Goal: Task Accomplishment & Management: Manage account settings

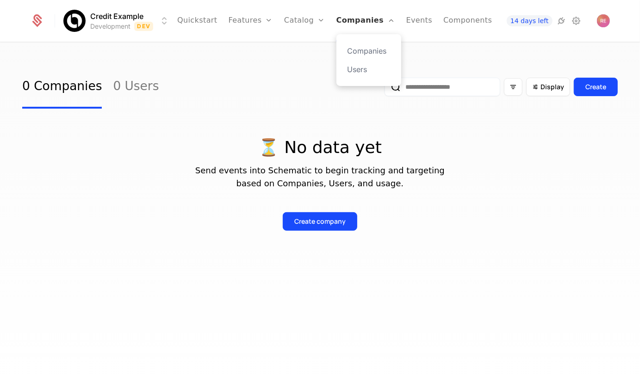
click at [344, 25] on link "Companies" at bounding box center [365, 21] width 59 height 42
click at [406, 21] on link "Events" at bounding box center [419, 21] width 26 height 42
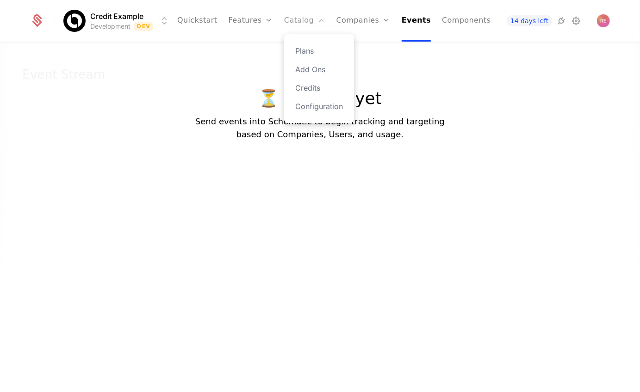
click at [301, 28] on link "Catalog" at bounding box center [304, 21] width 41 height 42
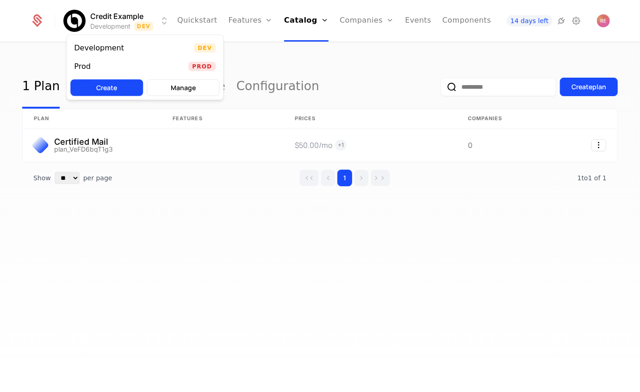
click at [124, 24] on html "Credit Example Development Dev Quickstart Features Features Flags Catalog Plans…" at bounding box center [320, 196] width 640 height 392
click at [97, 62] on div "Prod" at bounding box center [86, 66] width 24 height 9
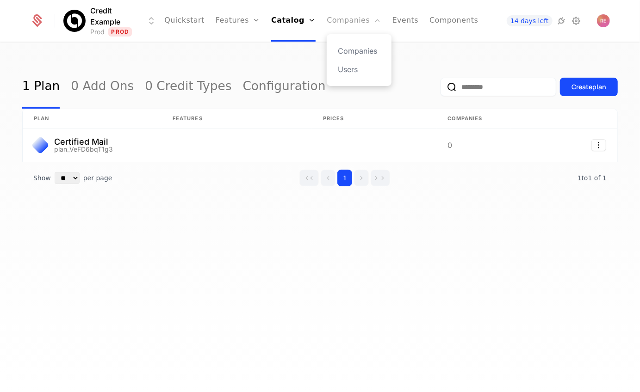
click at [336, 21] on link "Companies" at bounding box center [354, 21] width 54 height 42
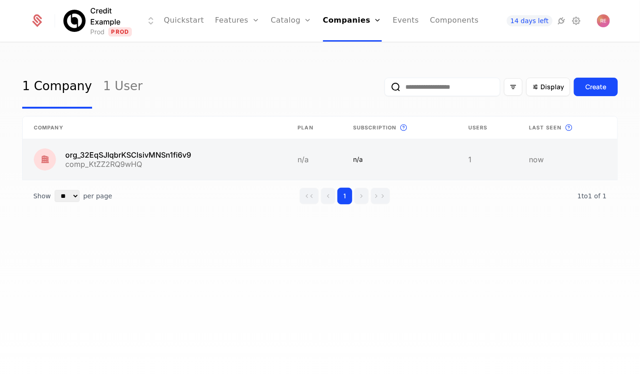
click at [150, 154] on link at bounding box center [155, 159] width 264 height 41
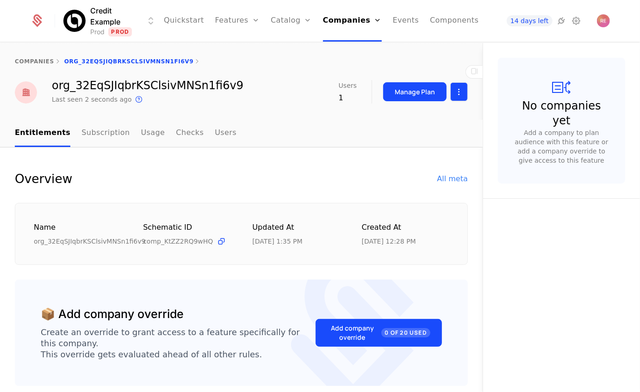
click at [451, 98] on html "Credit Example Prod Prod Quickstart Features Features Flags Catalog Plans Add O…" at bounding box center [320, 196] width 640 height 392
click at [426, 108] on div "Edit company Delete company" at bounding box center [424, 129] width 98 height 48
click at [423, 113] on div "Edit company" at bounding box center [414, 119] width 57 height 13
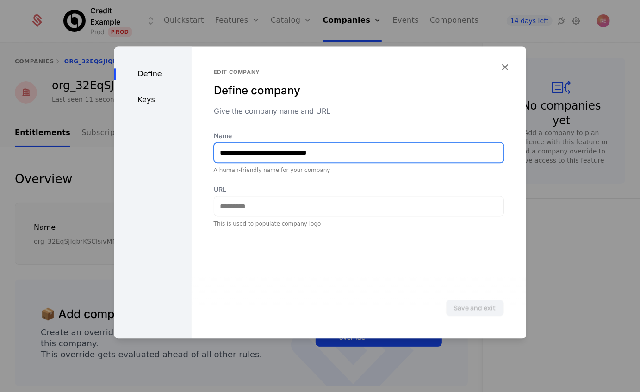
click at [240, 160] on input "**********" at bounding box center [358, 152] width 289 height 19
type input "*********"
click at [446, 300] on button "Save and exit" at bounding box center [475, 308] width 58 height 17
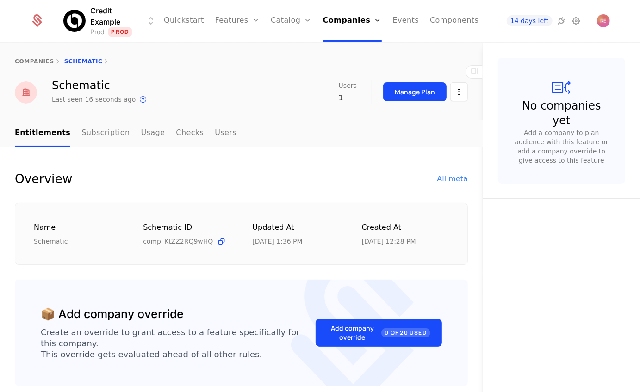
click at [461, 103] on div "Manage Plan" at bounding box center [425, 92] width 85 height 24
click at [460, 95] on html "Credit Example Prod Prod Quickstart Features Features Flags Catalog Plans Add O…" at bounding box center [320, 196] width 640 height 392
click at [407, 119] on div "Edit company" at bounding box center [414, 119] width 57 height 13
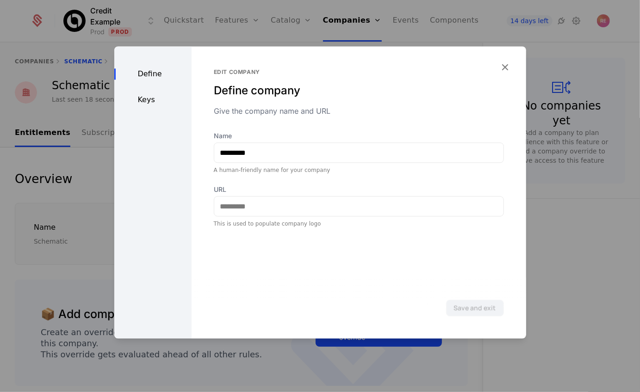
click at [168, 104] on div "Keys" at bounding box center [152, 99] width 77 height 11
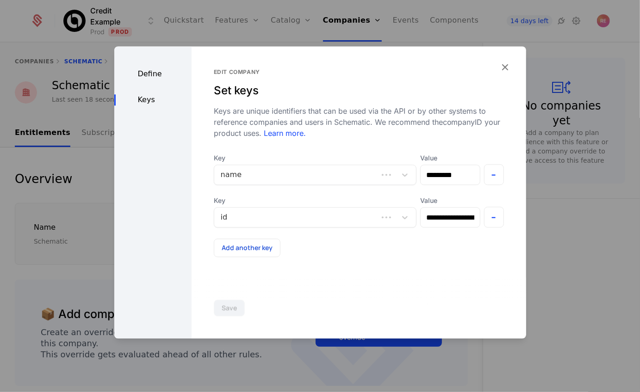
click at [157, 103] on div "Keys" at bounding box center [152, 99] width 77 height 11
click at [108, 199] on div at bounding box center [320, 196] width 640 height 392
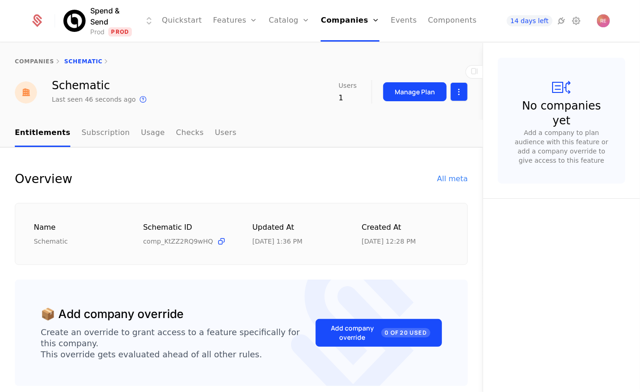
click at [461, 91] on html "Spend & Send Prod Prod Quickstart Features Features Flags Catalog Plans Add Ons…" at bounding box center [320, 196] width 640 height 392
click at [411, 119] on div "Edit company" at bounding box center [414, 119] width 57 height 13
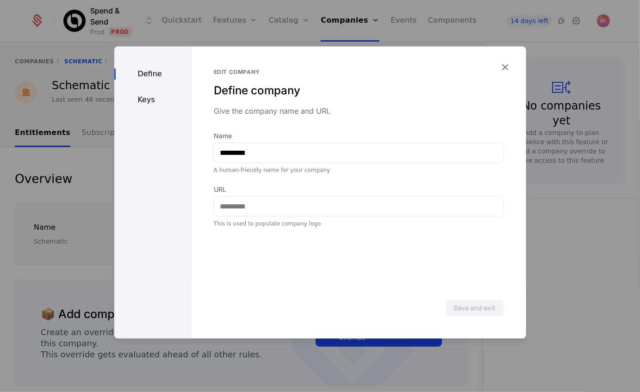
click at [146, 101] on div "Keys" at bounding box center [152, 99] width 77 height 11
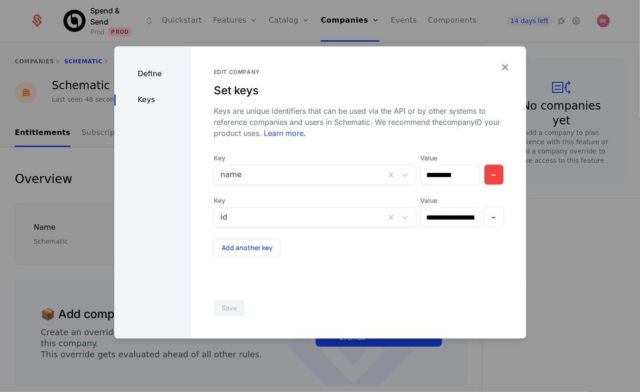
click at [488, 174] on button "-" at bounding box center [494, 174] width 20 height 21
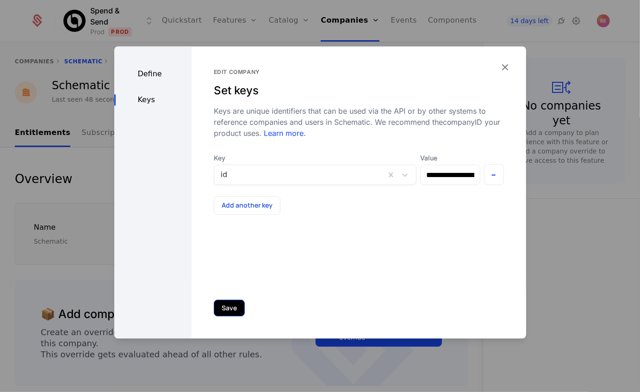
click at [219, 308] on button "Save" at bounding box center [229, 308] width 31 height 17
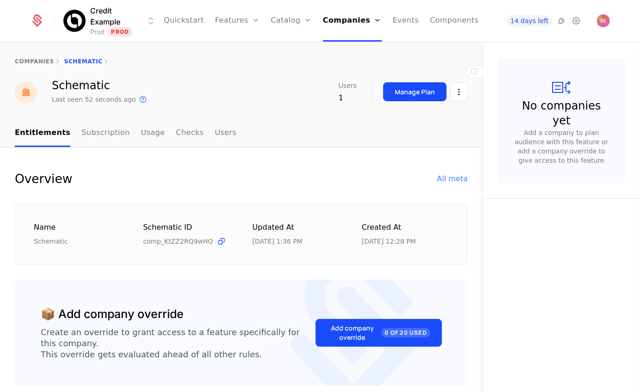
click at [74, 176] on div "Overview All meta" at bounding box center [241, 179] width 453 height 19
click at [185, 138] on link "Checks" at bounding box center [190, 133] width 28 height 27
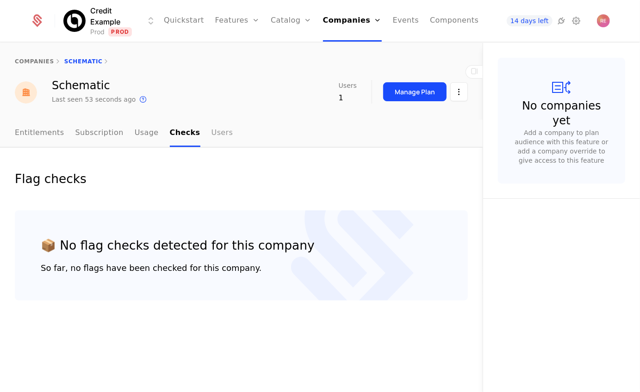
click at [216, 133] on link "Users" at bounding box center [222, 133] width 22 height 27
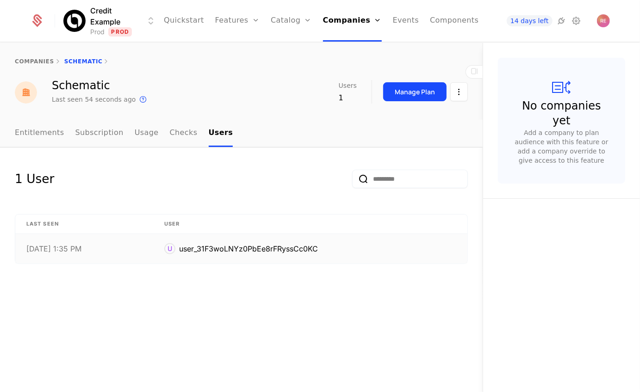
click at [86, 248] on div "9/4/25, 1:35 PM" at bounding box center [84, 248] width 116 height 7
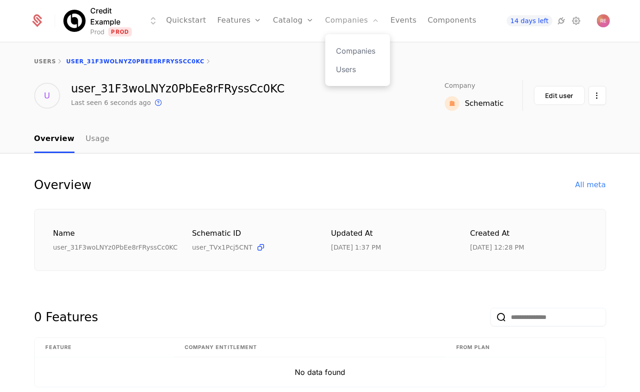
click at [327, 13] on link "Companies" at bounding box center [352, 21] width 54 height 42
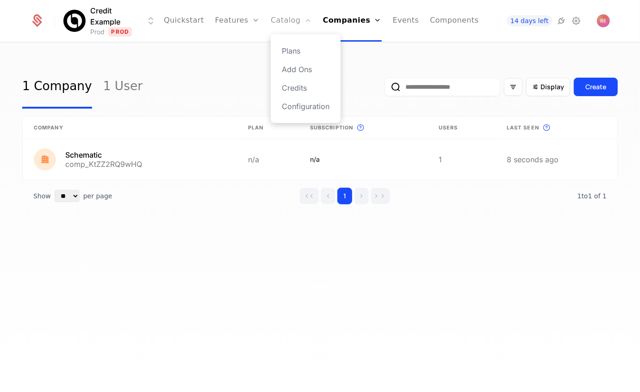
click at [294, 16] on link "Catalog" at bounding box center [291, 21] width 41 height 42
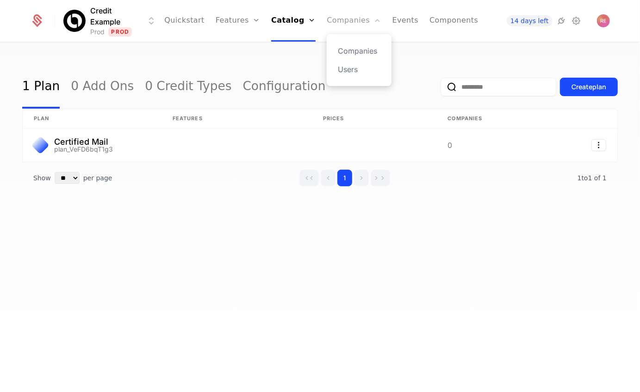
click at [351, 9] on link "Companies" at bounding box center [354, 21] width 54 height 42
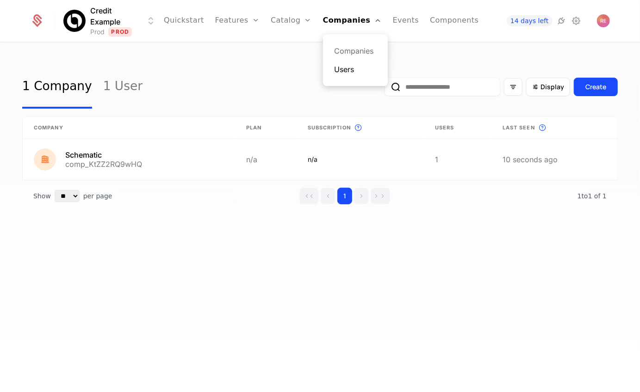
click at [354, 67] on link "Users" at bounding box center [355, 69] width 43 height 11
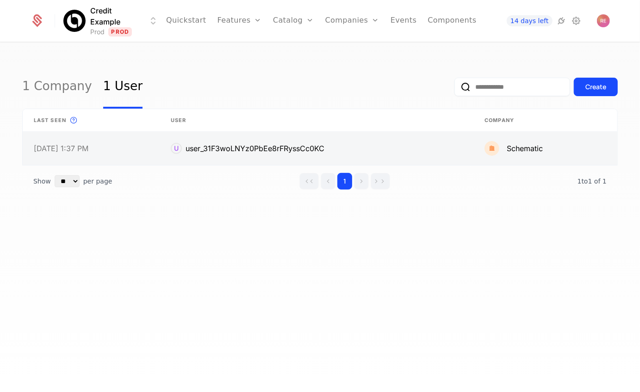
click at [532, 152] on link at bounding box center [545, 148] width 144 height 33
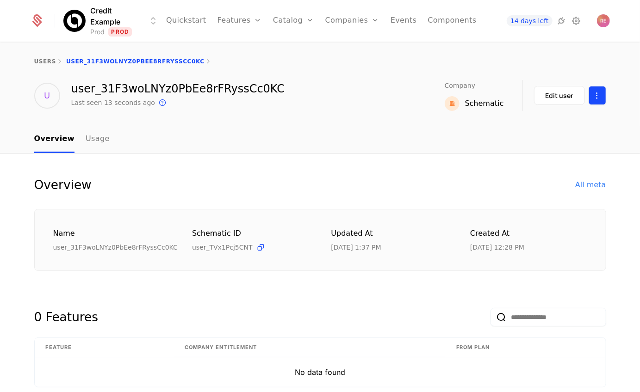
click at [591, 92] on html "Credit Example Prod Prod Quickstart Features Features Flags Catalog Plans Add O…" at bounding box center [320, 196] width 640 height 392
click at [550, 117] on div "Delete user" at bounding box center [549, 123] width 48 height 13
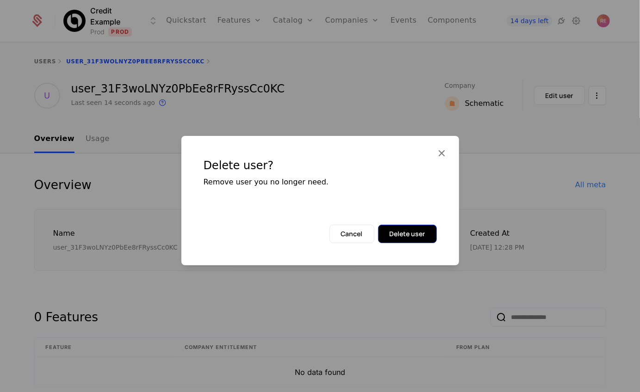
click at [412, 235] on button "Delete user" at bounding box center [407, 234] width 59 height 19
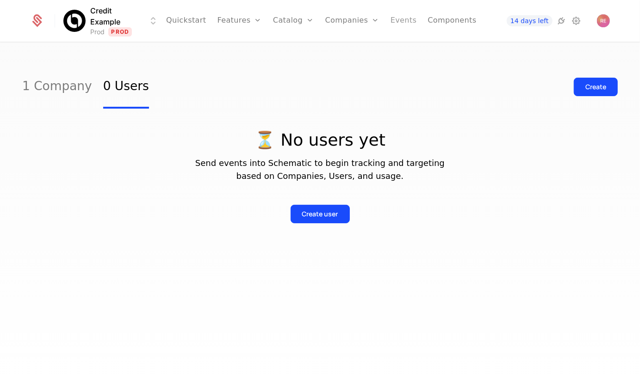
click at [403, 18] on link "Events" at bounding box center [403, 21] width 26 height 42
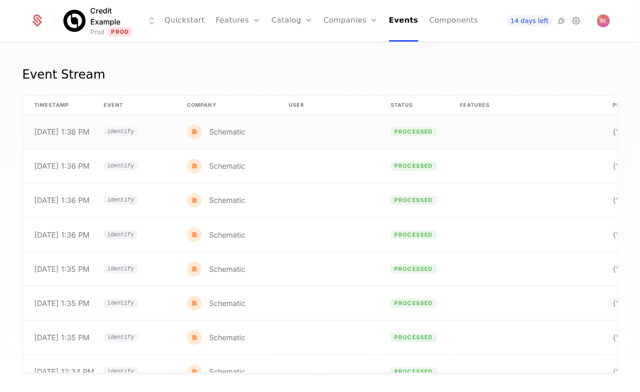
click at [242, 124] on td "Schematic" at bounding box center [227, 132] width 102 height 34
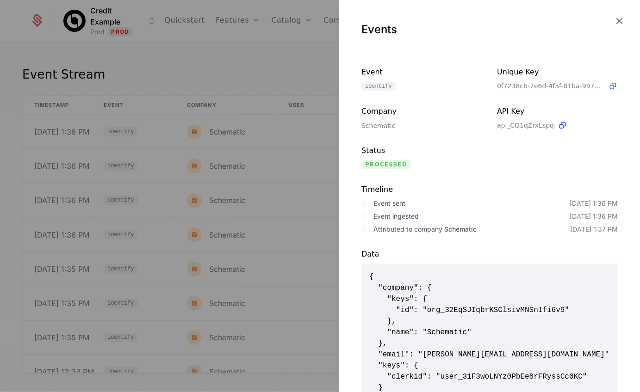
scroll to position [42, 0]
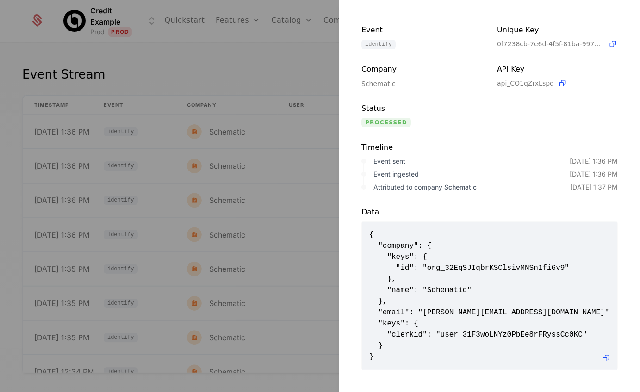
click at [242, 68] on div at bounding box center [320, 196] width 640 height 392
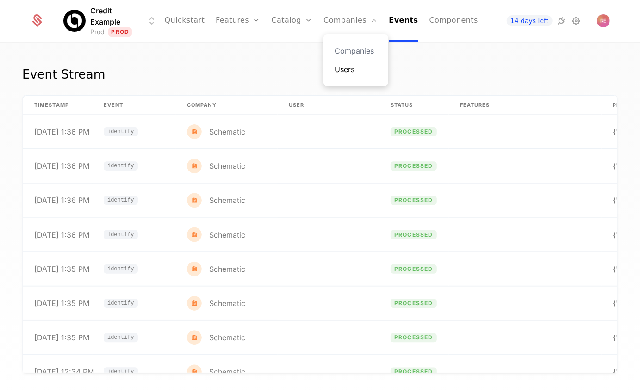
click at [351, 65] on link "Users" at bounding box center [355, 69] width 43 height 11
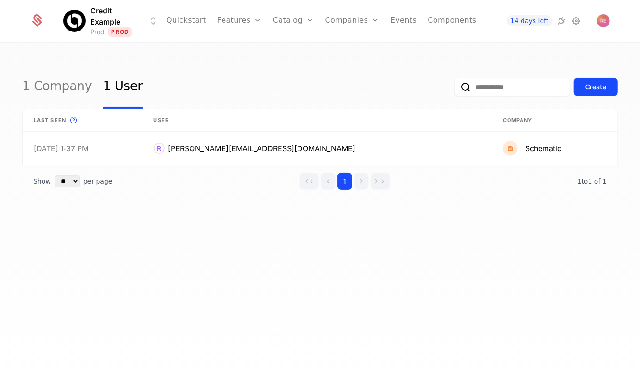
click at [216, 84] on div "1 Company 1 User Create" at bounding box center [319, 86] width 595 height 43
click at [49, 82] on link "1 Company" at bounding box center [57, 86] width 70 height 43
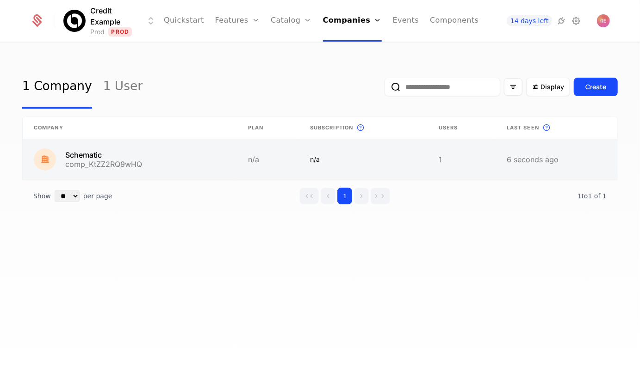
click at [181, 147] on link at bounding box center [130, 159] width 214 height 41
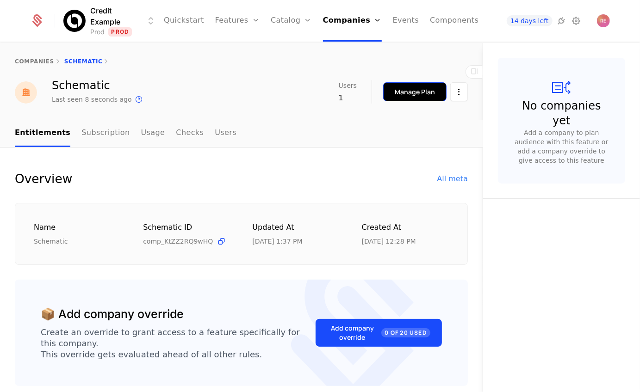
click at [406, 87] on div "Manage Plan" at bounding box center [415, 91] width 40 height 9
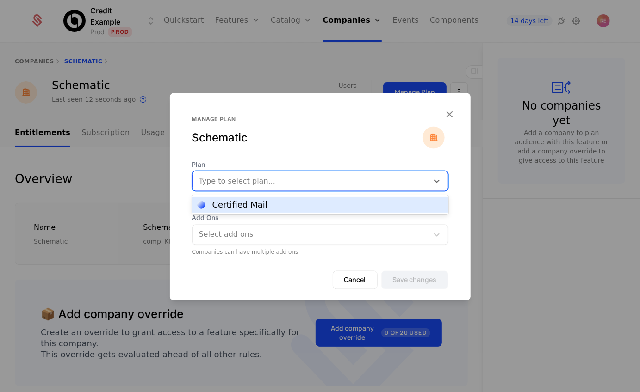
click at [305, 186] on div at bounding box center [310, 181] width 223 height 13
click at [268, 202] on div "Certified Mail" at bounding box center [320, 205] width 245 height 8
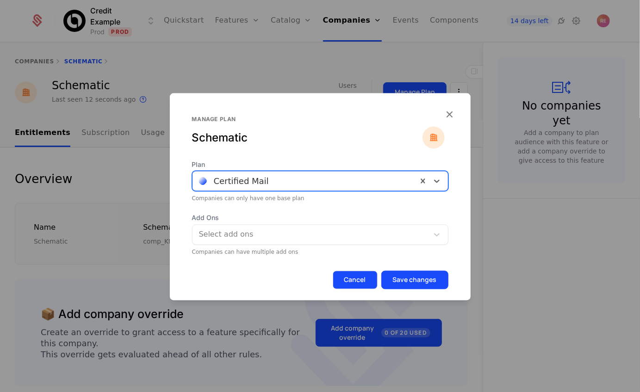
click at [359, 280] on button "Cancel" at bounding box center [355, 280] width 45 height 19
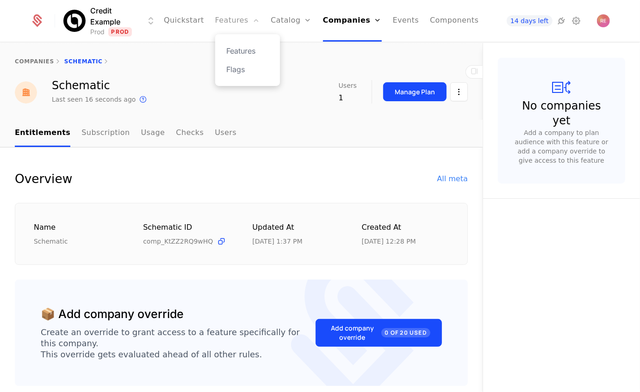
click at [245, 28] on link "Features" at bounding box center [237, 21] width 44 height 42
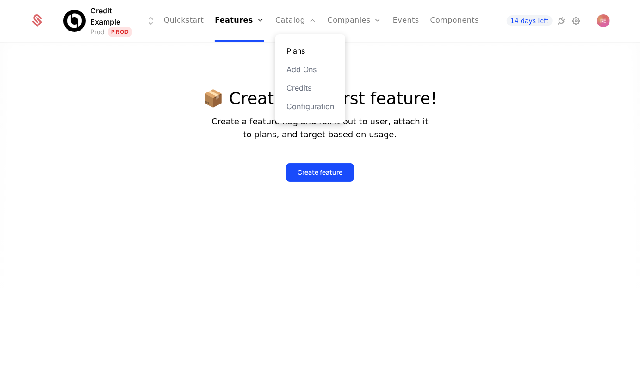
click at [302, 51] on link "Plans" at bounding box center [310, 50] width 48 height 11
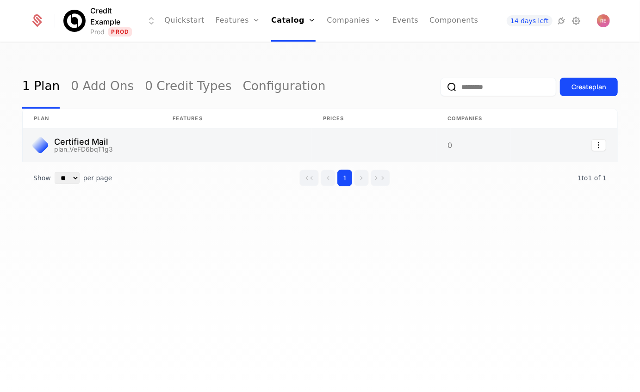
click at [206, 140] on link at bounding box center [236, 145] width 150 height 33
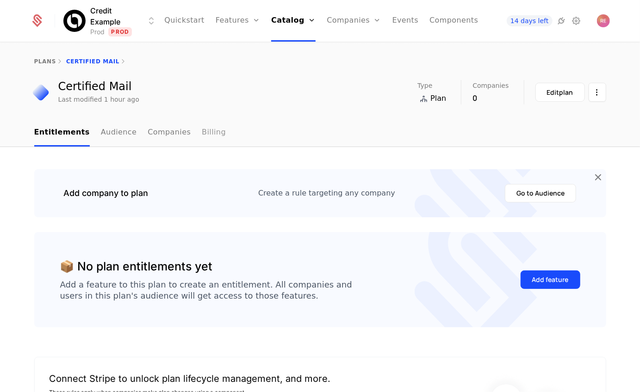
click at [202, 130] on link "Billing" at bounding box center [214, 132] width 24 height 27
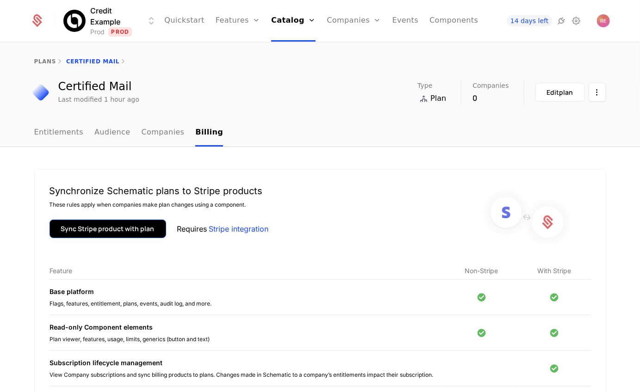
click at [122, 225] on button "Sync Stripe product with plan" at bounding box center [107, 229] width 117 height 19
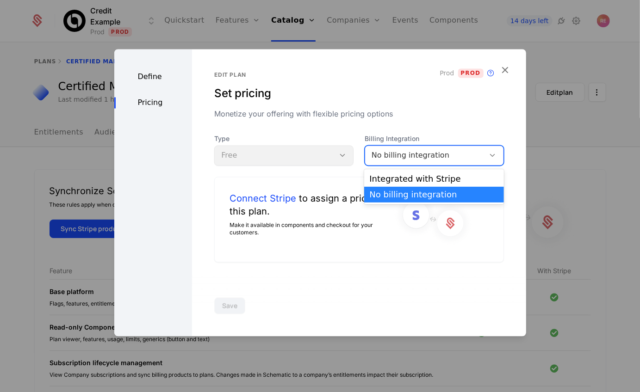
click at [394, 156] on div "No billing integration" at bounding box center [424, 155] width 107 height 11
click at [391, 177] on div "Integrated with Stripe" at bounding box center [434, 179] width 129 height 8
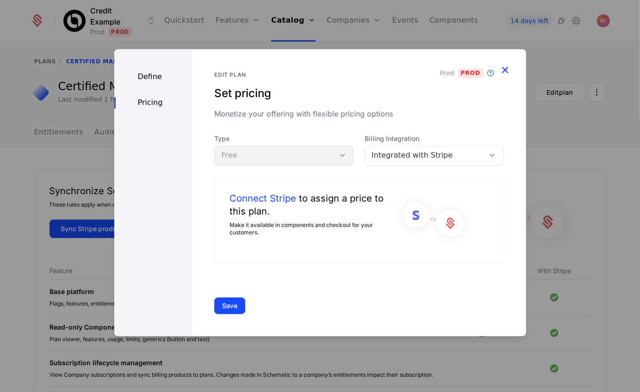
click at [507, 72] on icon "button" at bounding box center [505, 70] width 12 height 12
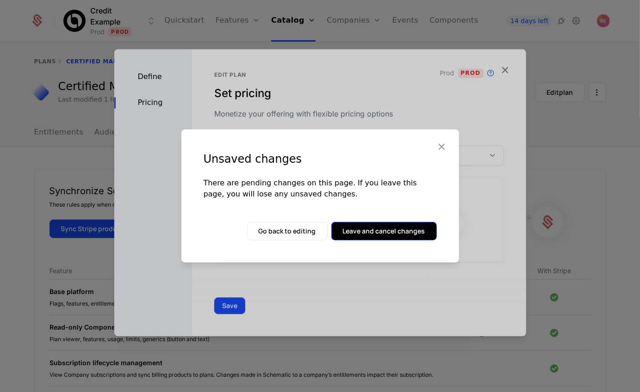
click at [403, 231] on button "Leave and cancel changes" at bounding box center [383, 231] width 105 height 19
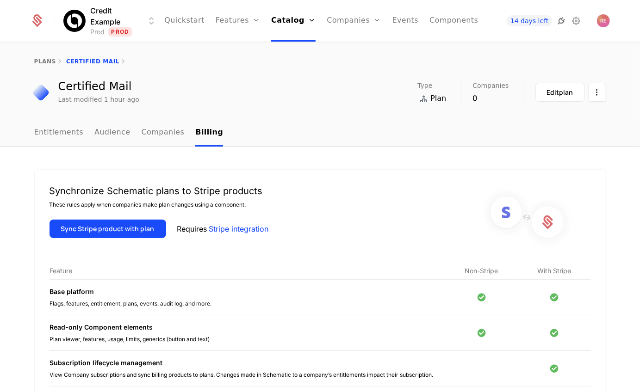
click at [564, 19] on icon at bounding box center [561, 20] width 11 height 11
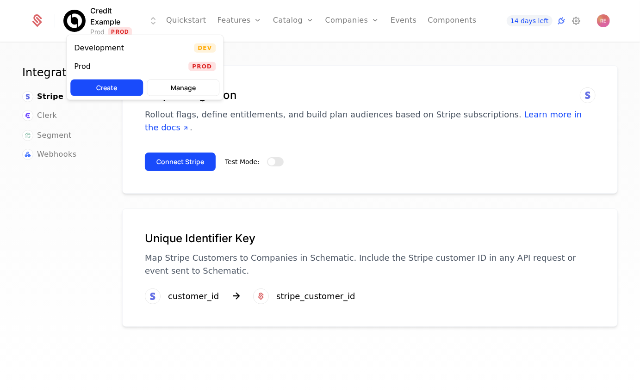
click at [110, 29] on html "Credit Example Prod Prod Quickstart Features Features Flags Catalog Plans Add O…" at bounding box center [320, 196] width 640 height 392
click at [111, 49] on div "Development" at bounding box center [99, 47] width 50 height 7
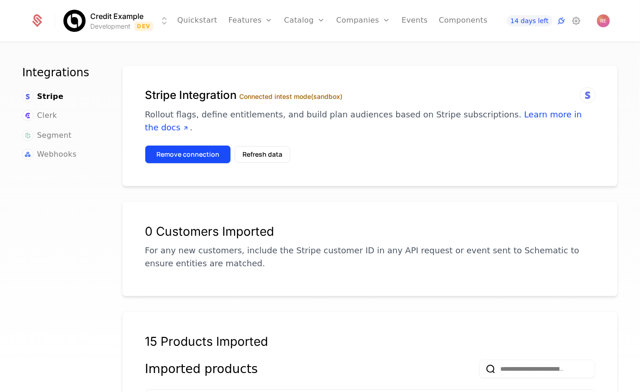
click at [201, 145] on button "Remove connection" at bounding box center [188, 154] width 86 height 19
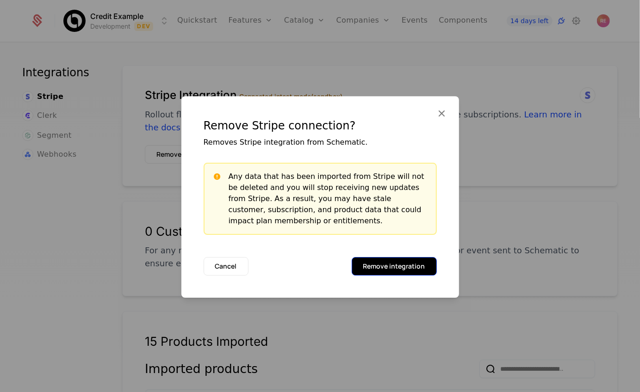
click at [369, 260] on button "Remove integration" at bounding box center [394, 266] width 85 height 19
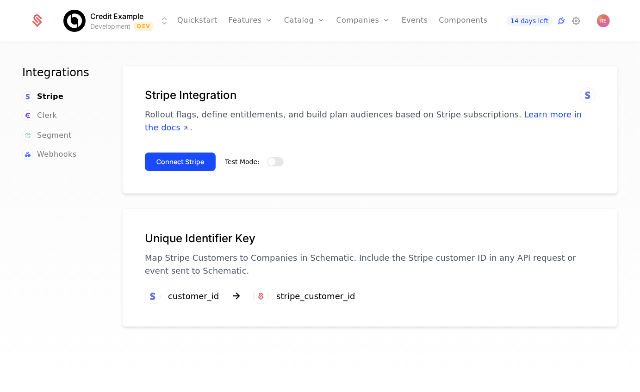
click at [109, 29] on html "Credit Example Development Dev Quickstart Features Features Flags Catalog Plans…" at bounding box center [320, 196] width 640 height 392
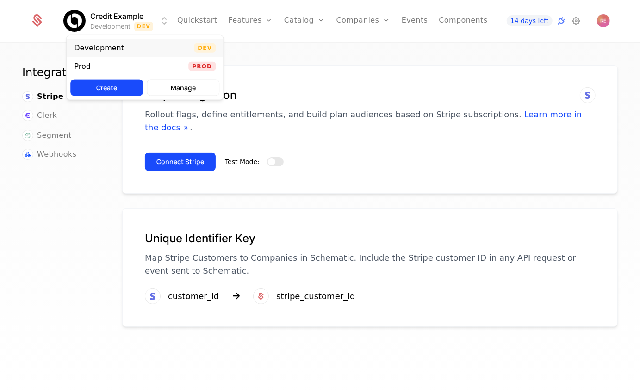
click at [159, 41] on div "Development Dev" at bounding box center [145, 48] width 156 height 19
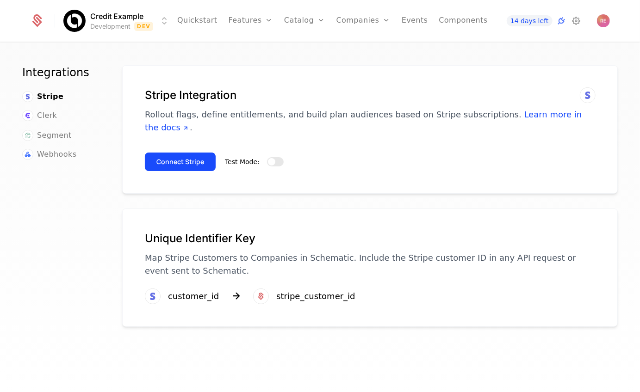
click at [119, 23] on html "Credit Example Development Dev Quickstart Features Features Flags Catalog Plans…" at bounding box center [320, 196] width 640 height 392
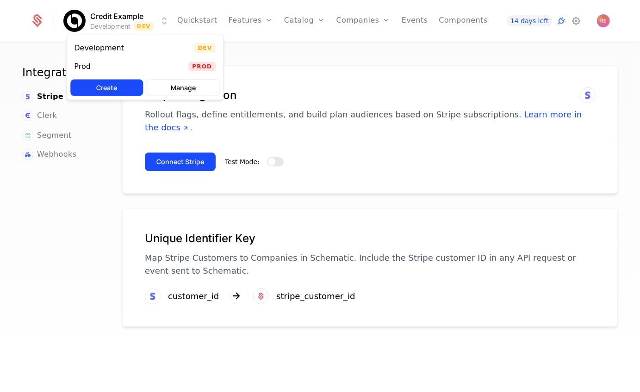
click at [183, 80] on div "Create Manage" at bounding box center [144, 88] width 149 height 17
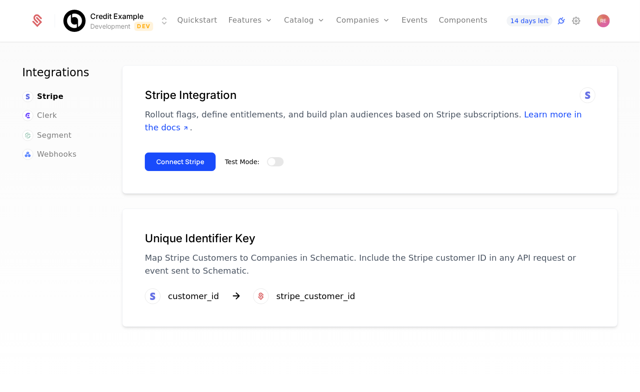
click at [122, 24] on html "Credit Example Development Dev Quickstart Features Features Flags Catalog Plans…" at bounding box center [320, 196] width 640 height 392
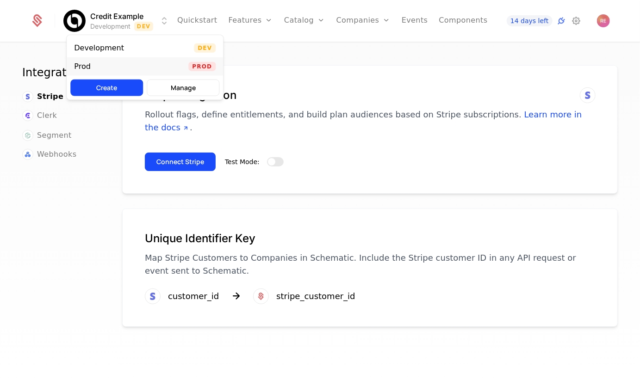
click at [109, 71] on div "Prod Prod" at bounding box center [145, 66] width 156 height 19
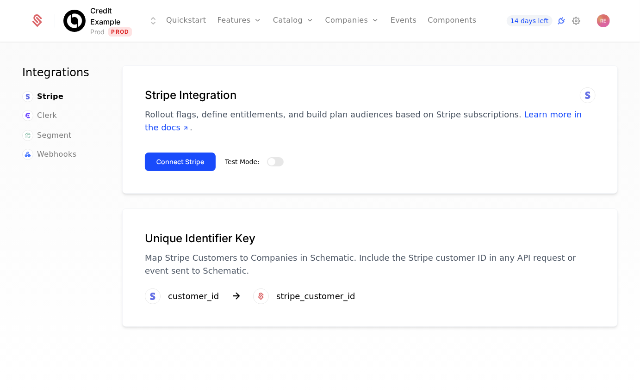
click at [103, 28] on html "Credit Example Prod Prod Quickstart Features Features Flags Catalog Plans Add O…" at bounding box center [320, 196] width 640 height 392
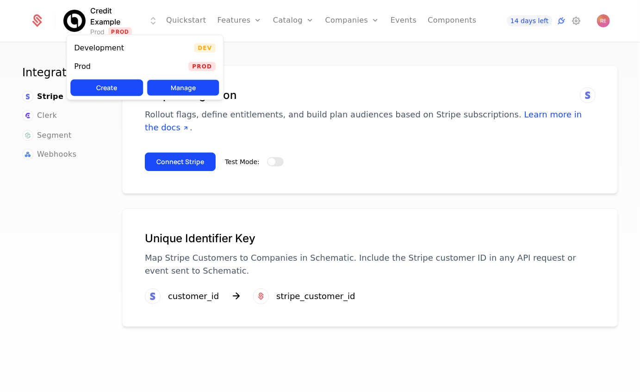
click at [172, 84] on button "Manage" at bounding box center [183, 88] width 73 height 17
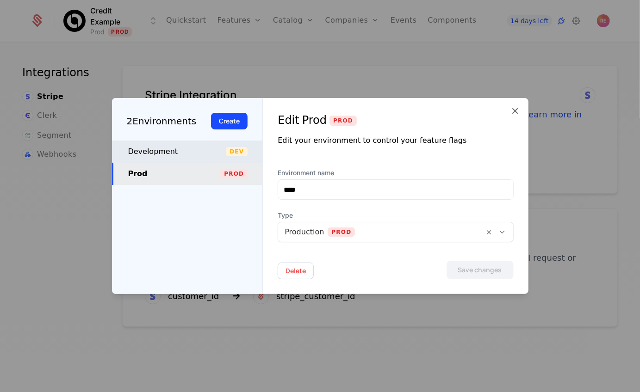
click at [181, 161] on div "Development Dev" at bounding box center [187, 152] width 151 height 22
type input "**********"
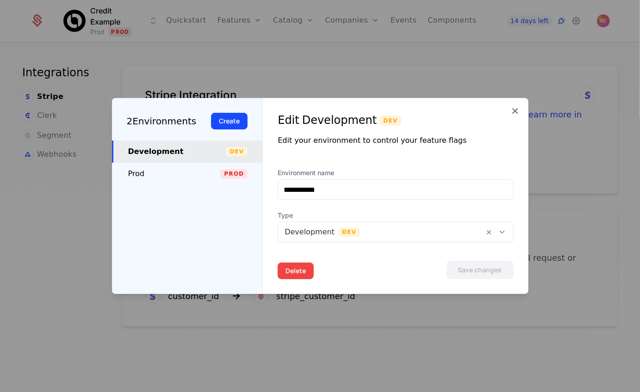
click at [295, 275] on button "Delete" at bounding box center [296, 271] width 36 height 17
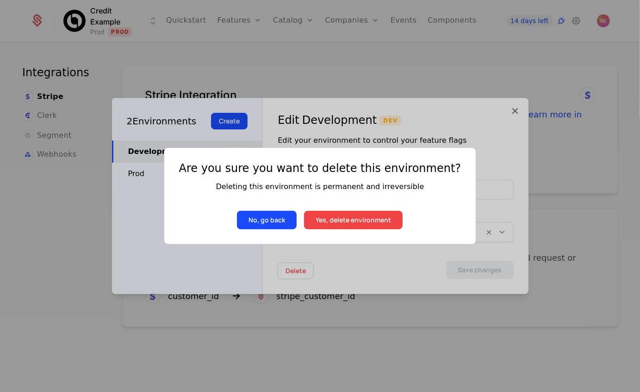
click at [342, 229] on button "Yes, delete environment" at bounding box center [353, 220] width 99 height 19
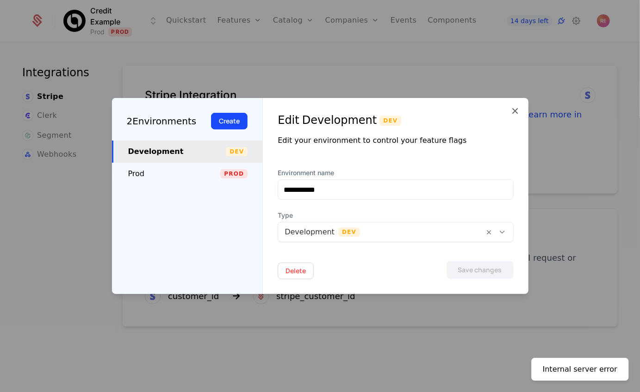
click at [461, 97] on div at bounding box center [320, 196] width 640 height 392
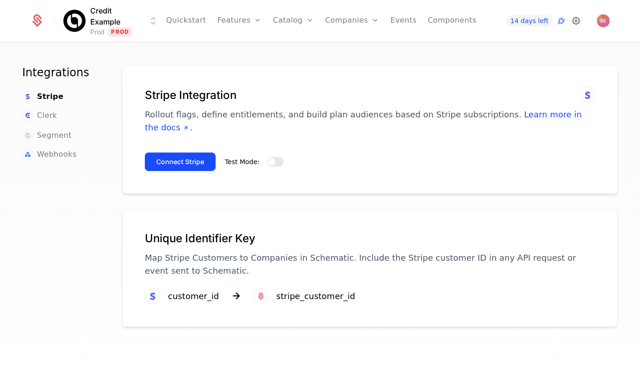
click at [575, 23] on icon at bounding box center [576, 20] width 11 height 11
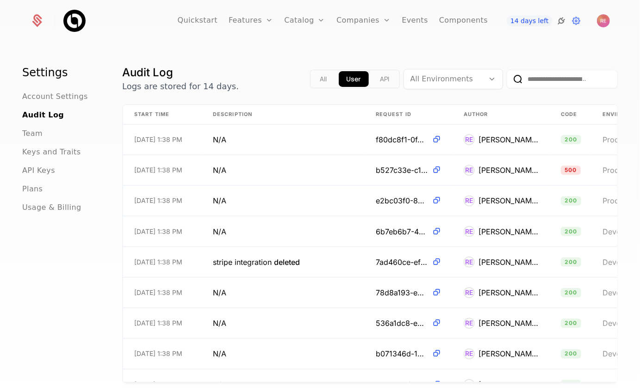
click at [563, 17] on icon at bounding box center [561, 20] width 11 height 11
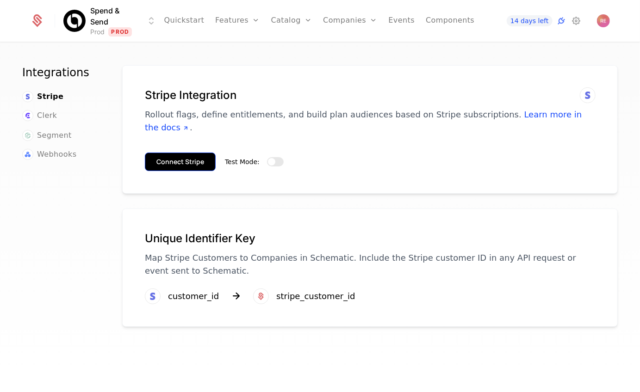
click at [198, 153] on button "Connect Stripe" at bounding box center [180, 162] width 71 height 19
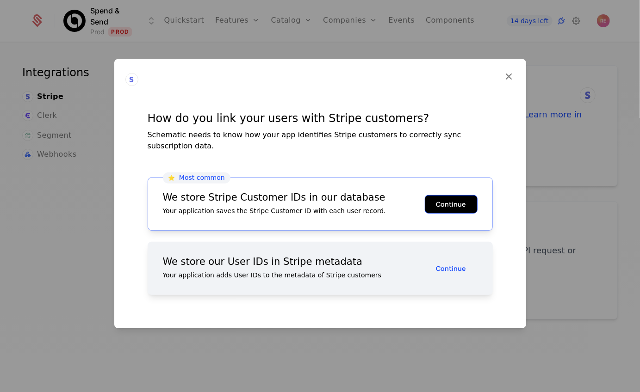
click at [447, 201] on button "Continue" at bounding box center [451, 204] width 53 height 19
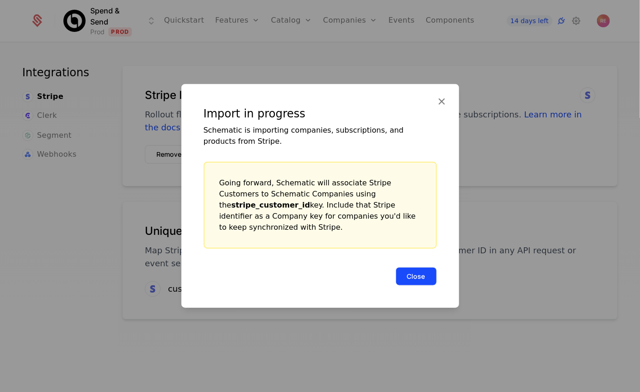
click at [413, 270] on button "Close" at bounding box center [416, 276] width 41 height 19
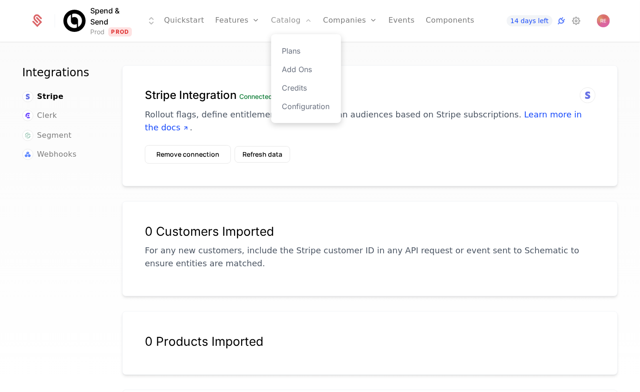
click at [291, 32] on link "Catalog" at bounding box center [291, 21] width 41 height 42
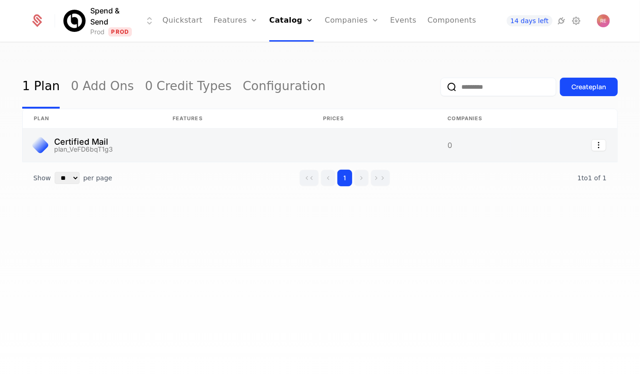
click at [164, 148] on link at bounding box center [236, 145] width 150 height 33
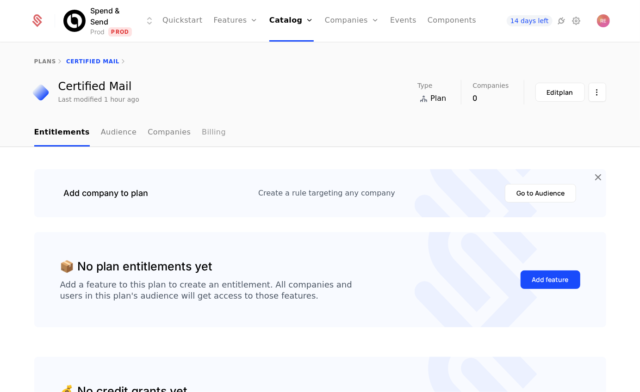
click at [202, 130] on link "Billing" at bounding box center [214, 132] width 24 height 27
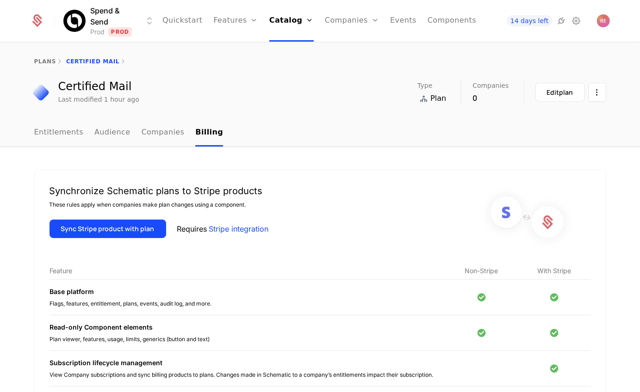
click at [136, 216] on div "Synchronize Schematic plans to Stripe products These rules apply when companies…" at bounding box center [158, 218] width 219 height 67
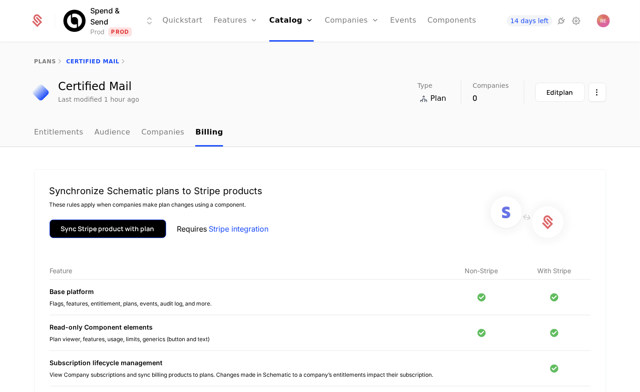
click at [130, 231] on button "Sync Stripe product with plan" at bounding box center [107, 229] width 117 height 19
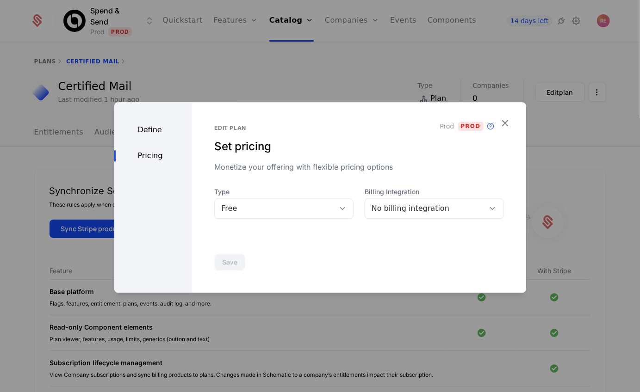
click at [260, 210] on div "Free" at bounding box center [274, 208] width 107 height 11
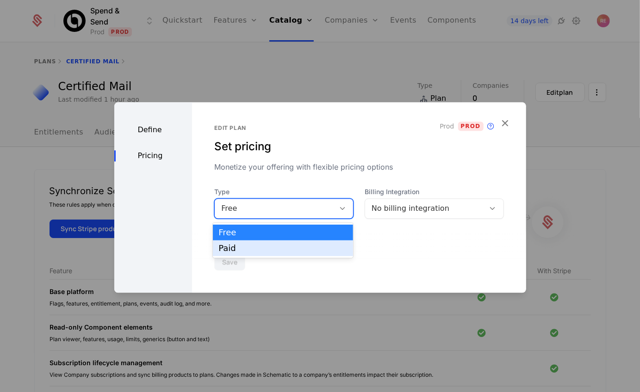
click at [250, 251] on div "Paid" at bounding box center [282, 248] width 129 height 8
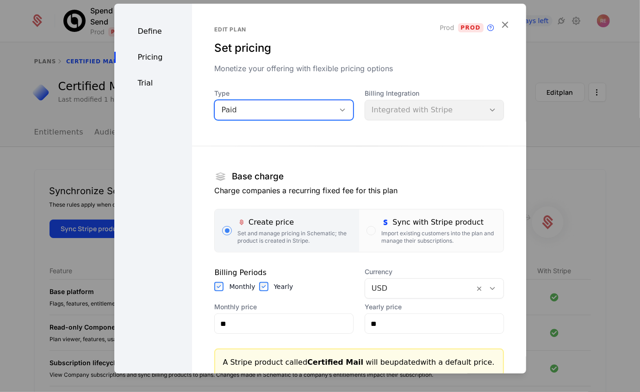
click at [409, 204] on div "Base charge Charge companies a recurring fixed fee for this plan" at bounding box center [358, 186] width 289 height 37
click at [400, 221] on div "Sync with Stripe product" at bounding box center [438, 222] width 114 height 11
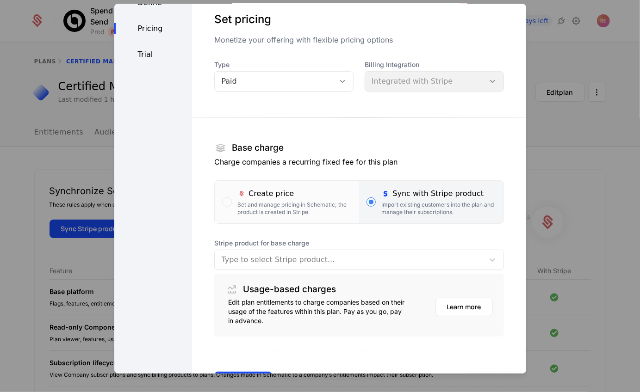
scroll to position [65, 0]
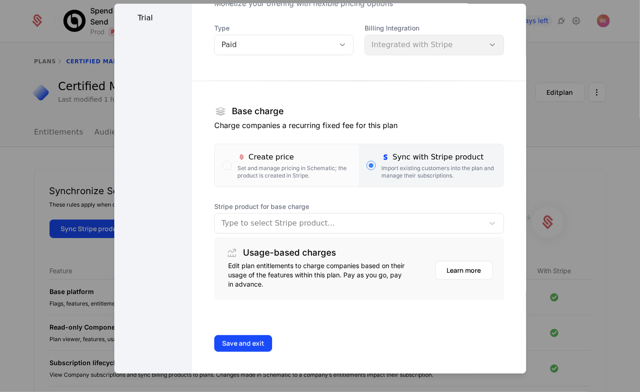
click at [311, 233] on div "Type to select Stripe product..." at bounding box center [358, 223] width 289 height 20
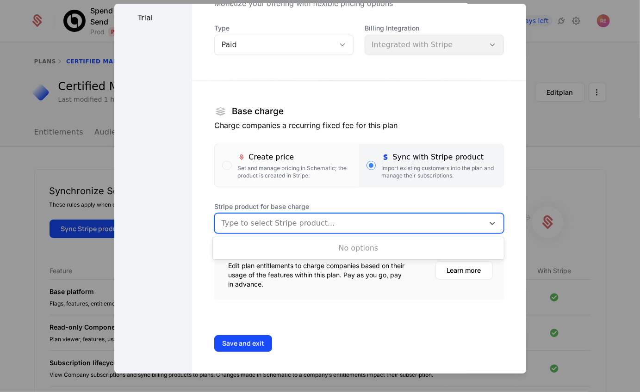
click at [314, 258] on div "No options" at bounding box center [358, 248] width 291 height 22
click at [314, 232] on div "Type to select Stripe product..." at bounding box center [358, 223] width 289 height 20
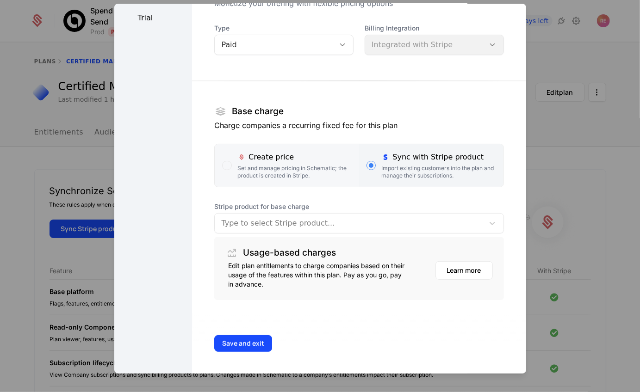
click at [310, 175] on div "Set and manage pricing in Schematic; the product is created in Stripe." at bounding box center [294, 172] width 114 height 15
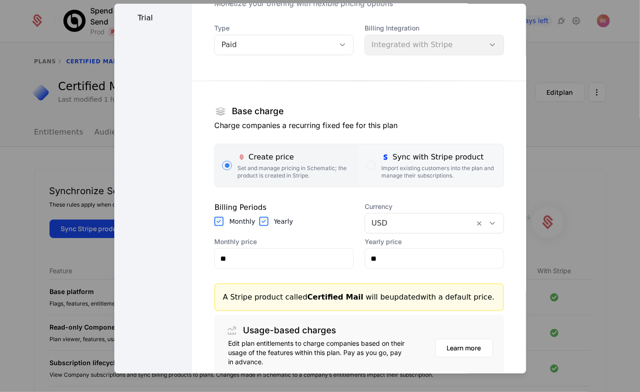
click at [416, 178] on div "Import existing customers into the plan and manage their subscriptions." at bounding box center [438, 172] width 114 height 15
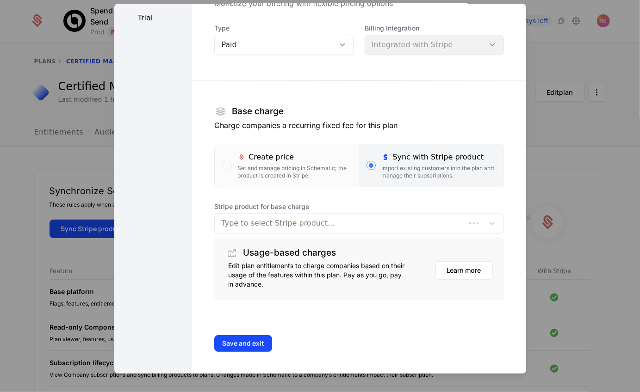
click at [349, 247] on div "Usage-based charges" at bounding box center [358, 253] width 267 height 17
click at [355, 225] on div at bounding box center [349, 223] width 256 height 13
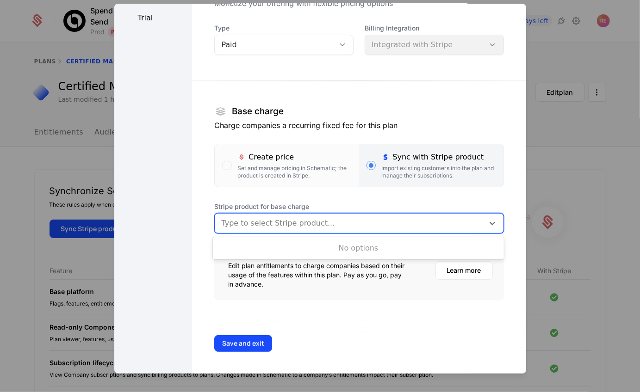
click at [342, 250] on div "No options" at bounding box center [358, 248] width 291 height 19
click at [302, 165] on div "Set and manage pricing in Schematic; the product is created in Stripe." at bounding box center [294, 172] width 114 height 15
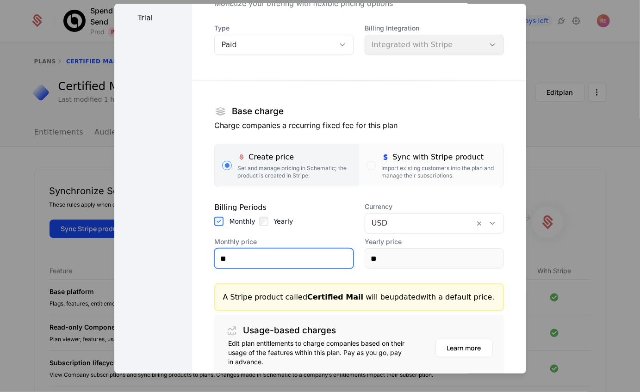
click at [254, 260] on input "**" at bounding box center [284, 258] width 138 height 19
type input "***"
click at [249, 271] on section "Base charge Charge companies a recurring fixed fee for this plan Create price S…" at bounding box center [358, 222] width 289 height 312
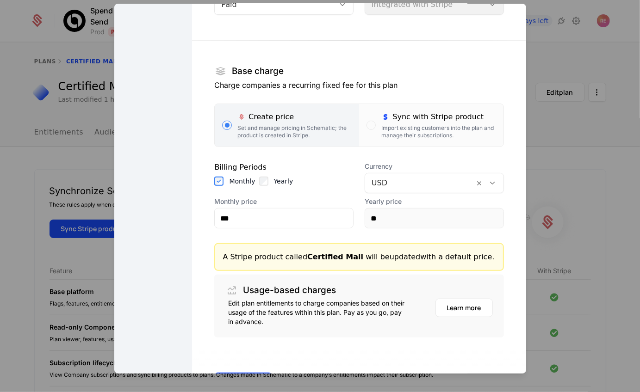
scroll to position [142, 0]
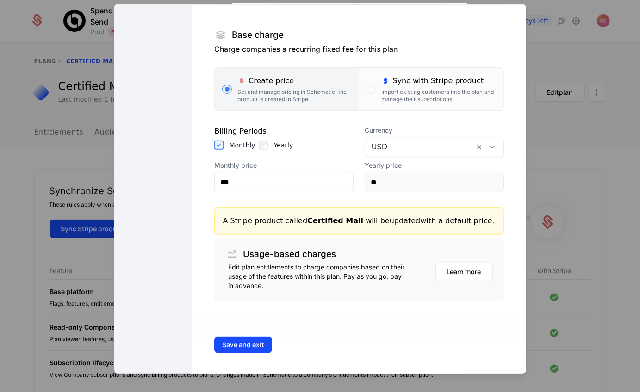
click at [245, 352] on div "Save and exit" at bounding box center [359, 345] width 334 height 61
click at [236, 342] on button "Save and exit" at bounding box center [243, 345] width 58 height 17
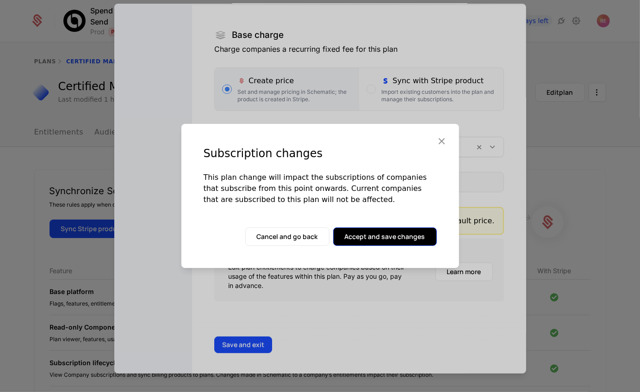
click at [372, 235] on button "Accept and save changes" at bounding box center [385, 237] width 104 height 19
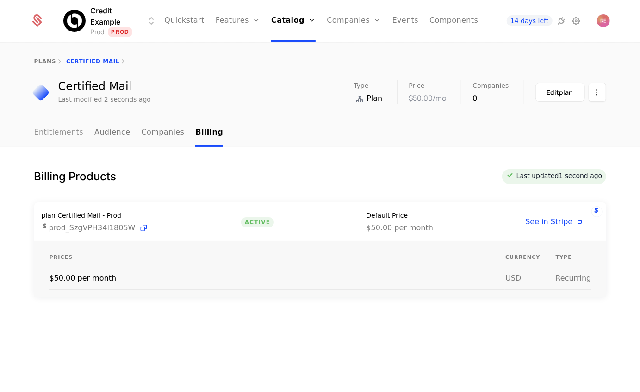
click at [71, 139] on link "Entitlements" at bounding box center [58, 132] width 49 height 27
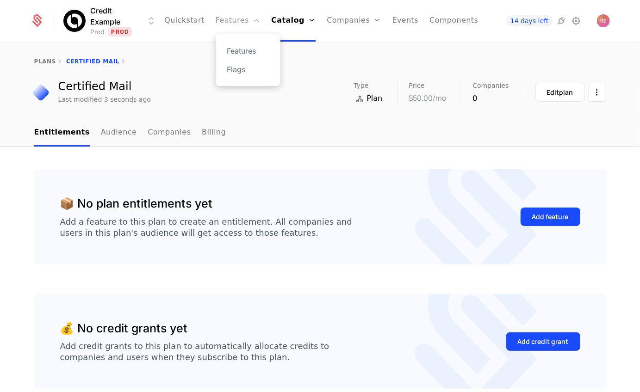
click at [234, 20] on link "Features" at bounding box center [238, 21] width 44 height 42
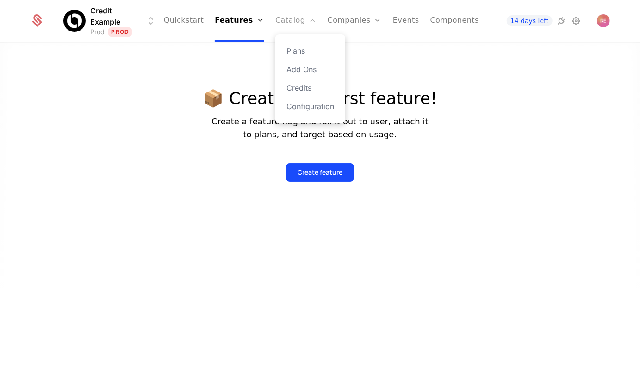
click at [289, 19] on link "Catalog" at bounding box center [295, 21] width 41 height 42
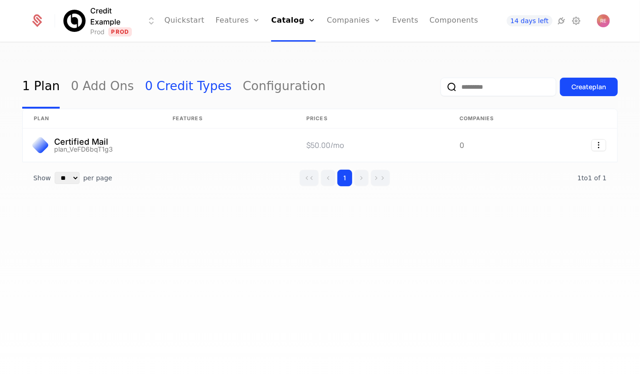
click at [188, 85] on link "0 Credit Types" at bounding box center [188, 86] width 87 height 43
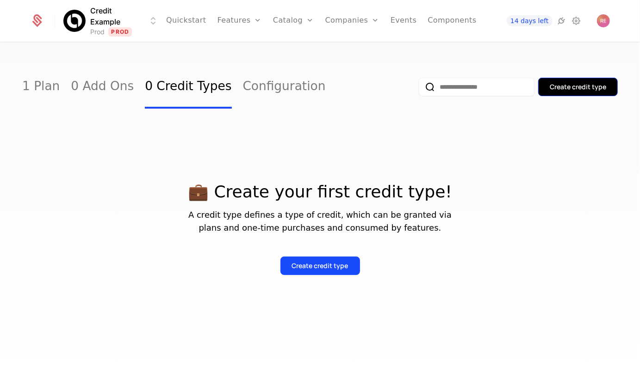
click at [585, 84] on div "Create credit type" at bounding box center [578, 86] width 56 height 9
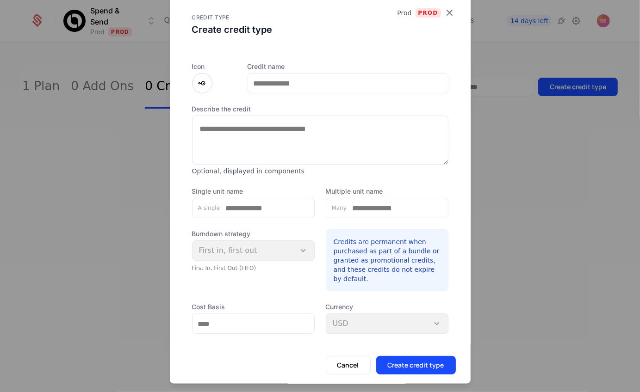
click at [267, 93] on div "Icon Credit name Describe the credit Optional, displayed in components Single u…" at bounding box center [320, 198] width 256 height 272
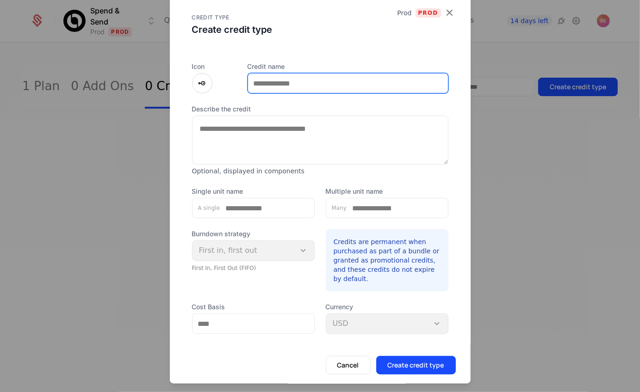
click at [265, 91] on input "Credit name" at bounding box center [348, 83] width 200 height 19
type input "**********"
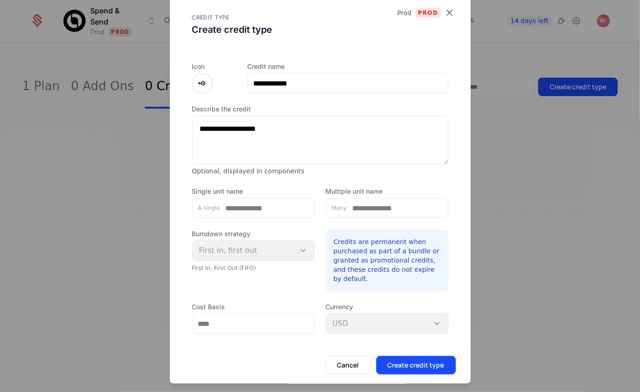
type textarea "**********"
type input "*******"
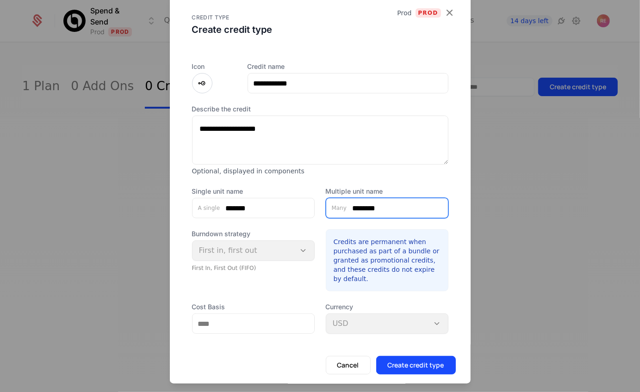
type input "********"
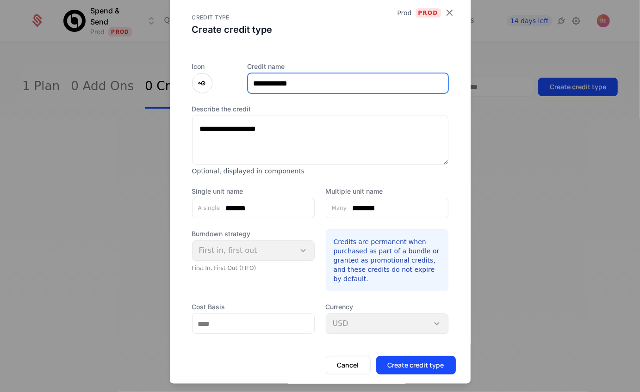
click at [285, 77] on input "**********" at bounding box center [348, 83] width 200 height 19
type input "********"
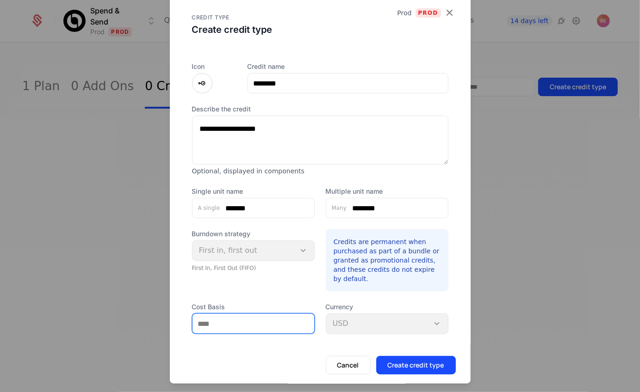
click at [260, 321] on input "Cost Basis" at bounding box center [253, 323] width 122 height 19
type input "*******"
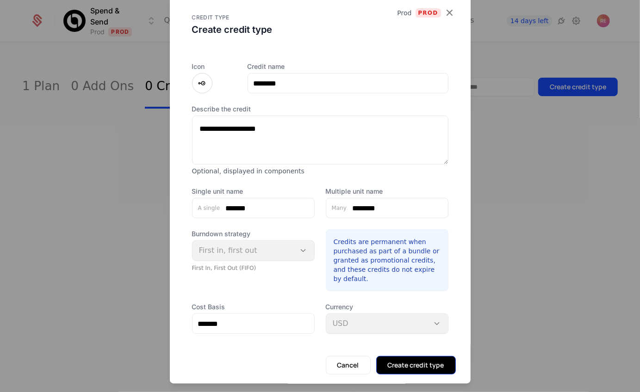
click at [397, 368] on button "Create credit type" at bounding box center [416, 365] width 80 height 19
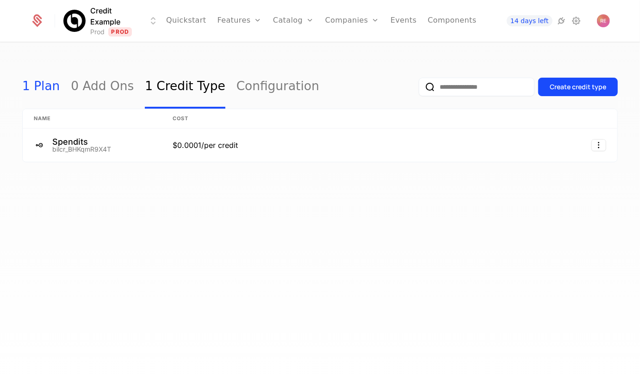
click at [41, 99] on link "1 Plan" at bounding box center [40, 86] width 37 height 43
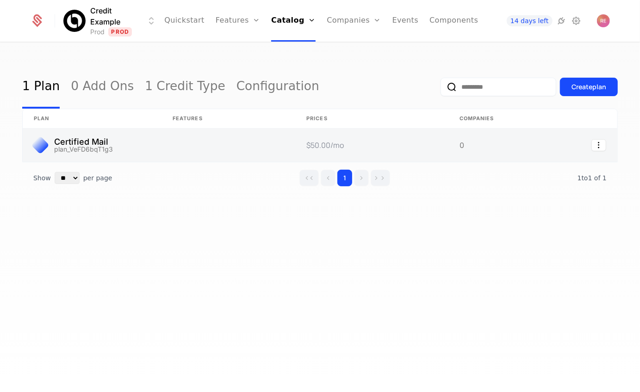
click at [492, 140] on link at bounding box center [485, 145] width 74 height 33
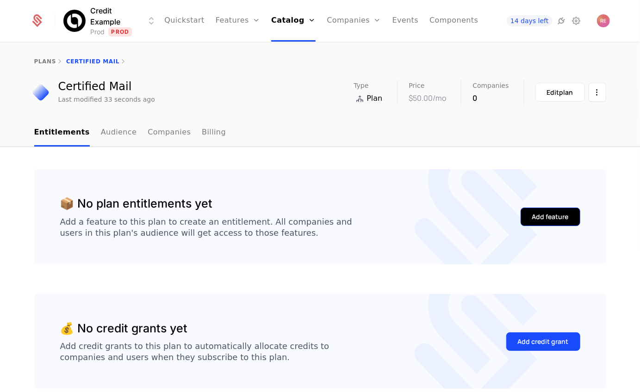
click at [531, 218] on button "Add feature" at bounding box center [550, 217] width 60 height 19
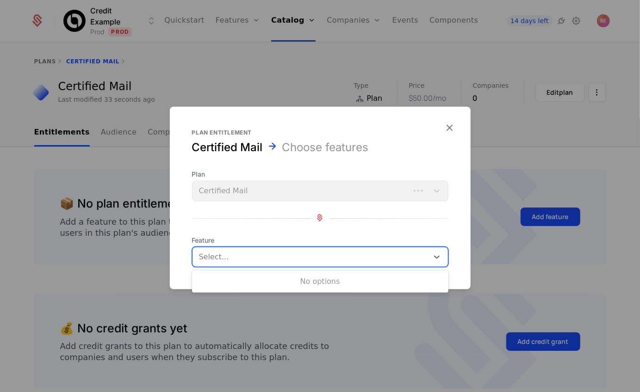
click at [232, 254] on div at bounding box center [311, 257] width 223 height 13
click at [218, 281] on div "No options" at bounding box center [320, 281] width 256 height 19
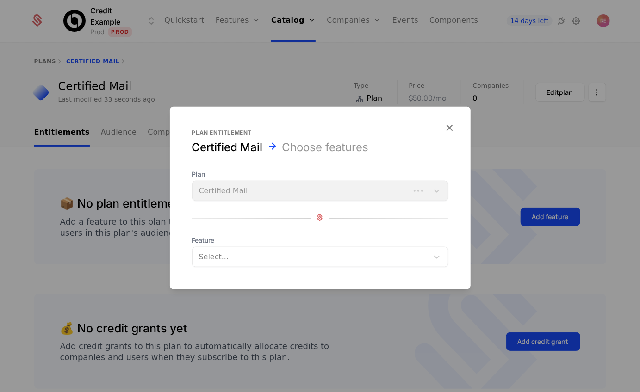
click at [220, 8] on div at bounding box center [320, 196] width 640 height 392
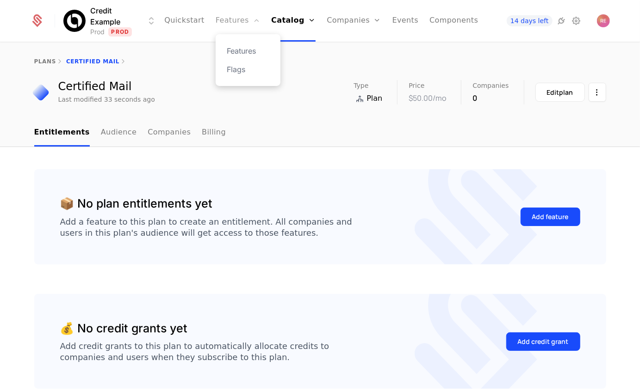
click at [235, 21] on link "Features" at bounding box center [238, 21] width 44 height 42
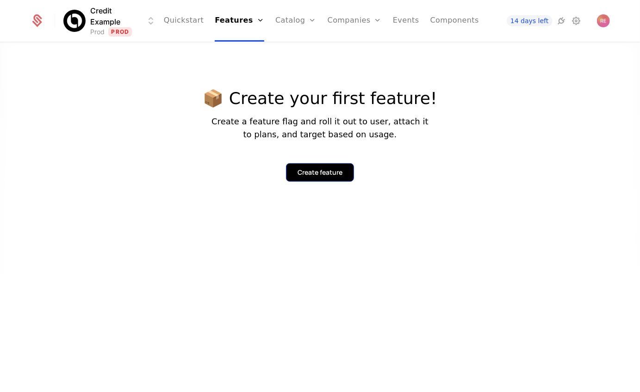
click at [323, 175] on div "Create feature" at bounding box center [319, 172] width 45 height 9
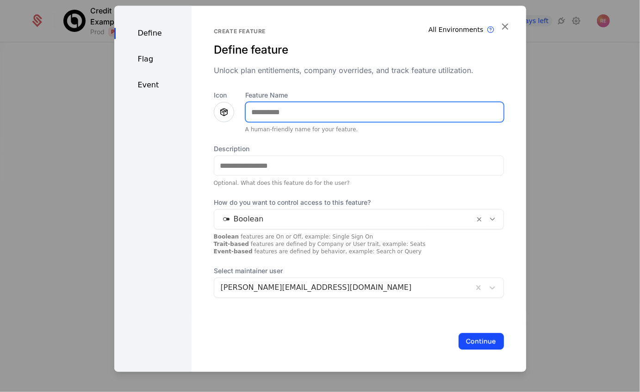
click at [298, 110] on input "Feature Name" at bounding box center [375, 111] width 258 height 19
click at [300, 118] on input "**********" at bounding box center [375, 111] width 258 height 19
type input "**********"
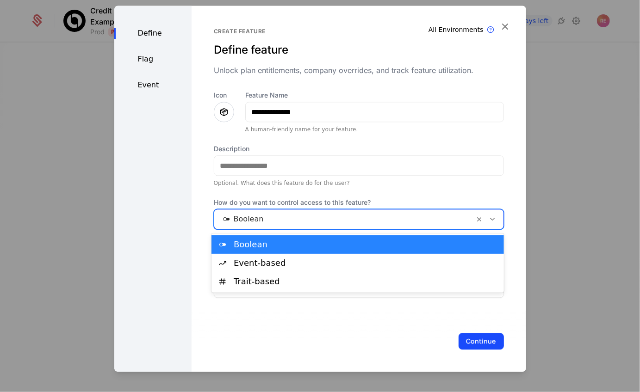
click at [271, 222] on div at bounding box center [344, 219] width 247 height 13
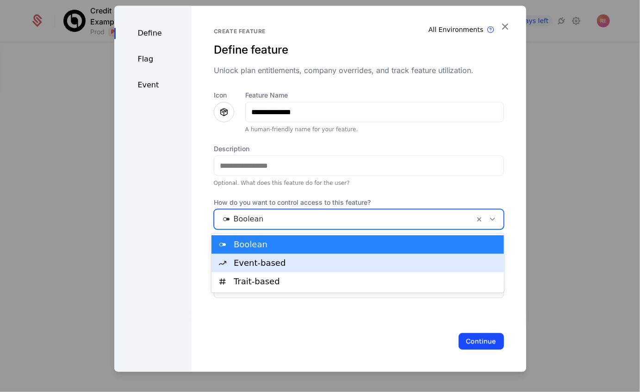
click at [260, 256] on div "Event-based" at bounding box center [357, 263] width 292 height 19
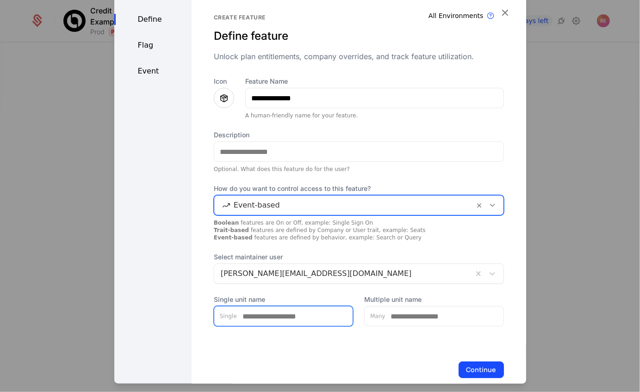
click at [271, 318] on input "Single unit name" at bounding box center [295, 316] width 116 height 19
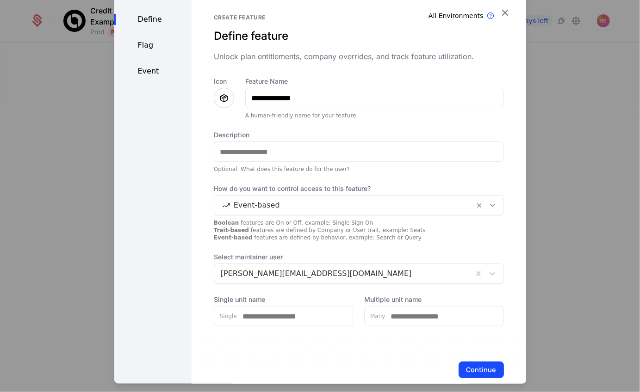
click at [458, 362] on button "Continue" at bounding box center [480, 370] width 45 height 17
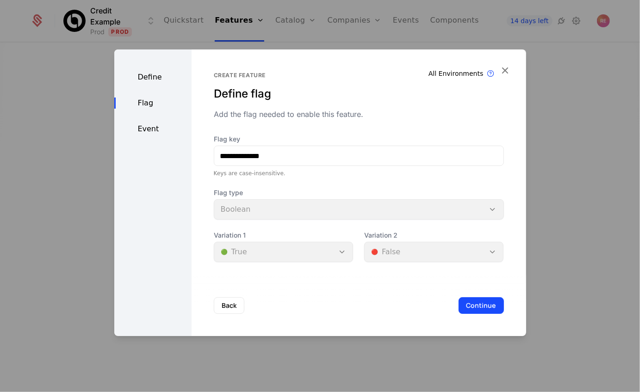
click at [458, 297] on button "Continue" at bounding box center [480, 305] width 45 height 17
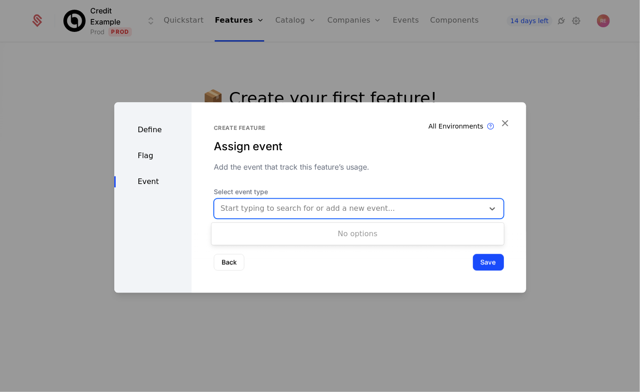
click at [256, 214] on div at bounding box center [349, 208] width 257 height 13
type input "**********"
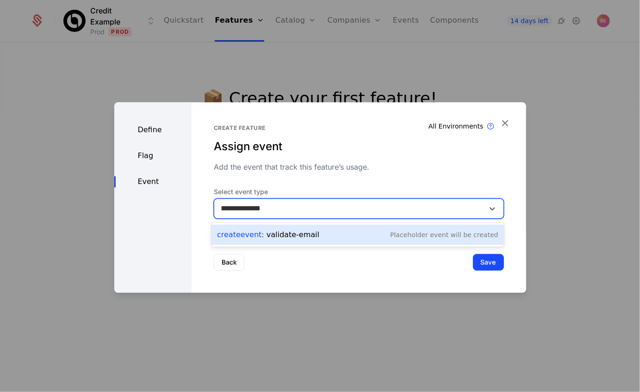
click at [299, 231] on div "Create Event : validate-email" at bounding box center [268, 234] width 102 height 11
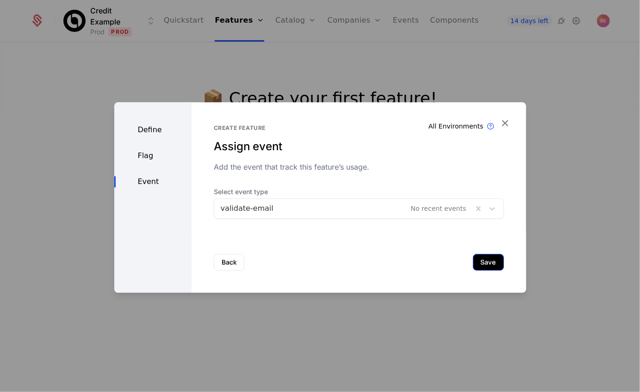
click at [484, 264] on button "Save" at bounding box center [488, 262] width 31 height 17
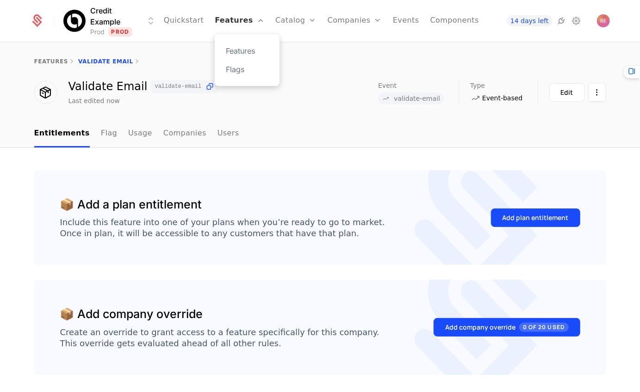
click at [240, 24] on link "Features" at bounding box center [239, 21] width 49 height 42
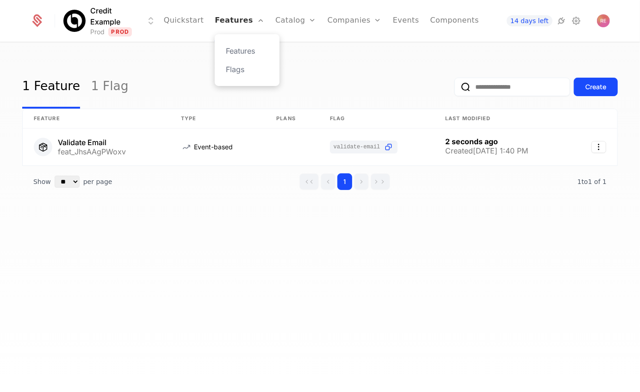
click at [244, 20] on link "Features" at bounding box center [239, 21] width 49 height 42
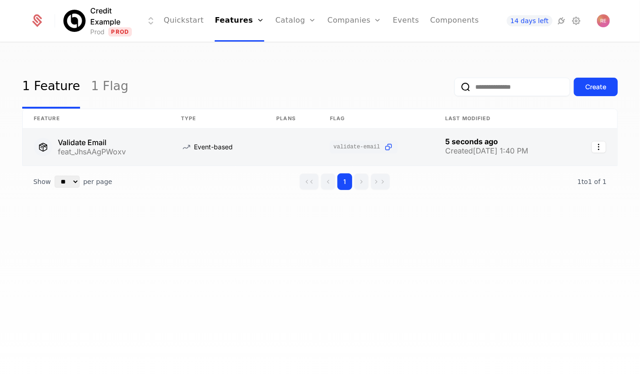
click at [82, 132] on link at bounding box center [96, 147] width 147 height 37
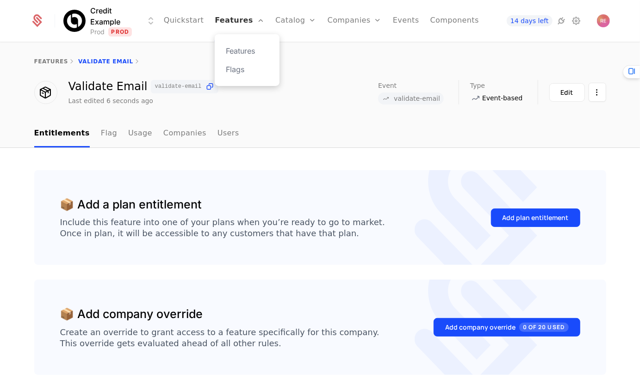
click at [236, 21] on link "Features" at bounding box center [239, 21] width 49 height 42
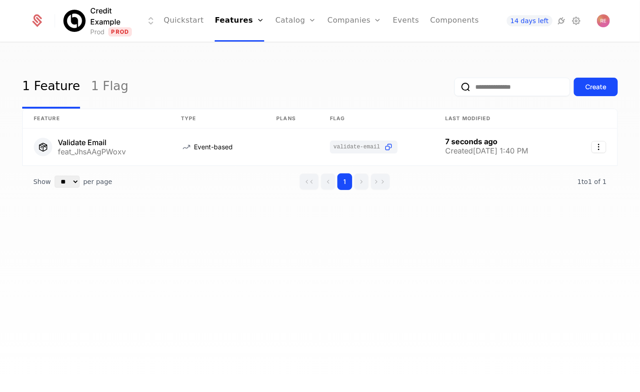
click at [569, 80] on input "email" at bounding box center [512, 87] width 116 height 19
click at [596, 81] on button "Create" at bounding box center [596, 87] width 44 height 19
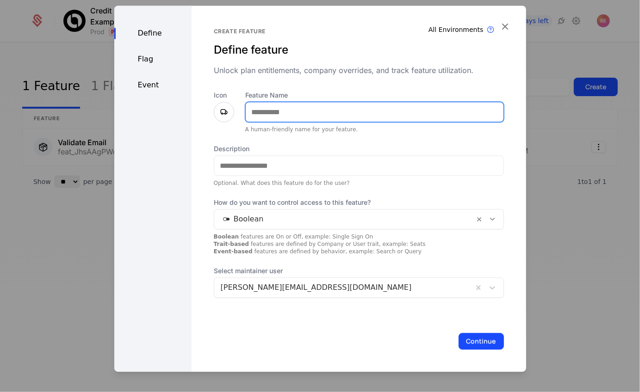
click at [306, 112] on input "Feature Name" at bounding box center [375, 111] width 258 height 19
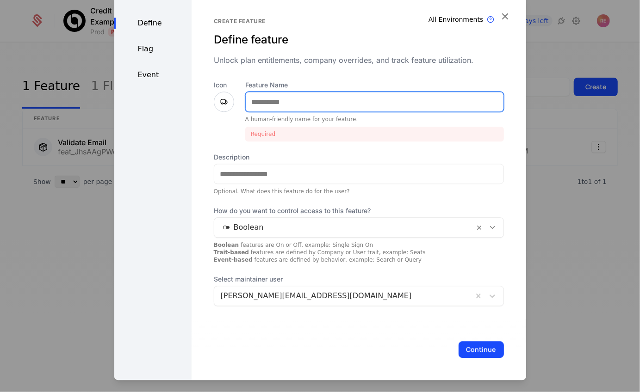
click at [315, 96] on input "Feature Name" at bounding box center [375, 101] width 258 height 19
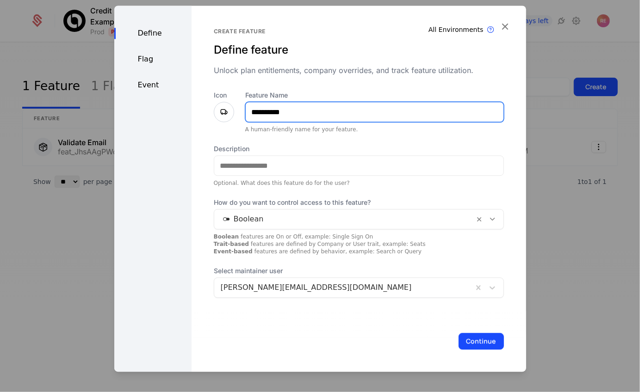
type input "**********"
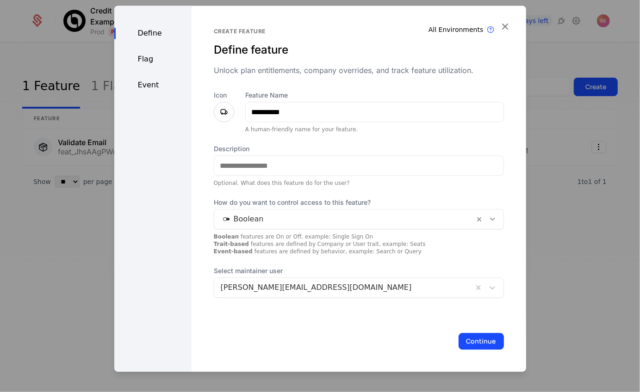
click at [280, 210] on div "Boolean" at bounding box center [359, 219] width 290 height 20
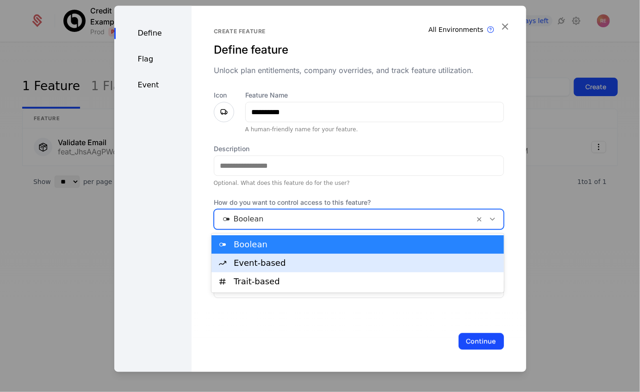
click at [262, 265] on div "Event-based" at bounding box center [366, 263] width 265 height 8
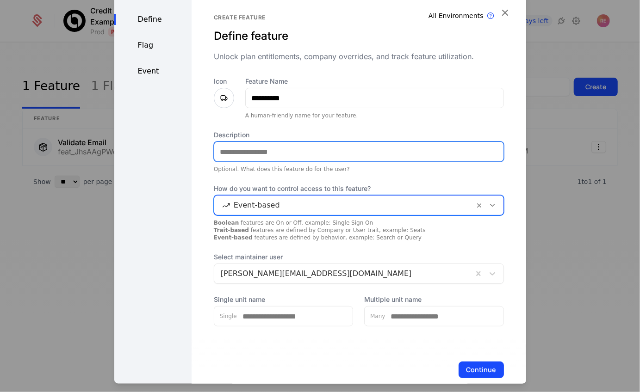
click at [245, 160] on input "Description" at bounding box center [358, 151] width 289 height 19
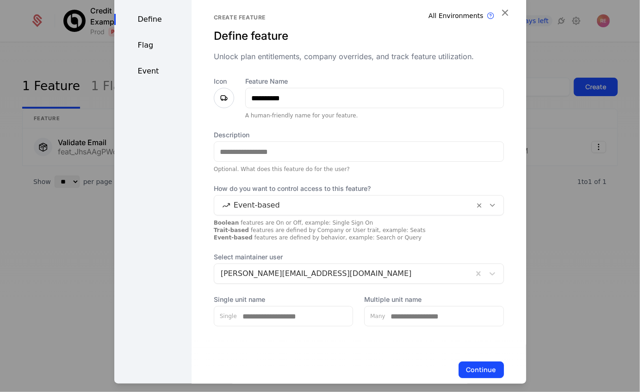
click at [192, 238] on div "**********" at bounding box center [359, 196] width 334 height 409
click at [473, 361] on div "Continue" at bounding box center [359, 370] width 334 height 61
click at [471, 367] on button "Continue" at bounding box center [480, 370] width 45 height 17
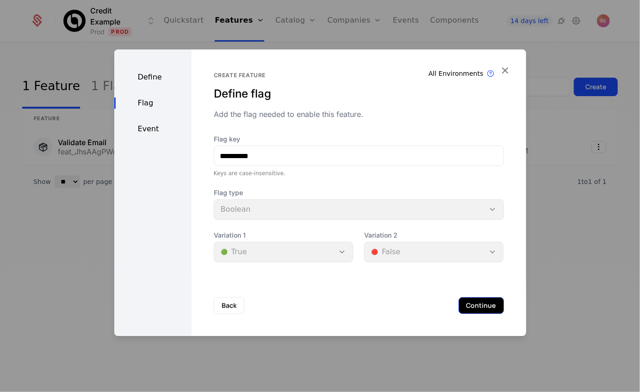
click at [469, 305] on button "Continue" at bounding box center [480, 305] width 45 height 17
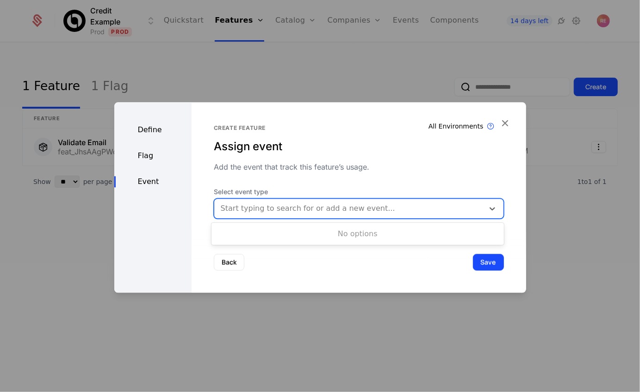
click at [369, 216] on div "Start typing to search for or add a new event..." at bounding box center [349, 208] width 270 height 17
type input "**********"
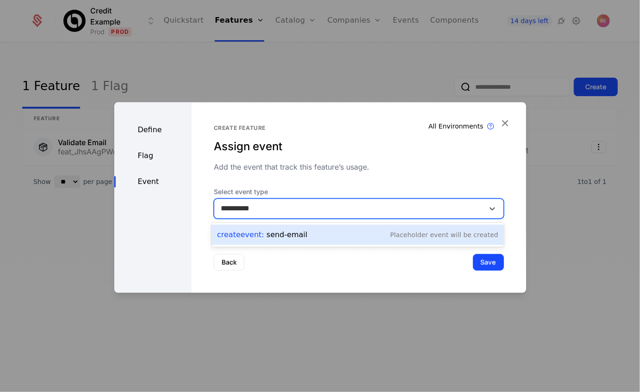
click at [402, 237] on div "Placeholder Event will be created" at bounding box center [444, 234] width 108 height 9
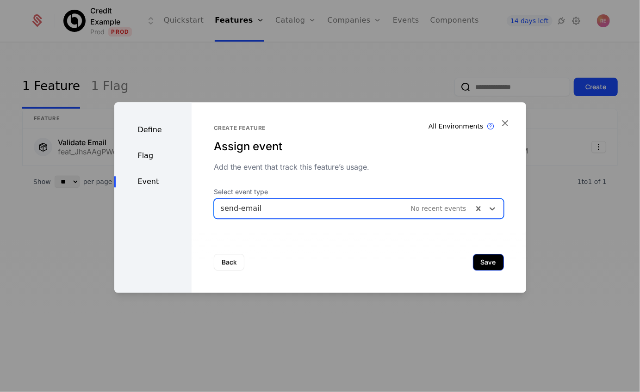
click at [495, 263] on button "Save" at bounding box center [488, 262] width 31 height 17
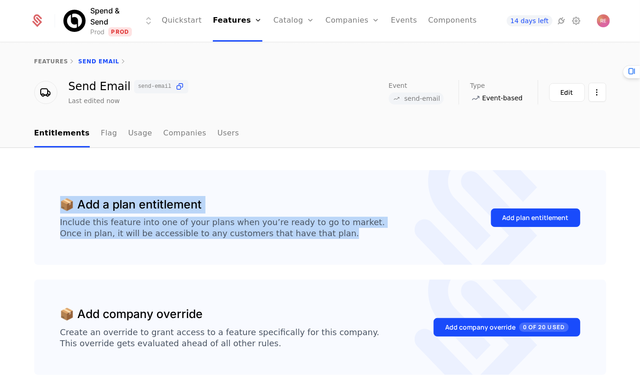
drag, startPoint x: 63, startPoint y: 207, endPoint x: 359, endPoint y: 239, distance: 297.3
click at [359, 239] on div "📦 Add a plan entitlement Include this feature into one of your plans when you’r…" at bounding box center [320, 217] width 520 height 43
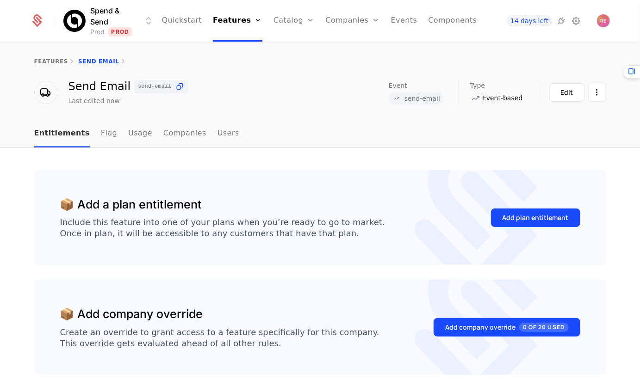
click at [56, 126] on link "Entitlements" at bounding box center [62, 133] width 56 height 27
click at [177, 21] on link "Quickstart" at bounding box center [182, 21] width 40 height 42
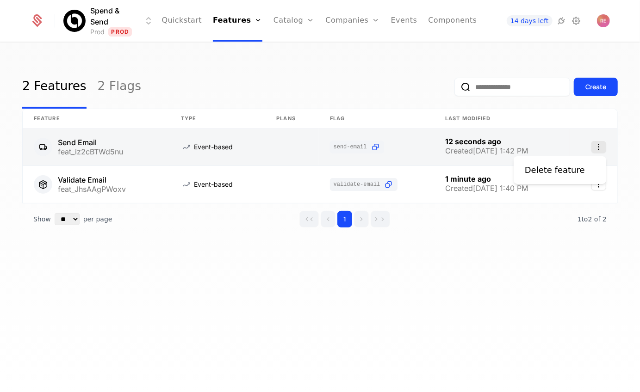
click at [597, 148] on icon "Select action" at bounding box center [598, 147] width 15 height 12
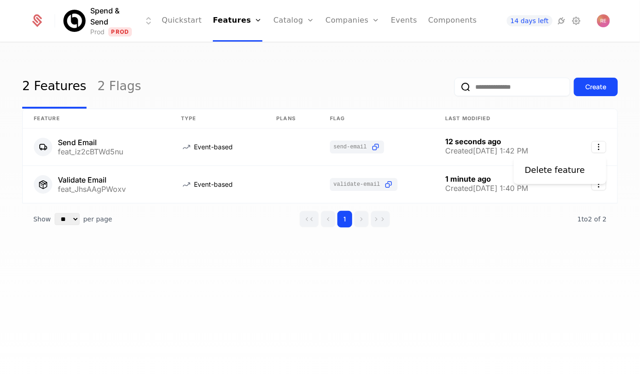
click at [418, 94] on html "Spend & Send Prod Prod Quickstart Features Features Flags Catalog Plans Add Ons…" at bounding box center [320, 196] width 640 height 392
click at [608, 82] on button "Create" at bounding box center [596, 87] width 44 height 19
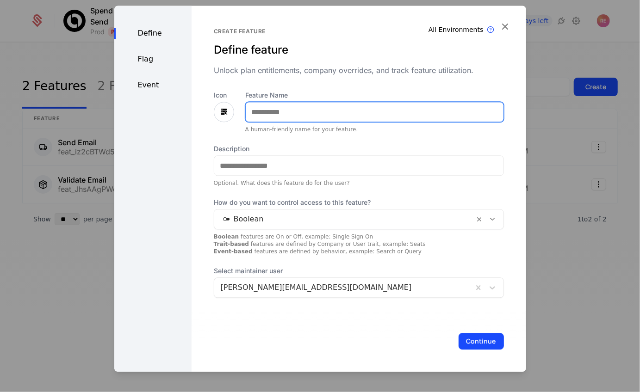
click at [254, 115] on input "Feature Name" at bounding box center [375, 111] width 258 height 19
type input "**********"
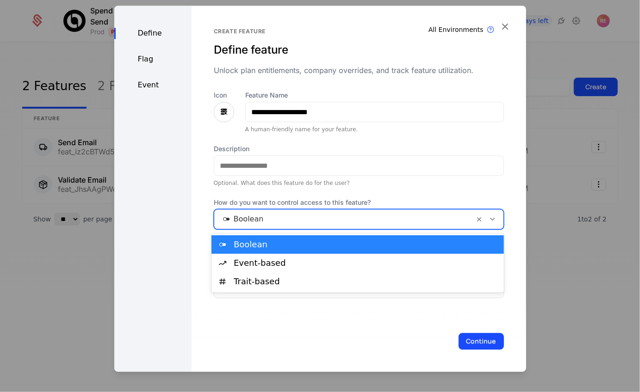
click at [363, 222] on div at bounding box center [344, 219] width 247 height 13
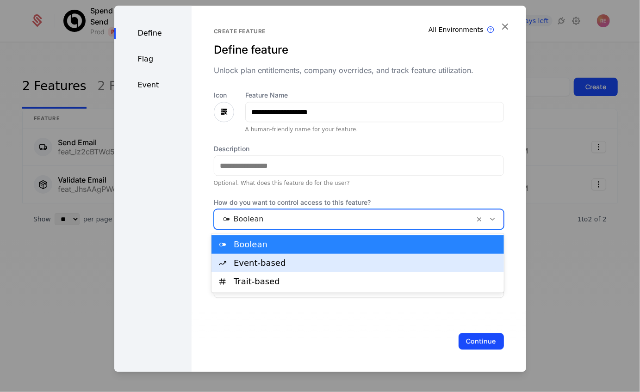
click at [291, 266] on div "Event-based" at bounding box center [366, 263] width 265 height 8
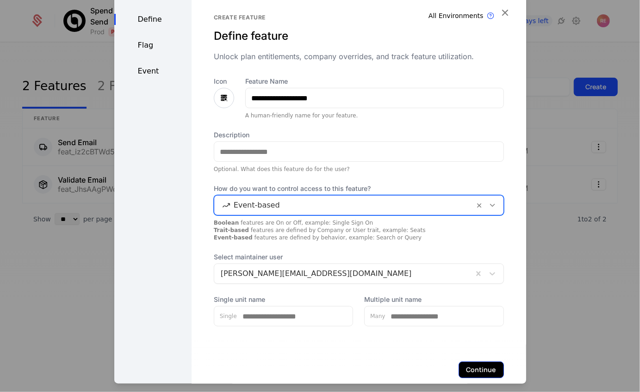
click at [485, 371] on button "Continue" at bounding box center [480, 370] width 45 height 17
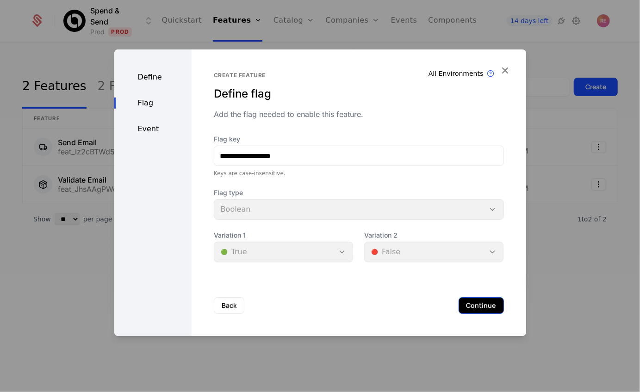
click at [479, 304] on button "Continue" at bounding box center [480, 305] width 45 height 17
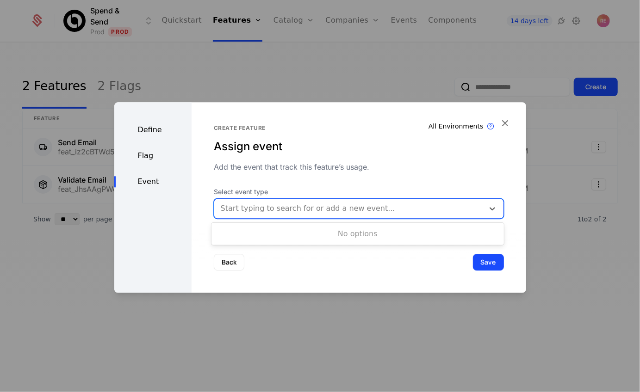
click at [334, 215] on div at bounding box center [349, 208] width 257 height 13
type input "**********"
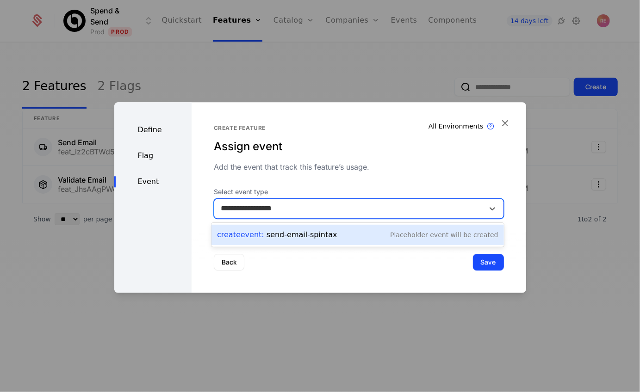
click at [347, 239] on div "Create Event : send-email-spintax Placeholder Event will be created" at bounding box center [357, 235] width 281 height 13
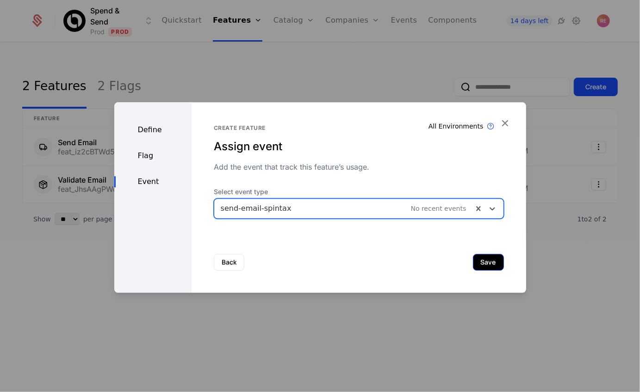
click at [481, 263] on button "Save" at bounding box center [488, 262] width 31 height 17
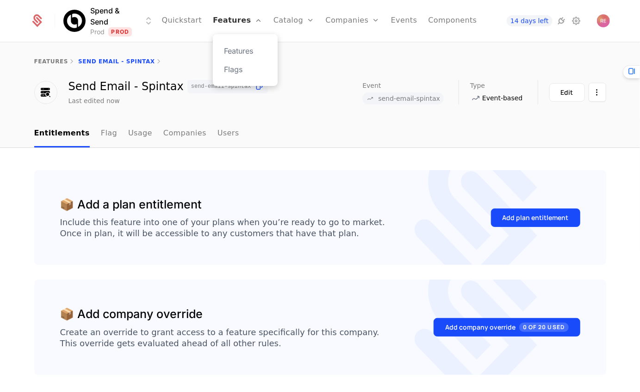
click at [245, 21] on link "Features" at bounding box center [237, 21] width 49 height 42
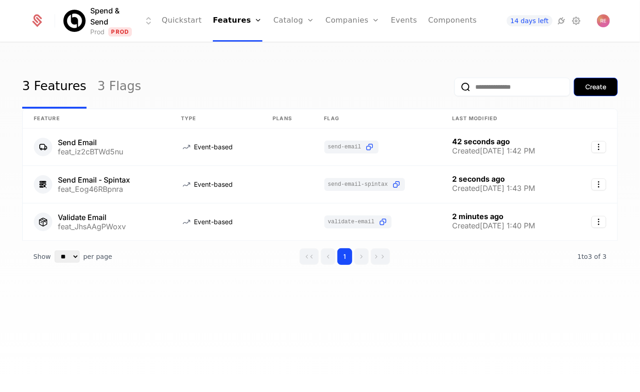
click at [587, 87] on div "Create" at bounding box center [595, 86] width 21 height 9
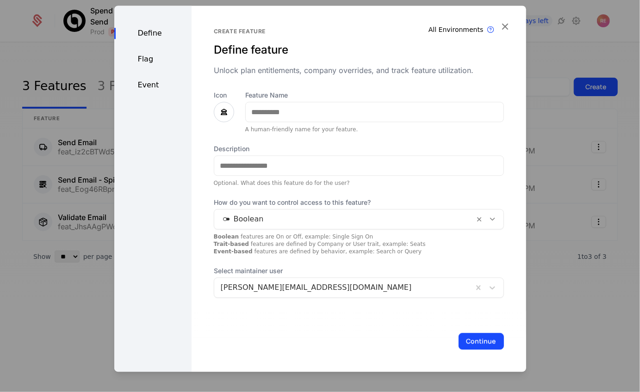
click at [293, 124] on div "Feature Name A human-friendly name for your feature." at bounding box center [374, 112] width 259 height 43
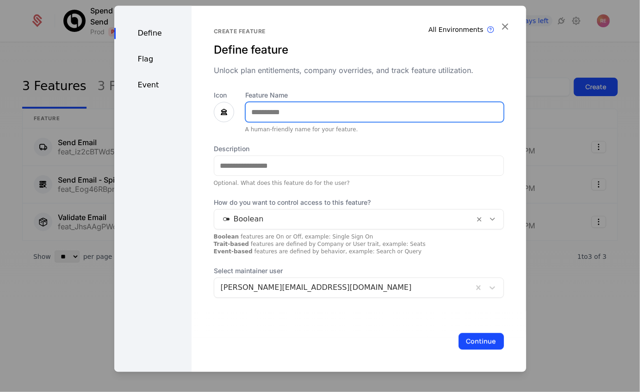
click at [292, 119] on input "Feature Name" at bounding box center [375, 111] width 258 height 19
type input "**********"
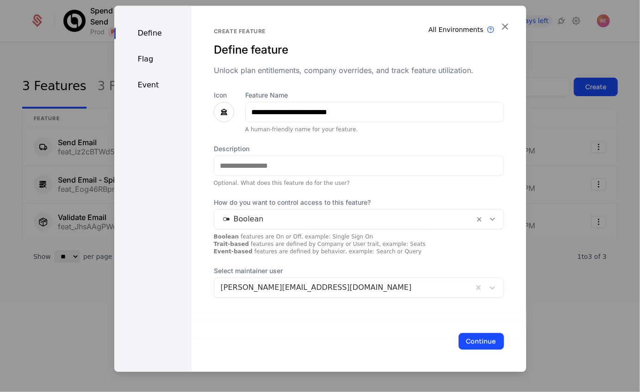
click at [293, 215] on div at bounding box center [344, 219] width 247 height 13
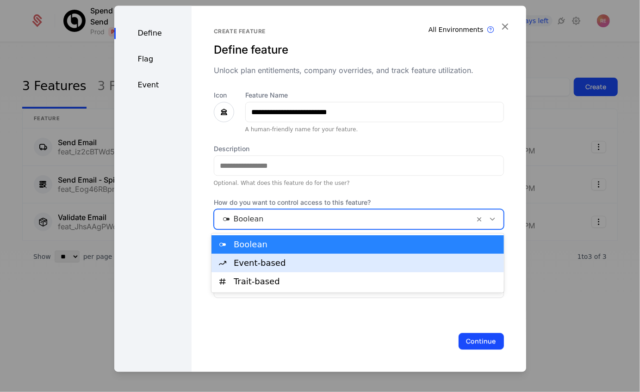
click at [253, 259] on div "Event-based" at bounding box center [366, 263] width 265 height 8
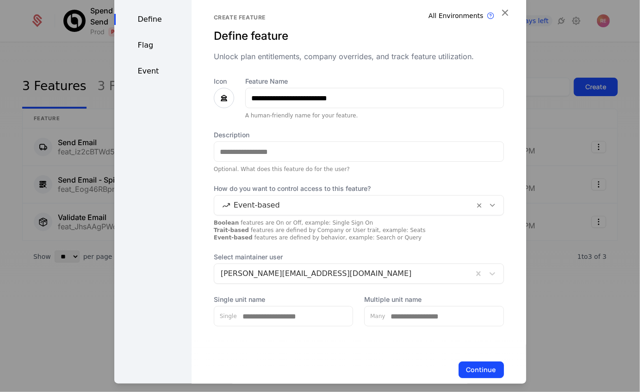
click at [465, 359] on div "Continue" at bounding box center [359, 370] width 334 height 61
click at [478, 390] on div at bounding box center [320, 196] width 640 height 392
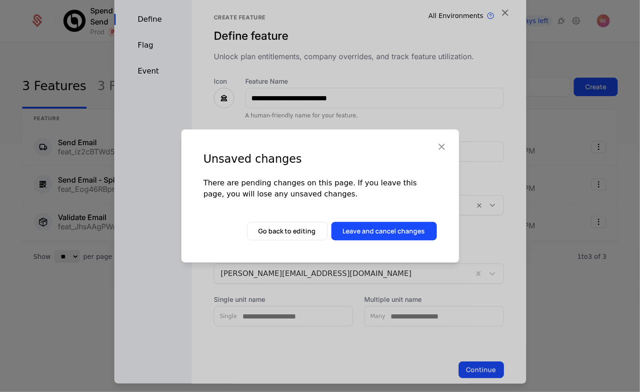
click at [428, 150] on div "Unsaved changes There are pending changes on this page. If you leave this page,…" at bounding box center [320, 196] width 278 height 133
click at [437, 148] on icon "button" at bounding box center [442, 147] width 12 height 12
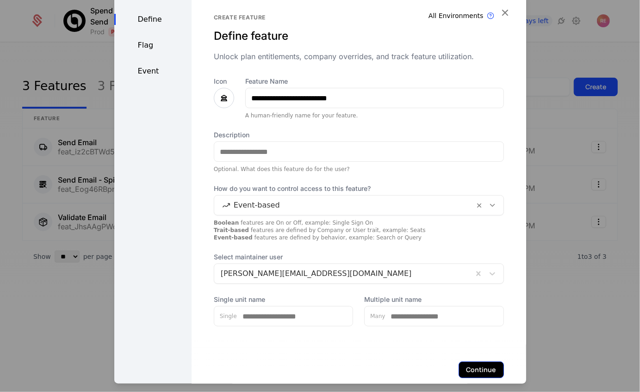
click at [474, 364] on button "Continue" at bounding box center [480, 370] width 45 height 17
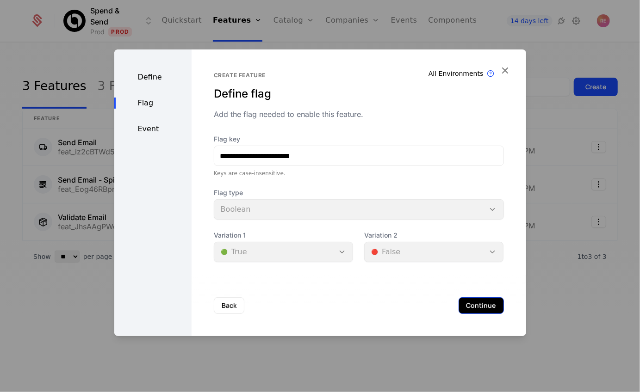
click at [481, 308] on button "Continue" at bounding box center [480, 305] width 45 height 17
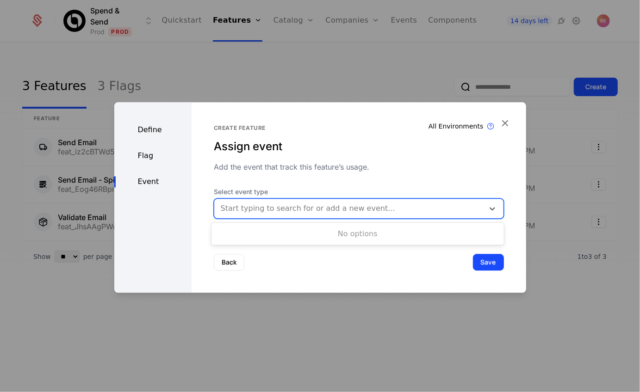
click at [299, 211] on div at bounding box center [349, 208] width 257 height 13
type input "**********"
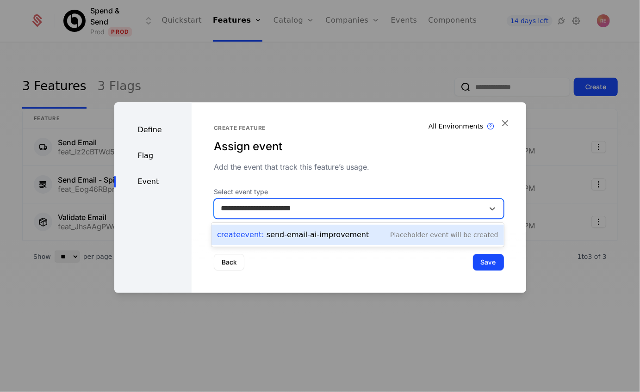
click at [433, 239] on div "Placeholder Event will be created" at bounding box center [444, 234] width 108 height 9
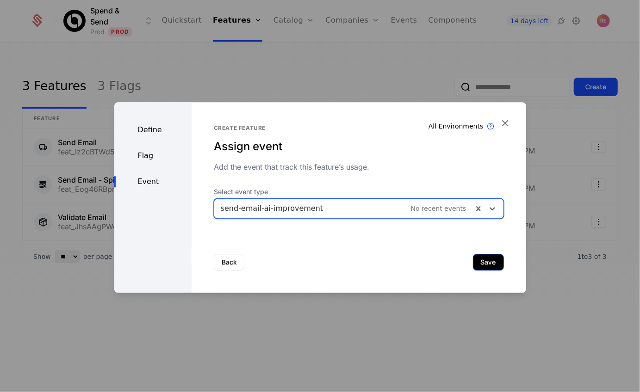
click at [487, 263] on button "Save" at bounding box center [488, 262] width 31 height 17
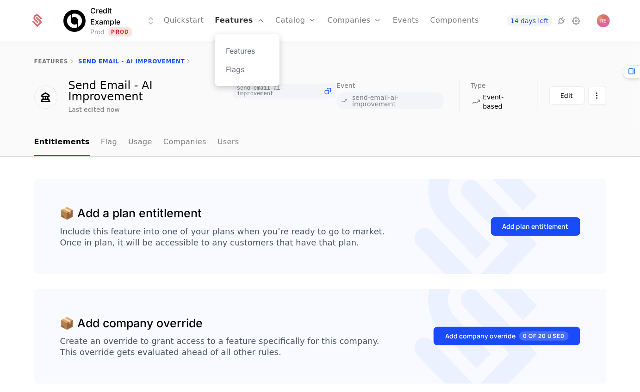
click at [236, 12] on link "Features" at bounding box center [239, 21] width 49 height 42
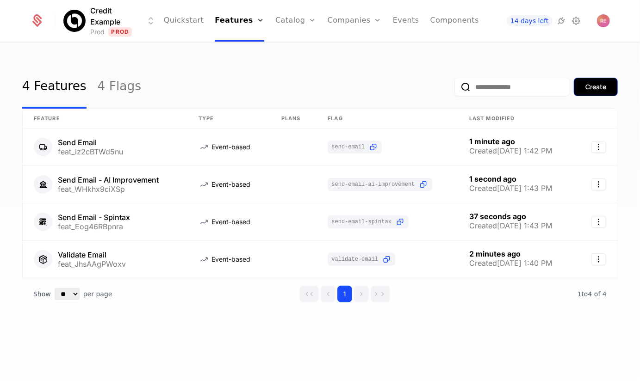
click at [594, 91] on button "Create" at bounding box center [596, 87] width 44 height 19
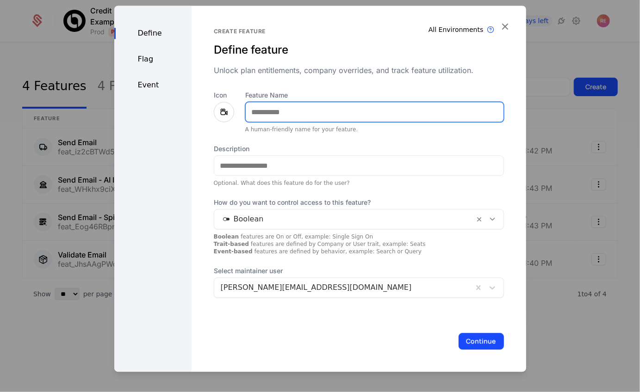
click at [280, 114] on input "Feature Name" at bounding box center [375, 111] width 258 height 19
type input "**********"
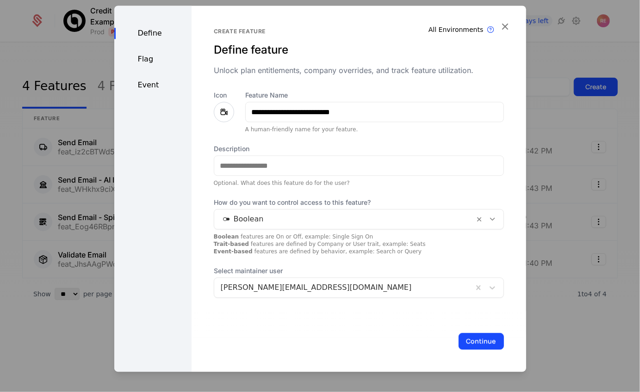
click at [264, 223] on div at bounding box center [344, 219] width 247 height 13
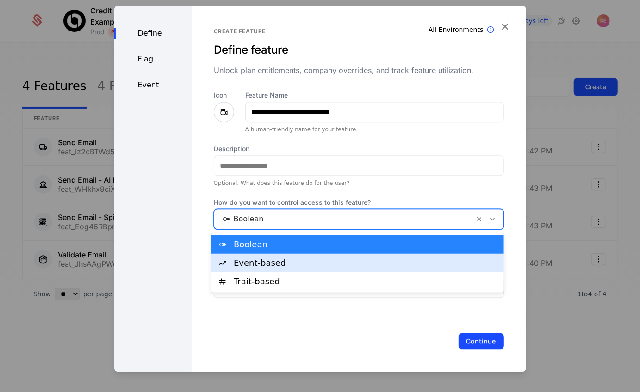
click at [252, 259] on div "Event-based" at bounding box center [366, 263] width 265 height 8
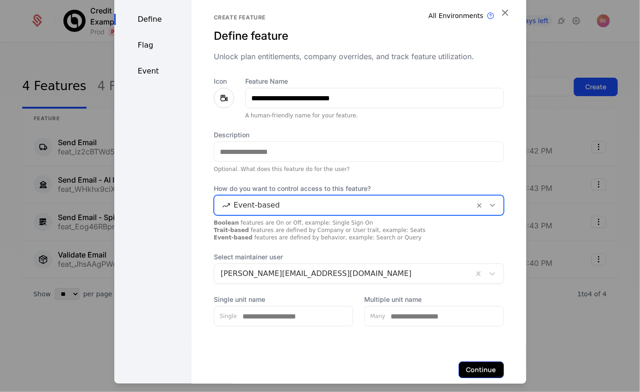
click at [479, 364] on button "Continue" at bounding box center [480, 370] width 45 height 17
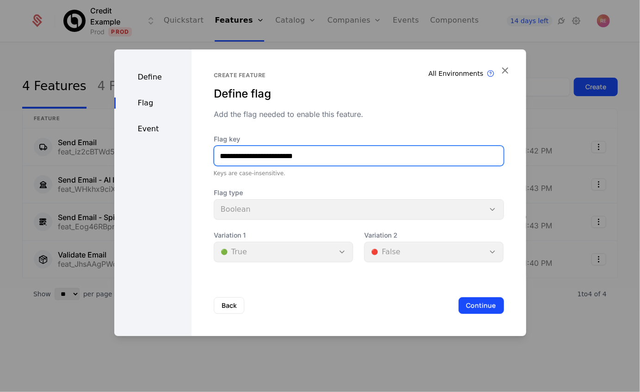
click at [332, 161] on input "**********" at bounding box center [358, 155] width 289 height 19
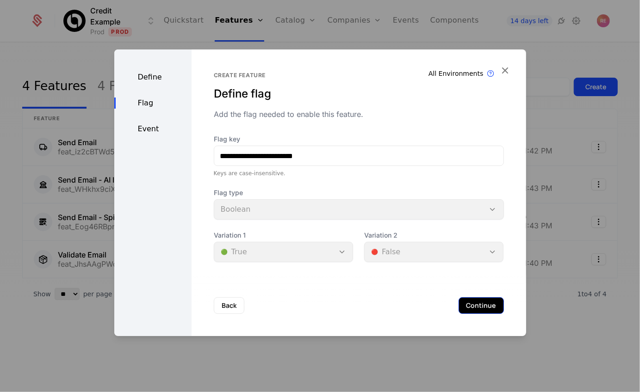
click at [481, 312] on button "Continue" at bounding box center [480, 305] width 45 height 17
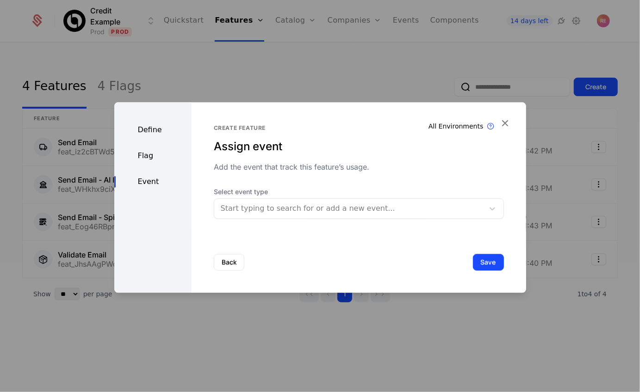
click at [296, 208] on div at bounding box center [349, 208] width 257 height 13
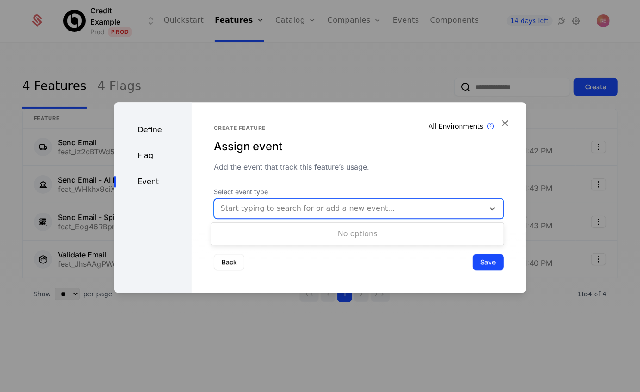
paste input "**********"
type input "**********"
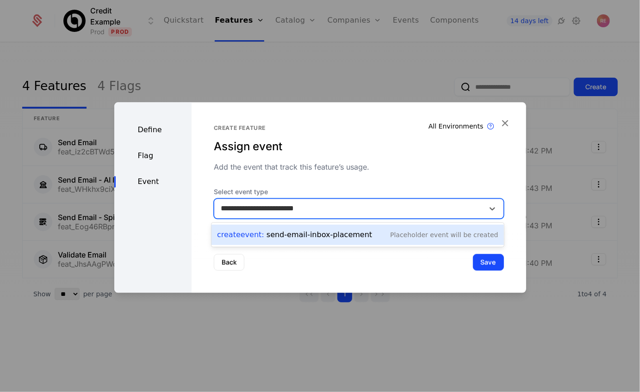
click at [347, 231] on div "Create Event : send-email-inbox-placement" at bounding box center [294, 234] width 155 height 11
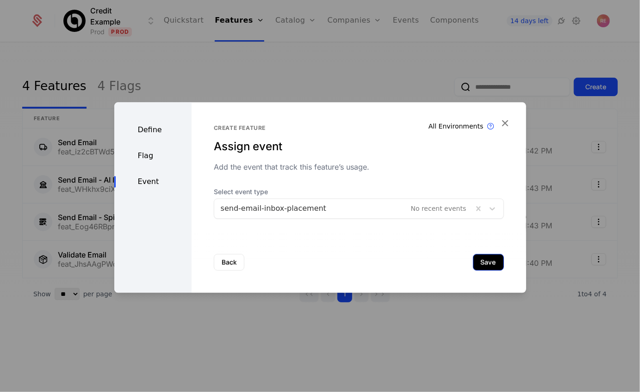
click at [486, 264] on button "Save" at bounding box center [488, 262] width 31 height 17
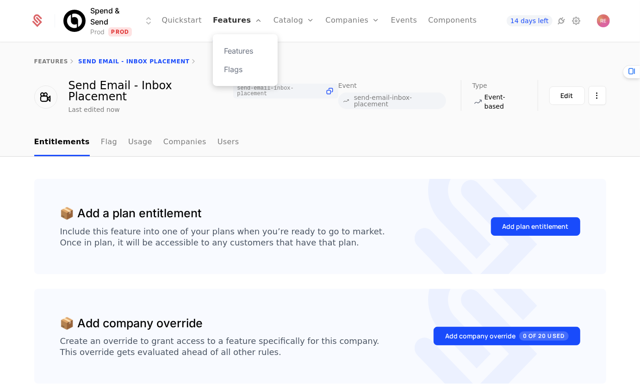
click at [228, 21] on link "Features" at bounding box center [237, 21] width 49 height 42
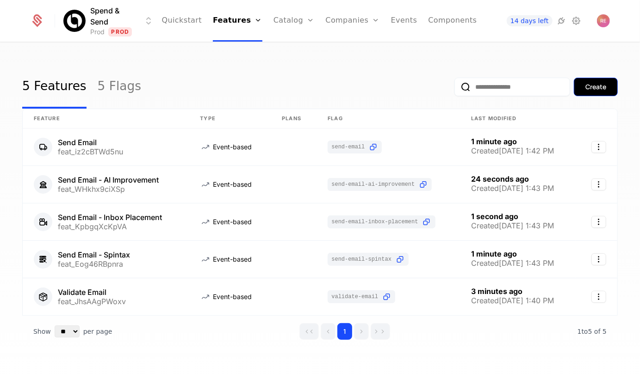
click at [577, 86] on button "Create" at bounding box center [596, 87] width 44 height 19
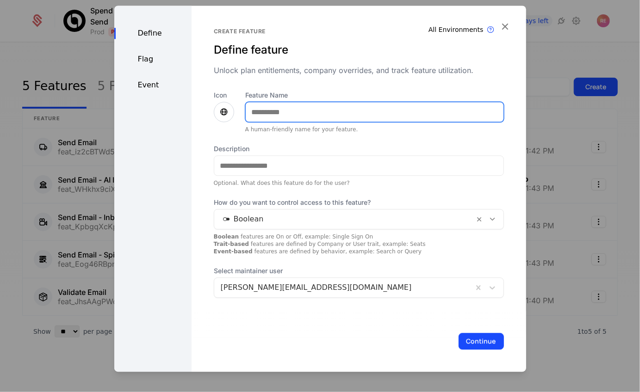
click at [281, 121] on input "Feature Name" at bounding box center [375, 111] width 258 height 19
type input "**********"
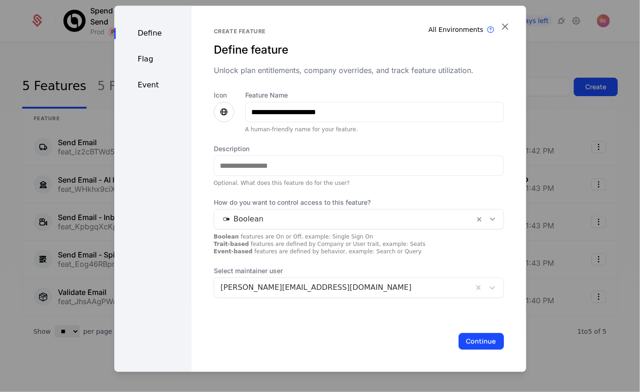
click at [333, 223] on div at bounding box center [344, 219] width 247 height 13
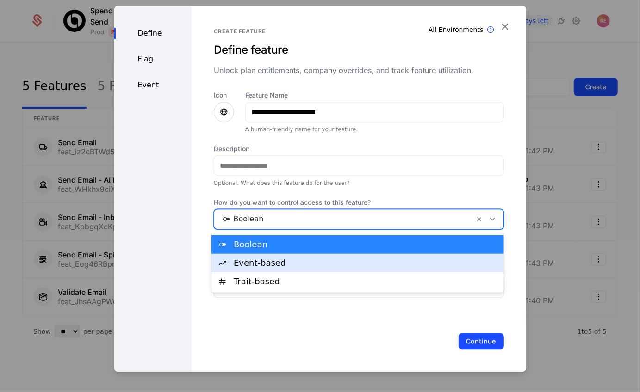
click at [306, 257] on div "Event-based" at bounding box center [357, 263] width 292 height 19
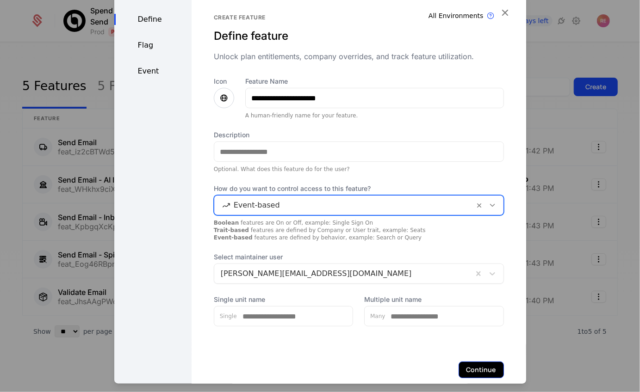
click at [470, 368] on button "Continue" at bounding box center [480, 370] width 45 height 17
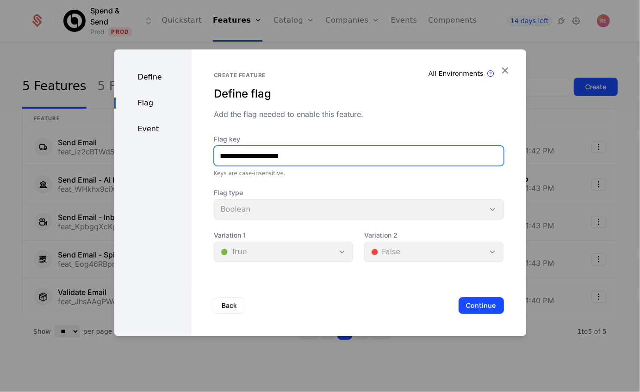
click at [297, 152] on input "**********" at bounding box center [358, 155] width 289 height 19
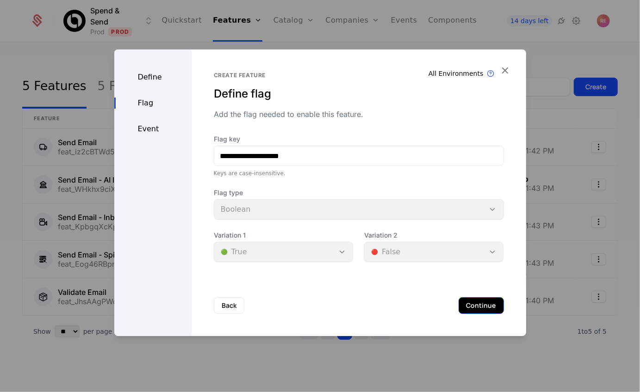
click at [475, 306] on button "Continue" at bounding box center [480, 305] width 45 height 17
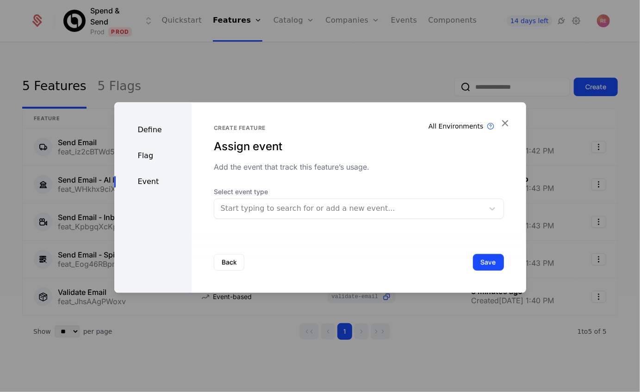
click at [315, 211] on div at bounding box center [349, 208] width 257 height 13
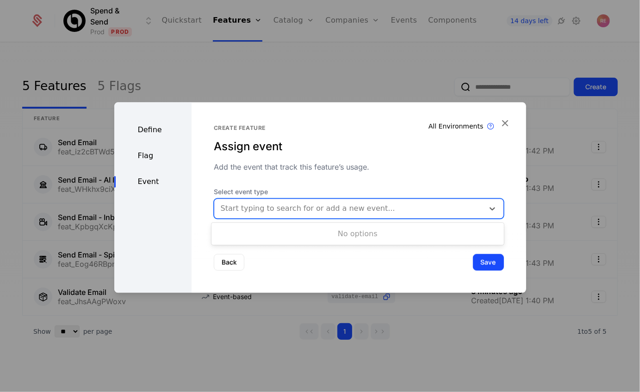
paste input "**********"
type input "**********"
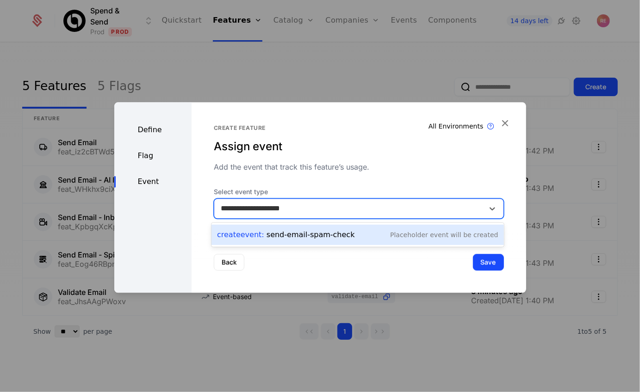
click at [334, 233] on div "Create Event : send-email-spam-check" at bounding box center [286, 234] width 138 height 11
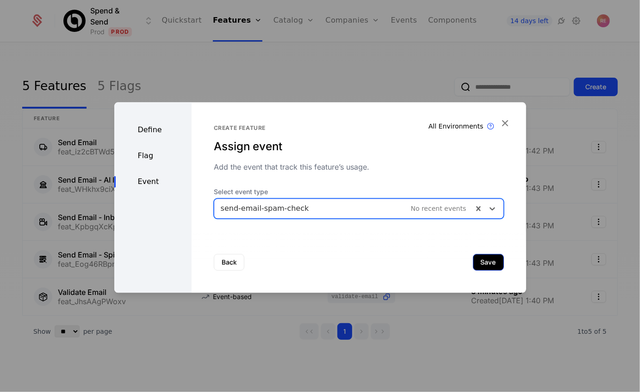
click at [485, 261] on button "Save" at bounding box center [488, 262] width 31 height 17
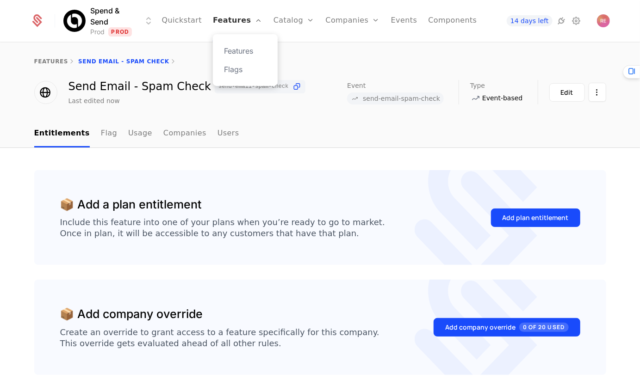
click at [248, 21] on link "Features" at bounding box center [237, 21] width 49 height 42
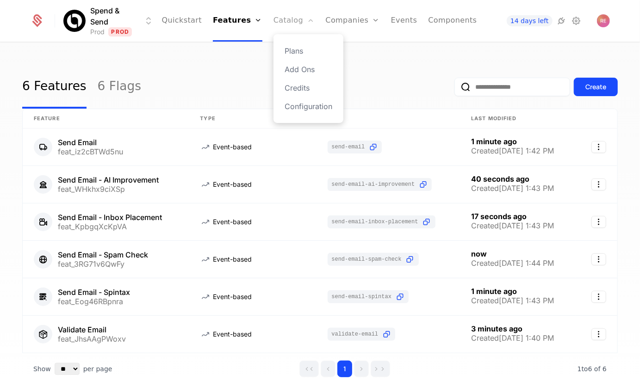
click at [293, 26] on link "Catalog" at bounding box center [293, 21] width 41 height 42
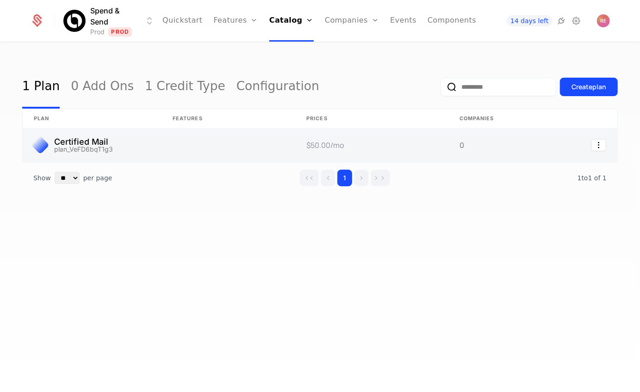
click at [199, 145] on link at bounding box center [228, 145] width 134 height 33
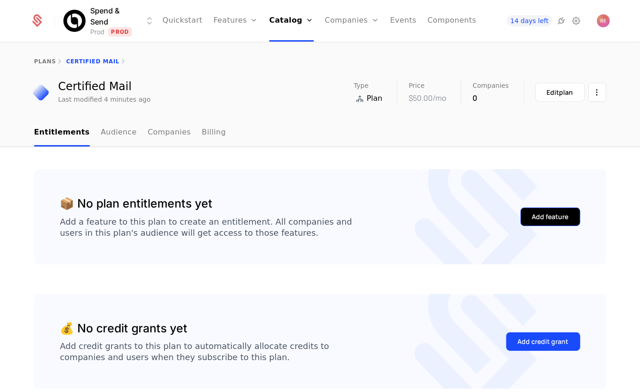
click at [552, 215] on div "Add feature" at bounding box center [550, 216] width 37 height 9
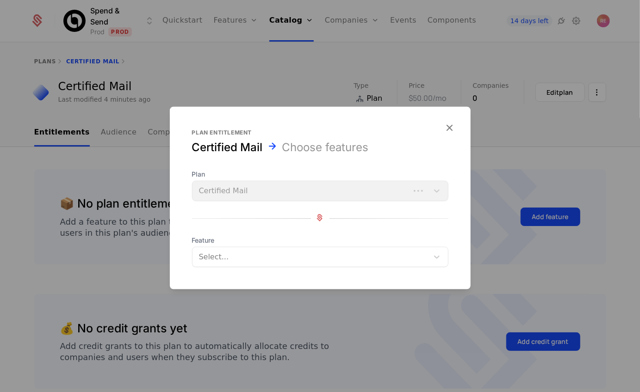
click at [263, 249] on div "Select..." at bounding box center [310, 257] width 236 height 17
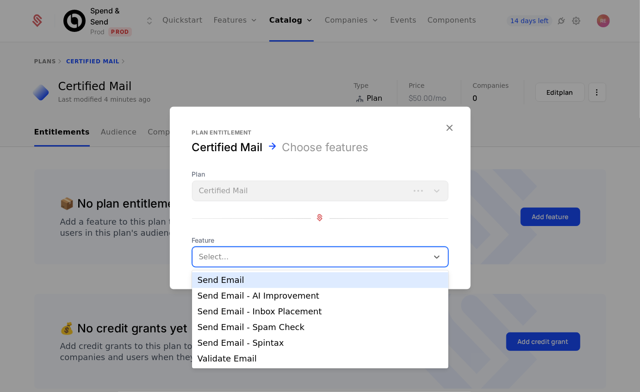
click at [250, 281] on div "Send Email" at bounding box center [320, 280] width 245 height 8
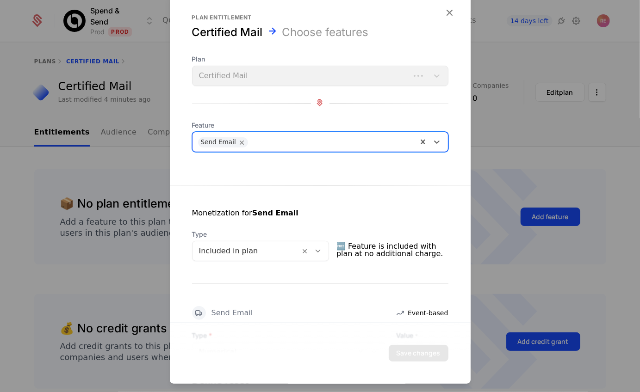
click at [239, 249] on div at bounding box center [246, 251] width 95 height 13
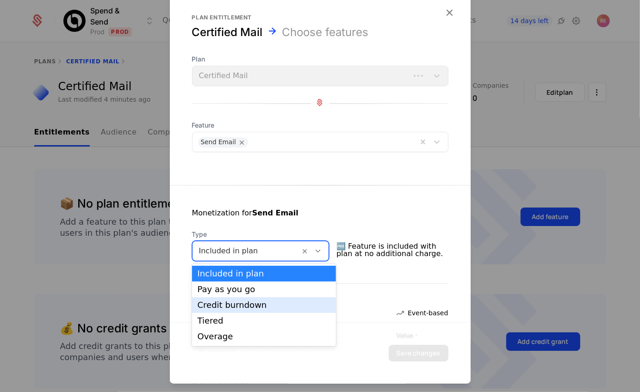
click at [224, 309] on div "Credit burndown" at bounding box center [264, 305] width 144 height 16
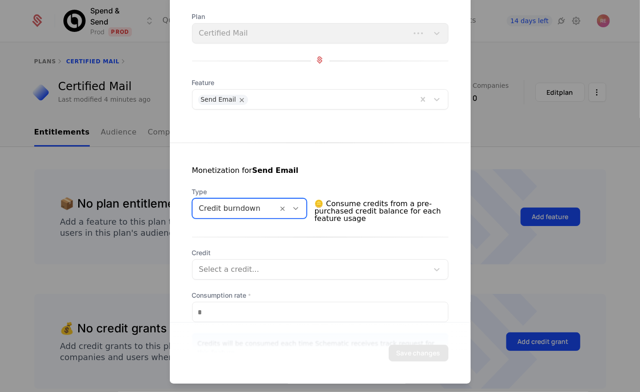
scroll to position [93, 0]
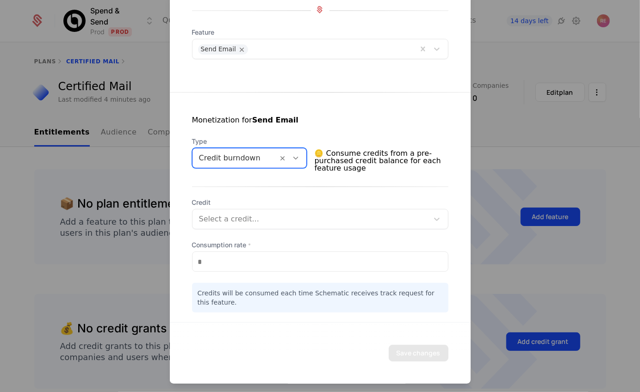
click at [243, 219] on div at bounding box center [310, 219] width 223 height 13
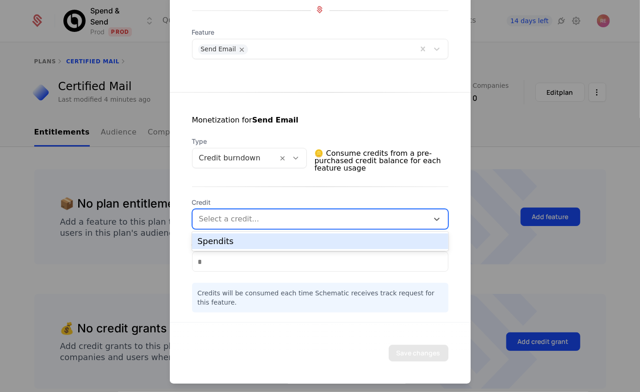
click at [230, 244] on div "Spendits" at bounding box center [320, 241] width 245 height 8
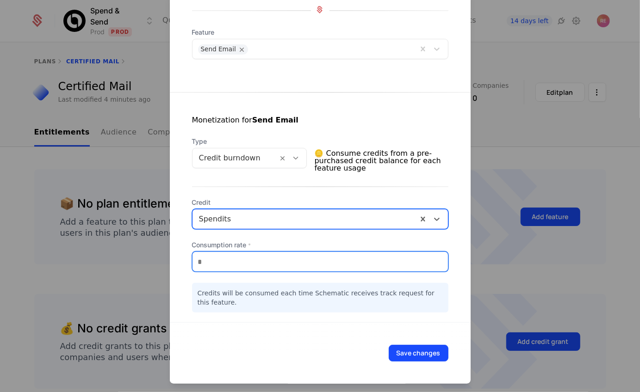
click at [225, 260] on input "*" at bounding box center [319, 261] width 255 height 19
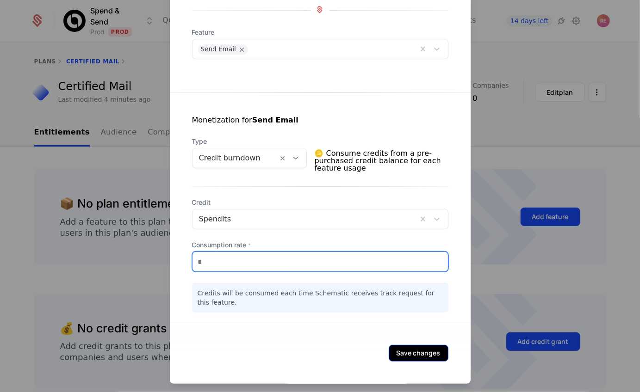
type input "***"
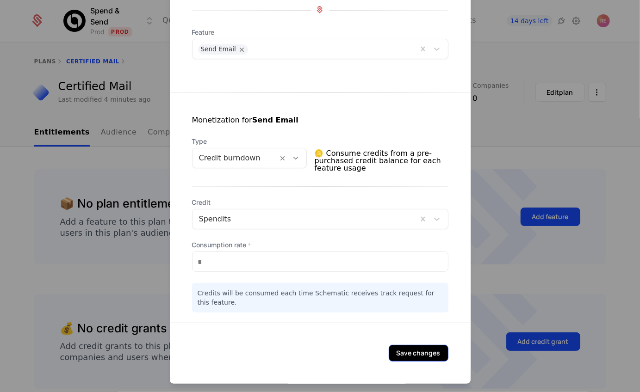
click at [424, 355] on button "Save changes" at bounding box center [419, 353] width 60 height 17
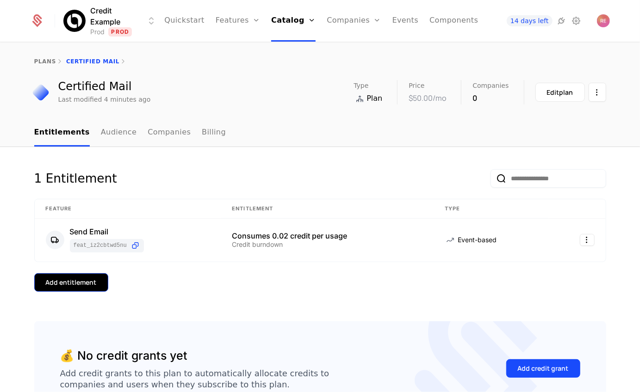
click at [99, 279] on button "Add entitlement" at bounding box center [71, 282] width 74 height 19
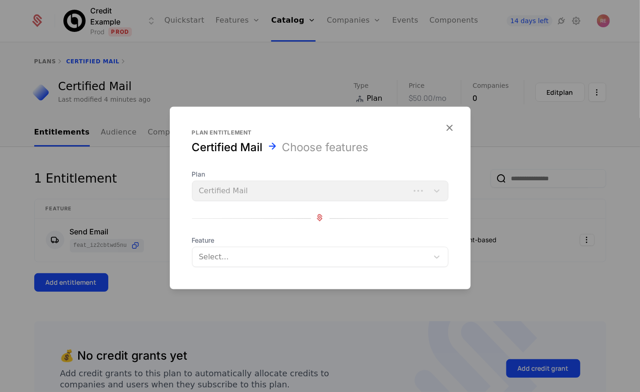
click at [240, 257] on div at bounding box center [311, 257] width 223 height 13
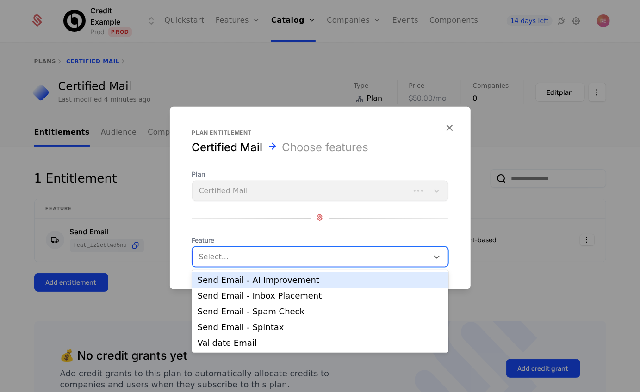
click at [241, 282] on div "Send Email - AI Improvement" at bounding box center [320, 280] width 245 height 8
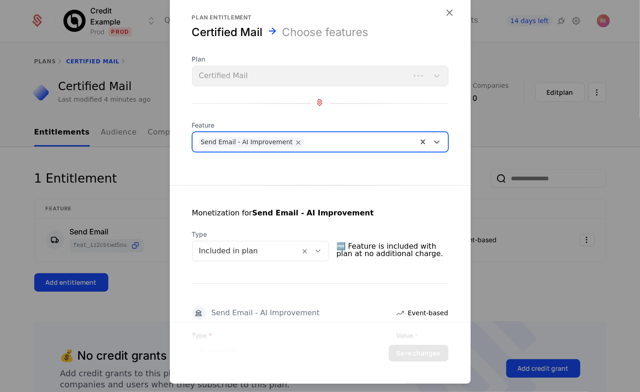
click at [265, 254] on div at bounding box center [246, 251] width 95 height 13
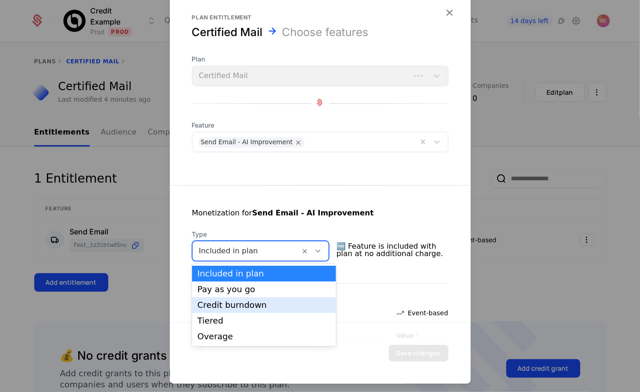
click at [224, 305] on div "Credit burndown" at bounding box center [264, 305] width 133 height 8
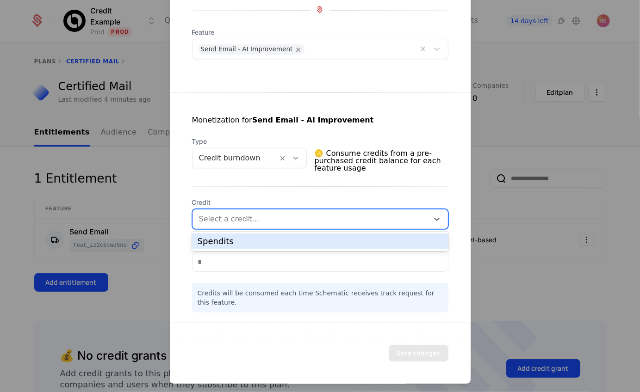
click at [213, 227] on div "Select a credit..." at bounding box center [320, 219] width 256 height 20
type input "***"
click at [294, 190] on div "Monetization for Send Email - AI Improvement Type Credit burndown 🪙 Consume cre…" at bounding box center [320, 203] width 301 height 220
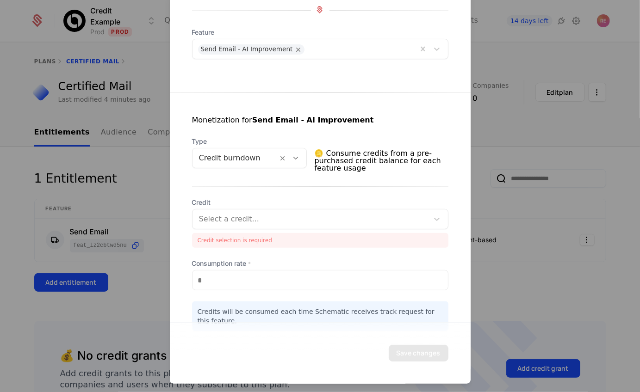
click at [225, 218] on div at bounding box center [310, 219] width 223 height 13
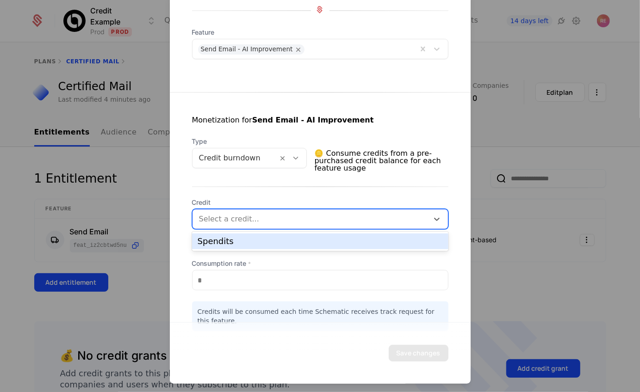
click at [223, 243] on div "Spendits" at bounding box center [320, 241] width 245 height 8
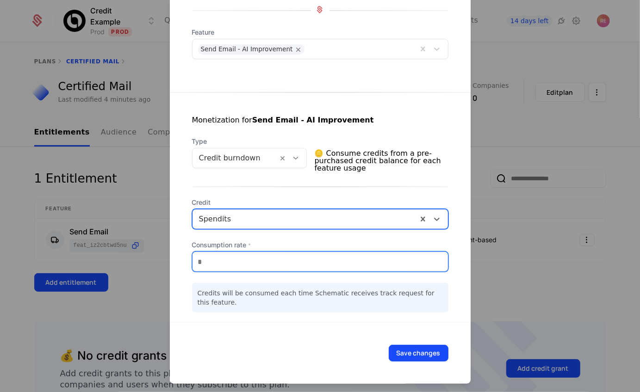
click at [220, 263] on input "*" at bounding box center [319, 261] width 255 height 19
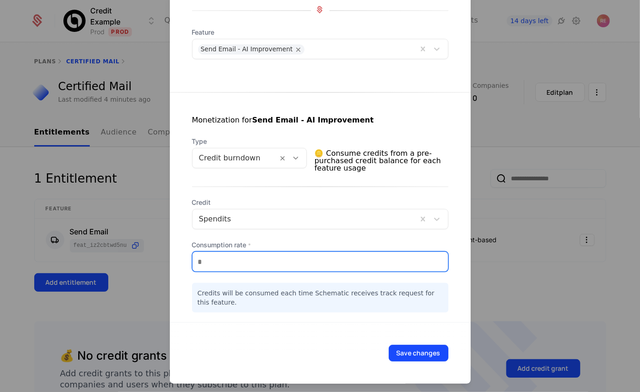
type input "***"
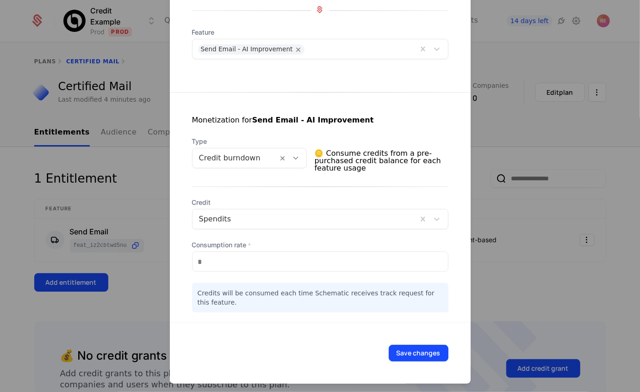
click at [385, 295] on div "Credits will be consumed each time Schematic receives track request for this fe…" at bounding box center [320, 298] width 256 height 30
click at [414, 359] on button "Save changes" at bounding box center [419, 353] width 60 height 17
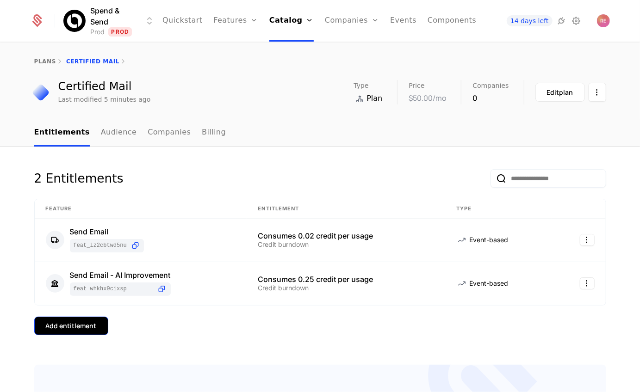
click at [83, 332] on button "Add entitlement" at bounding box center [71, 326] width 74 height 19
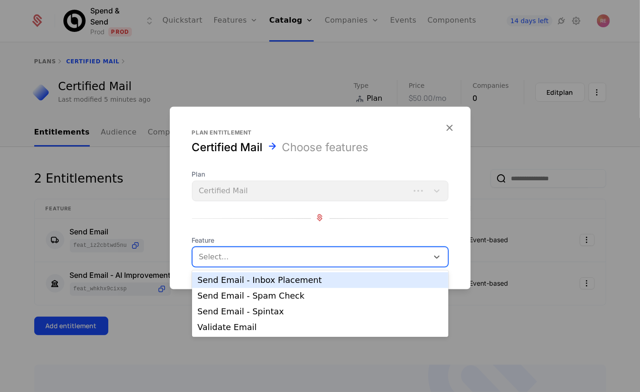
click at [214, 260] on div at bounding box center [311, 257] width 223 height 13
click at [233, 278] on div "Send Email - Inbox Placement" at bounding box center [320, 280] width 245 height 8
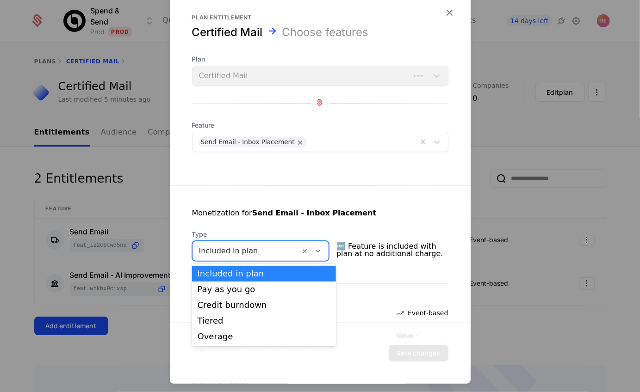
click at [229, 255] on div at bounding box center [246, 251] width 95 height 13
click at [226, 309] on div "Credit burndown" at bounding box center [264, 305] width 133 height 8
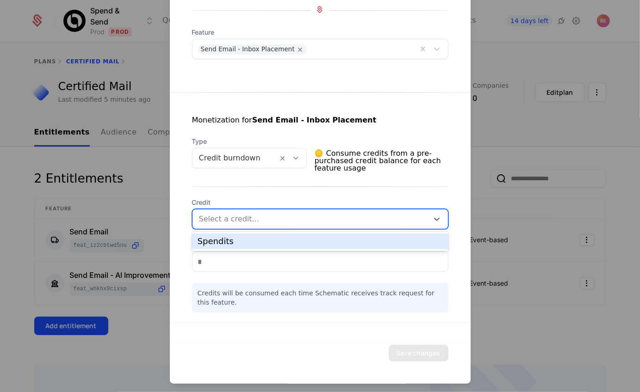
click at [229, 215] on div at bounding box center [310, 219] width 223 height 13
click at [228, 249] on div "Spendits" at bounding box center [320, 242] width 256 height 16
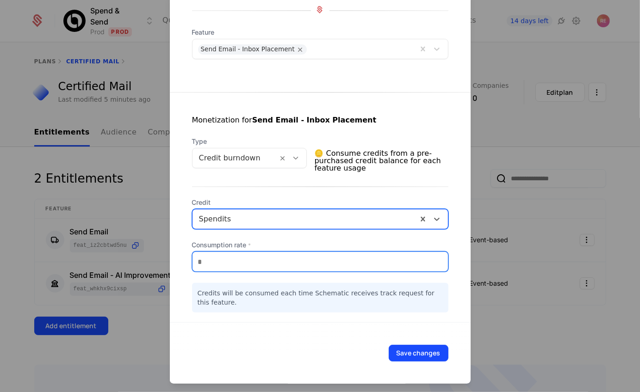
click at [227, 261] on input "*" at bounding box center [319, 261] width 255 height 19
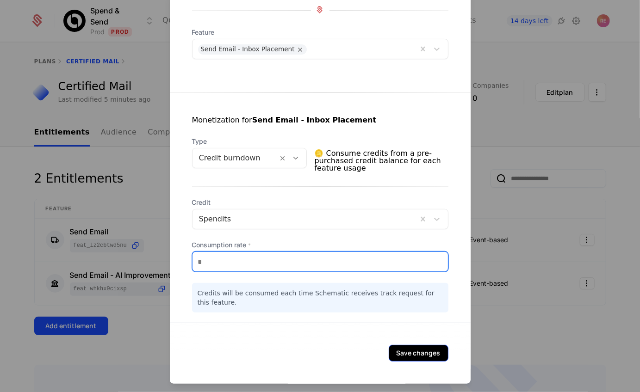
type input "***"
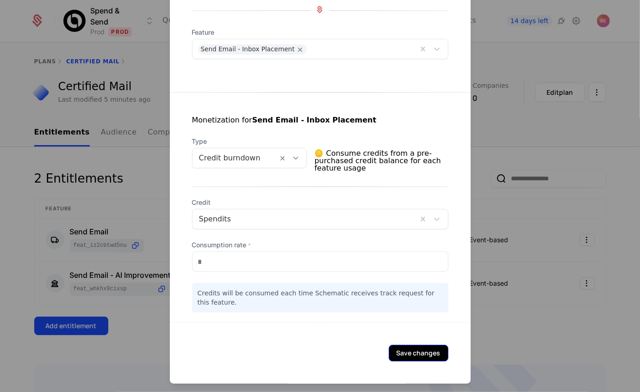
click at [408, 356] on button "Save changes" at bounding box center [419, 353] width 60 height 17
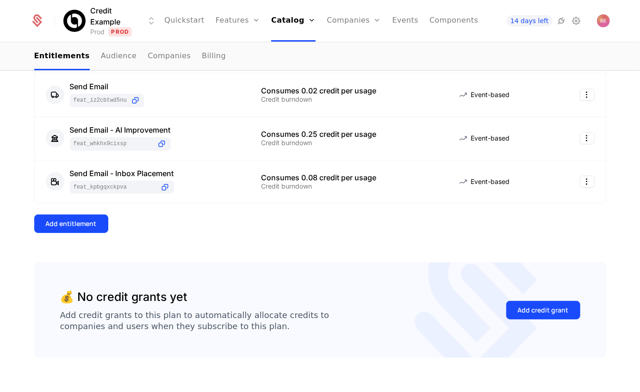
scroll to position [158, 0]
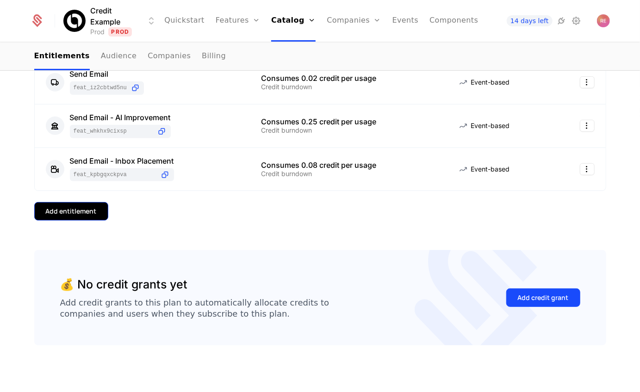
click at [60, 220] on button "Add entitlement" at bounding box center [71, 211] width 74 height 19
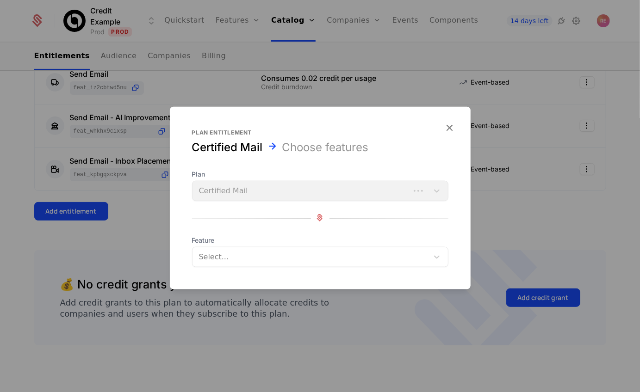
click at [283, 260] on div at bounding box center [311, 257] width 223 height 13
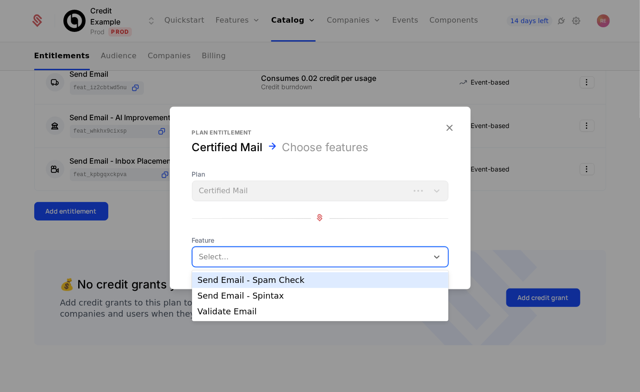
click at [265, 280] on div "Send Email - Spam Check" at bounding box center [320, 280] width 245 height 8
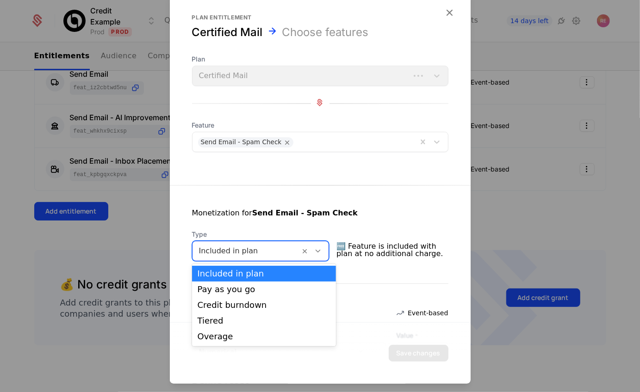
click at [233, 249] on div at bounding box center [246, 251] width 95 height 13
click at [222, 304] on div "Credit burndown" at bounding box center [264, 305] width 133 height 8
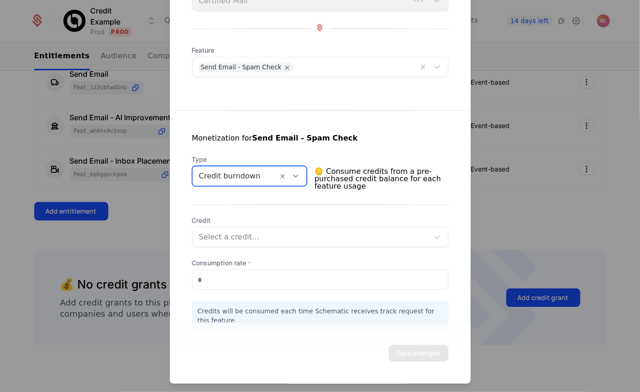
scroll to position [86, 0]
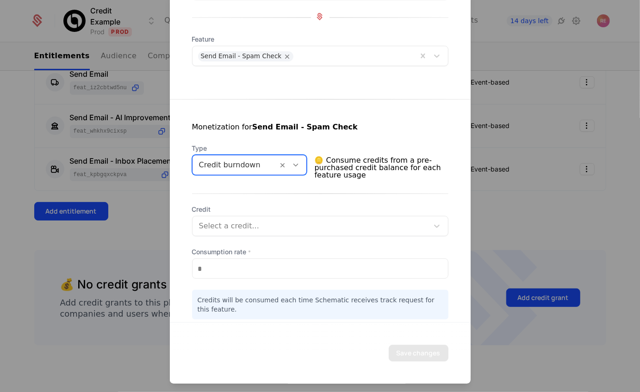
click at [225, 220] on div at bounding box center [310, 226] width 223 height 13
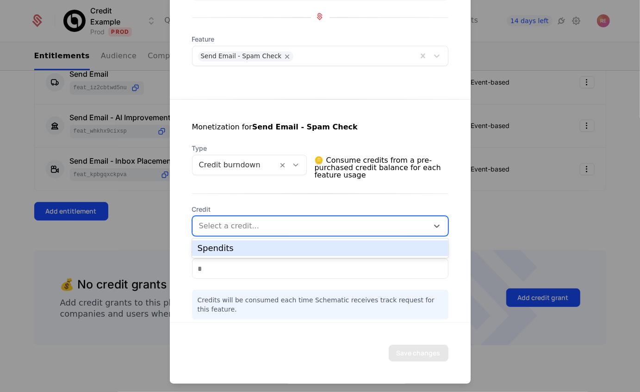
click at [224, 250] on div "Spendits" at bounding box center [320, 248] width 245 height 8
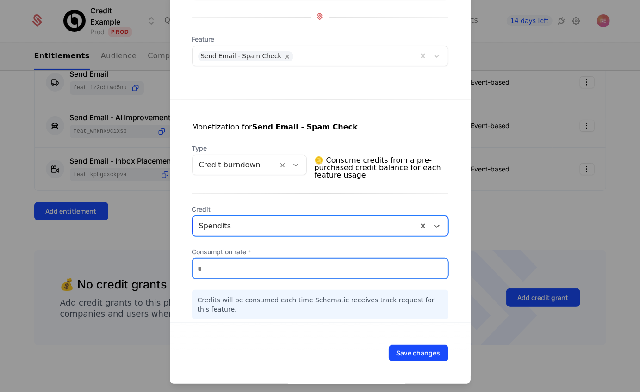
click at [223, 262] on input "*" at bounding box center [319, 268] width 255 height 19
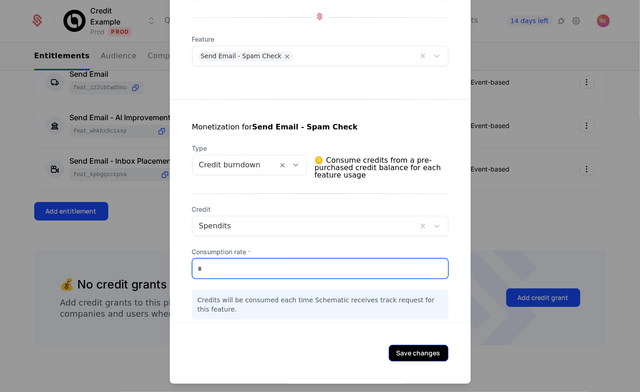
type input "***"
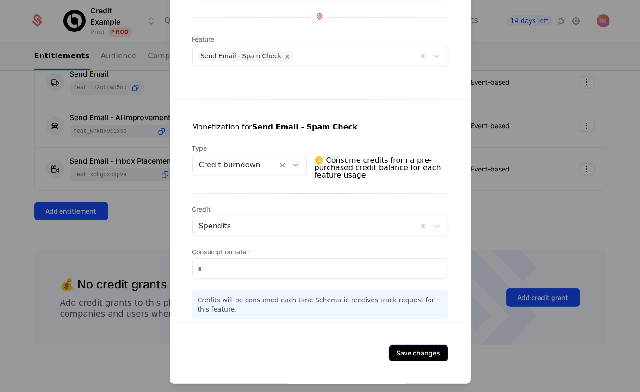
click at [429, 353] on button "Save changes" at bounding box center [419, 353] width 60 height 17
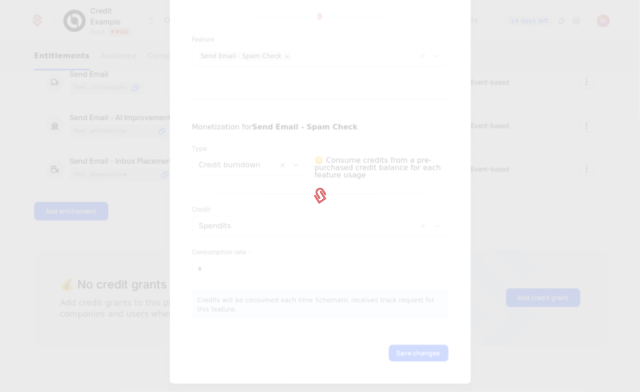
scroll to position [0, 0]
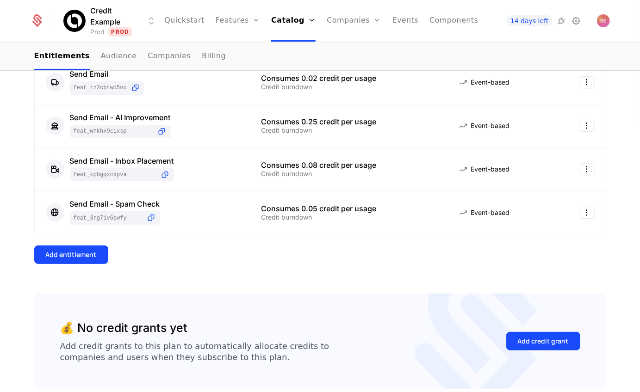
click at [83, 244] on div "4 Entitlements Feature Entitlement Type Send Email feat_iz2cBTWd5nu Consumes 0.…" at bounding box center [320, 153] width 572 height 282
click at [80, 253] on div "Add entitlement" at bounding box center [71, 254] width 51 height 9
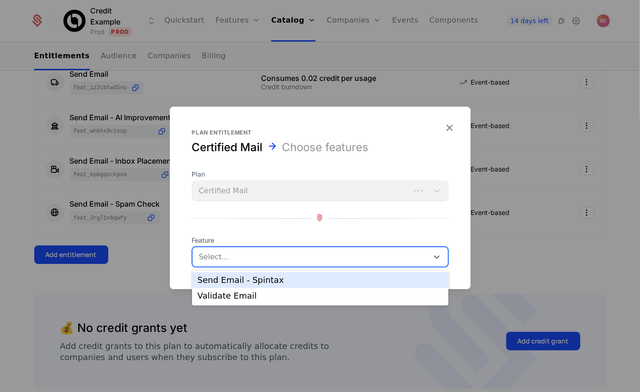
click at [237, 256] on div at bounding box center [311, 257] width 223 height 13
click at [223, 284] on div "Send Email - Spintax" at bounding box center [320, 280] width 245 height 8
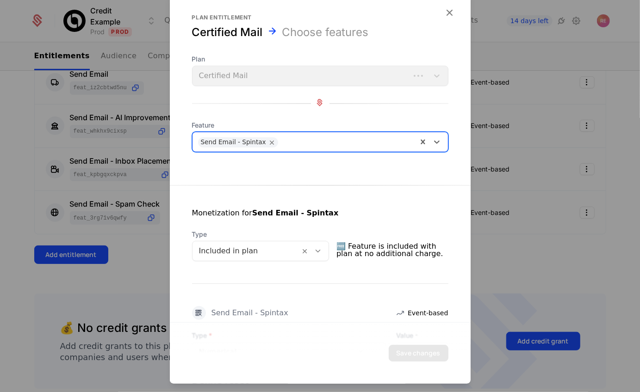
click at [240, 252] on div at bounding box center [246, 251] width 95 height 13
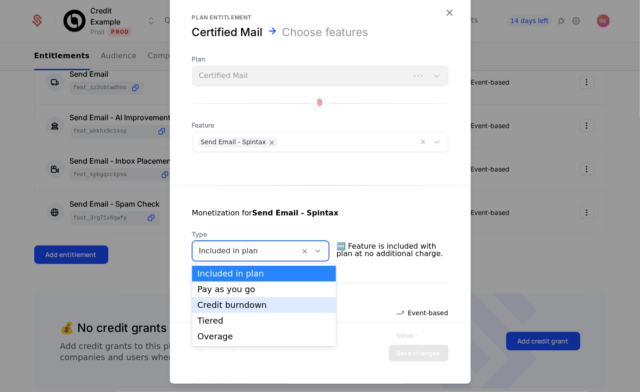
click at [227, 297] on div "Credit burndown" at bounding box center [264, 305] width 144 height 16
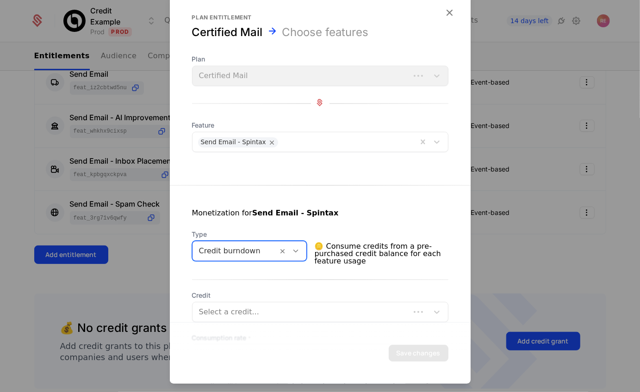
click at [228, 315] on div at bounding box center [301, 312] width 204 height 13
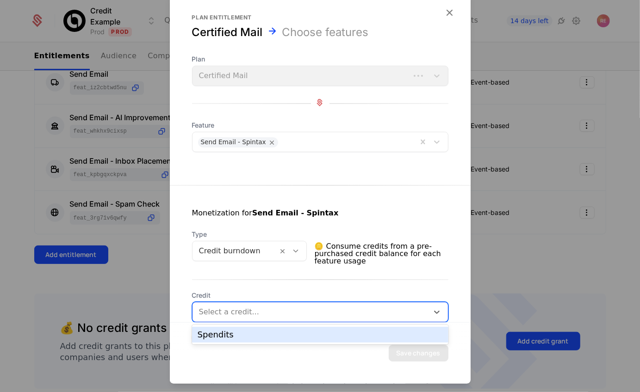
click at [224, 334] on div "Spendits" at bounding box center [320, 335] width 245 height 8
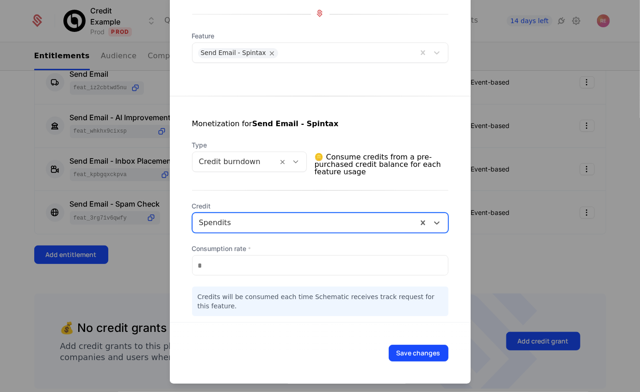
scroll to position [93, 0]
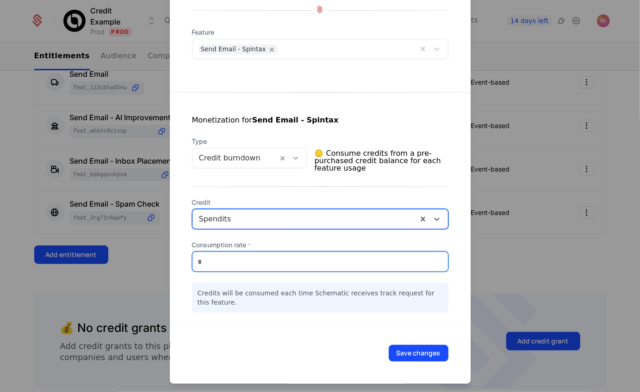
click at [214, 265] on input "*" at bounding box center [319, 261] width 255 height 19
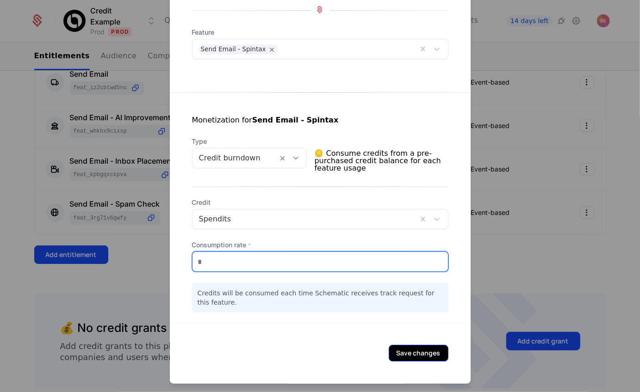
type input "***"
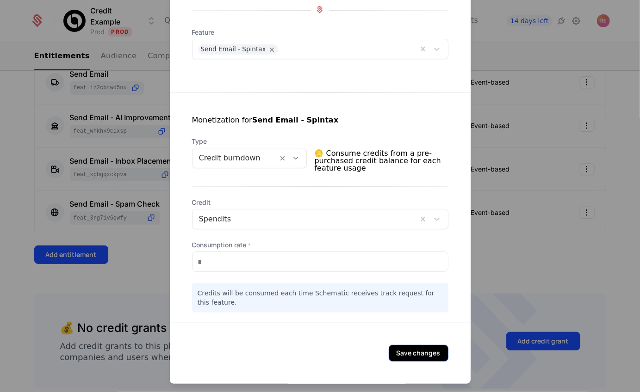
click at [417, 348] on button "Save changes" at bounding box center [419, 353] width 60 height 17
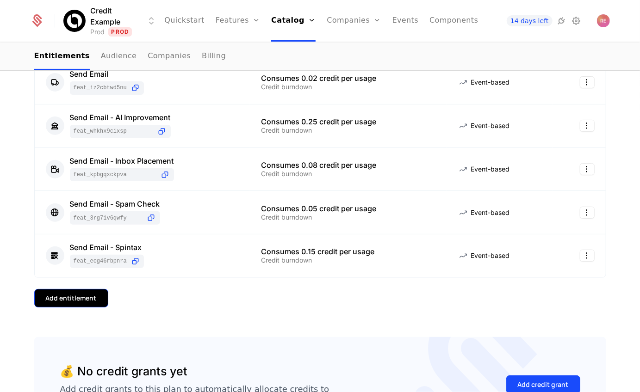
click at [89, 291] on button "Add entitlement" at bounding box center [71, 298] width 74 height 19
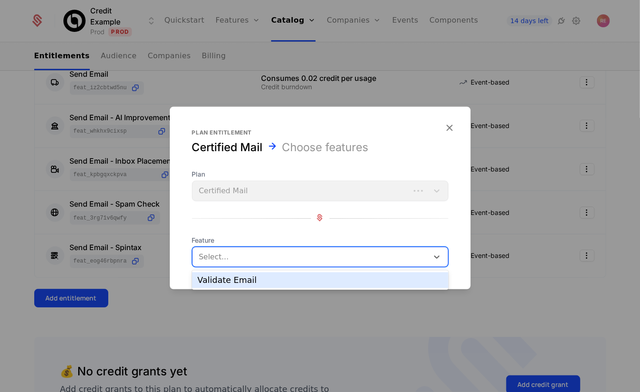
click at [234, 249] on div "Select..." at bounding box center [310, 257] width 236 height 17
click at [225, 277] on div "Validate Email" at bounding box center [320, 280] width 245 height 8
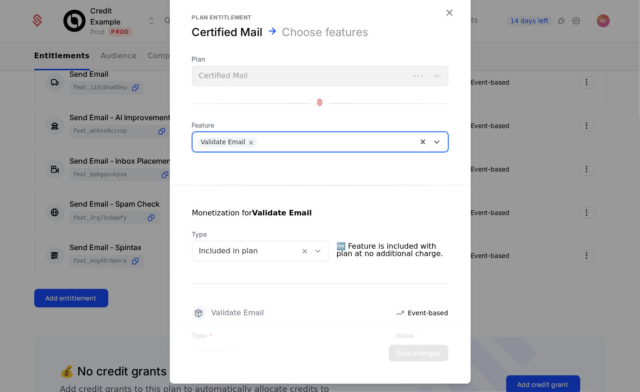
click at [224, 250] on div at bounding box center [246, 251] width 95 height 13
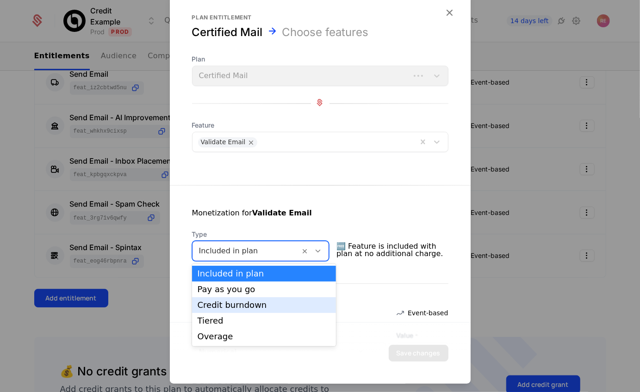
click at [223, 301] on div "Credit burndown" at bounding box center [264, 305] width 133 height 8
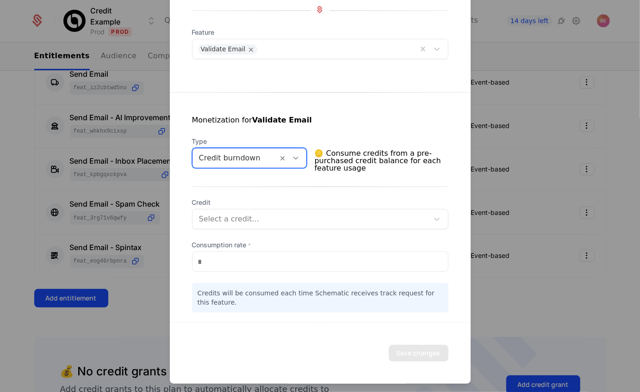
click at [218, 216] on div at bounding box center [310, 219] width 223 height 13
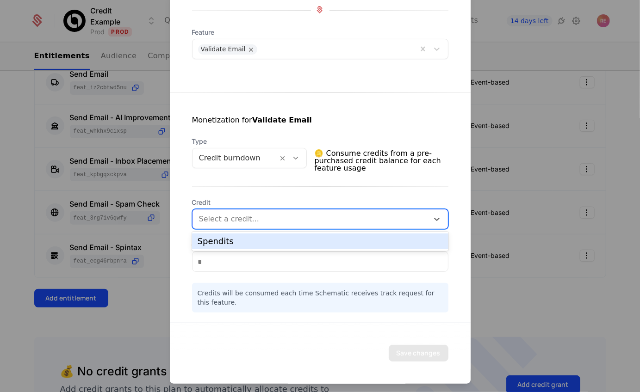
click at [218, 244] on div "Spendits" at bounding box center [320, 241] width 245 height 8
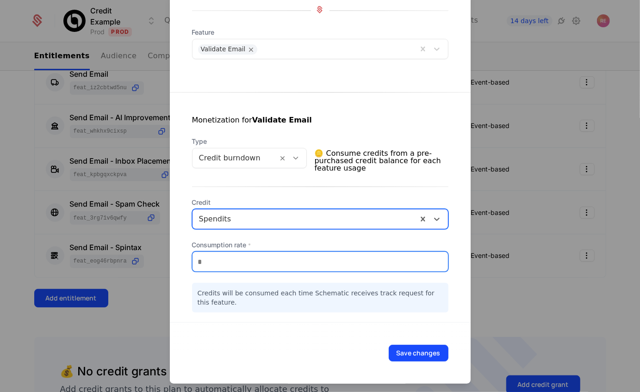
click at [216, 269] on input "*" at bounding box center [319, 261] width 255 height 19
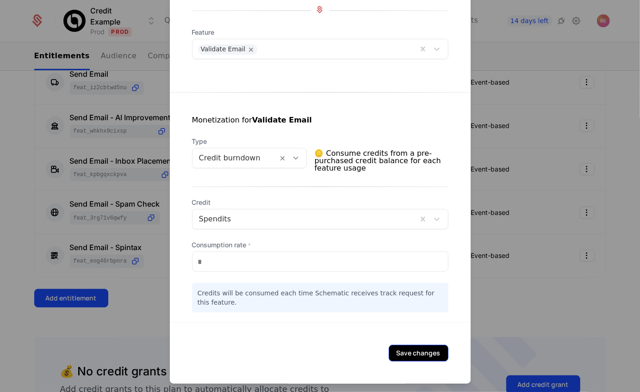
click at [407, 354] on button "Save changes" at bounding box center [419, 353] width 60 height 17
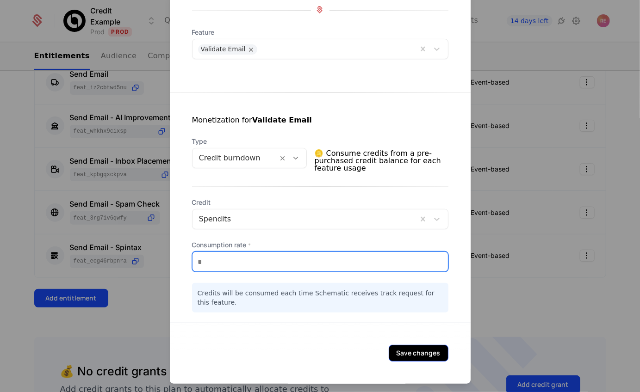
type input "***"
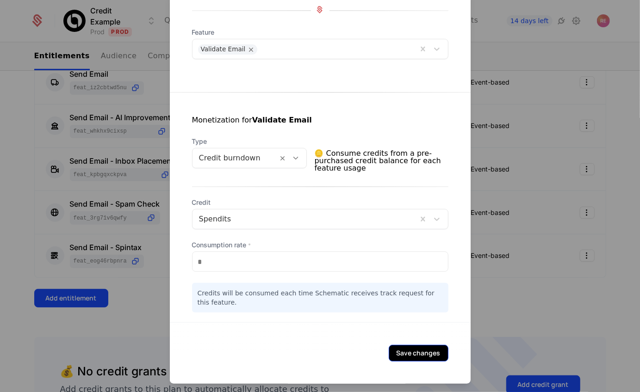
click at [418, 350] on button "Save changes" at bounding box center [419, 353] width 60 height 17
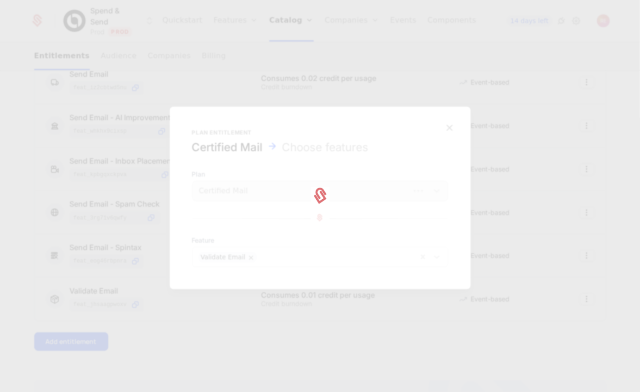
scroll to position [0, 0]
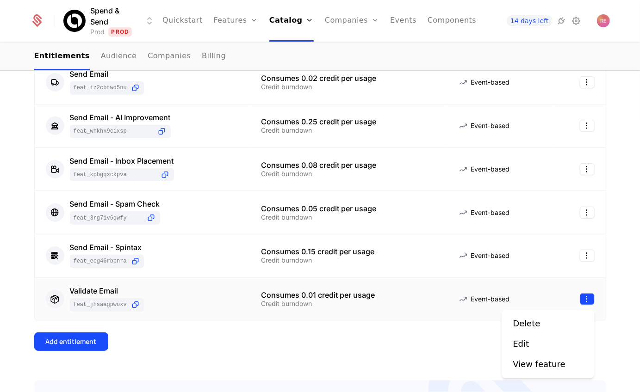
click at [589, 300] on html "Spend & Send Prod Prod Quickstart Features Features Flags Catalog Plans Add Ons…" at bounding box center [320, 196] width 640 height 392
click at [528, 340] on div "Edit" at bounding box center [525, 344] width 24 height 13
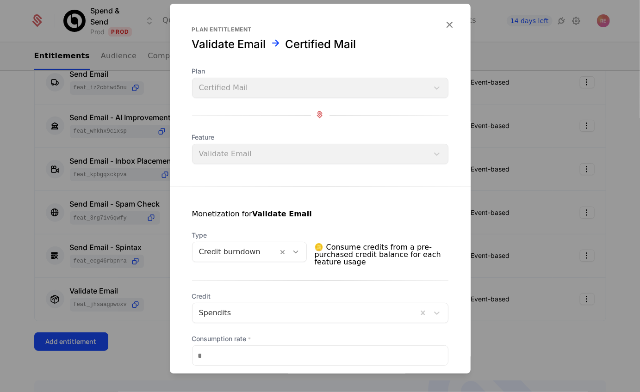
scroll to position [97, 0]
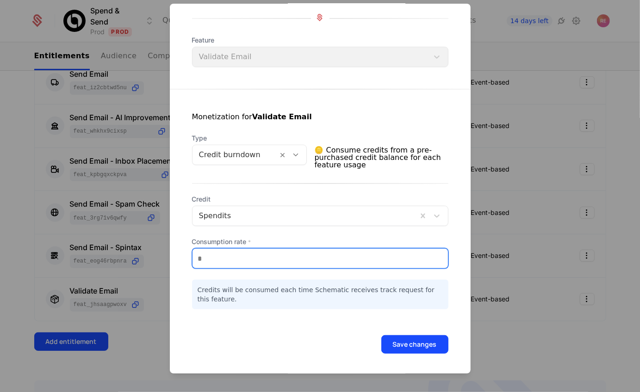
click at [219, 256] on input "****" at bounding box center [319, 258] width 255 height 19
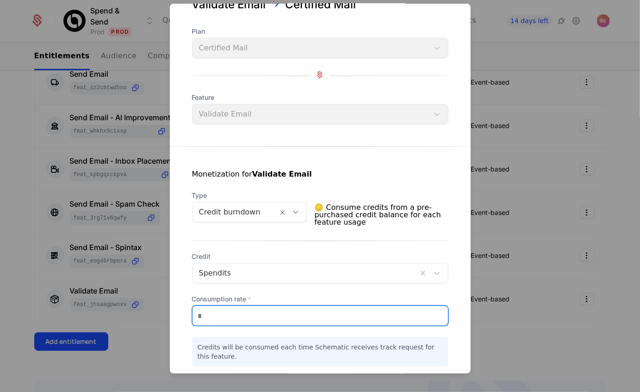
scroll to position [98, 0]
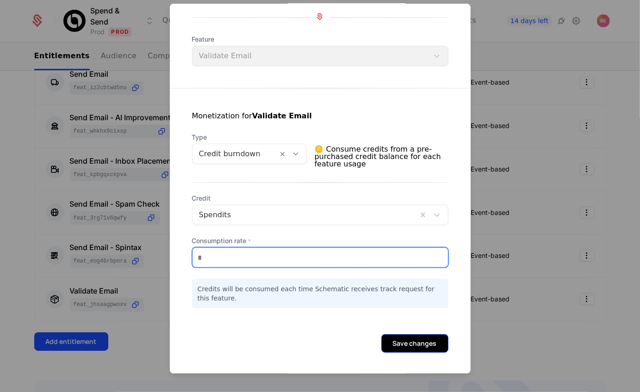
type input "****"
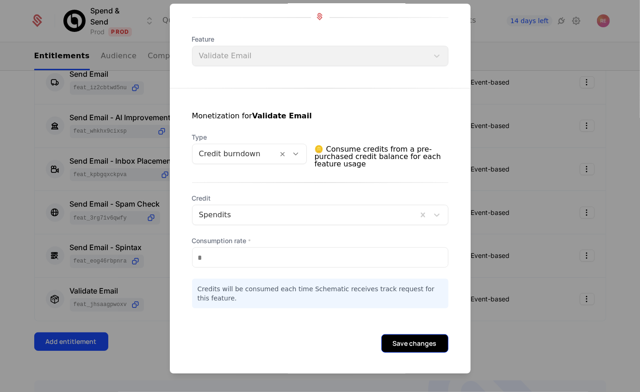
click at [391, 340] on button "Save changes" at bounding box center [414, 343] width 67 height 19
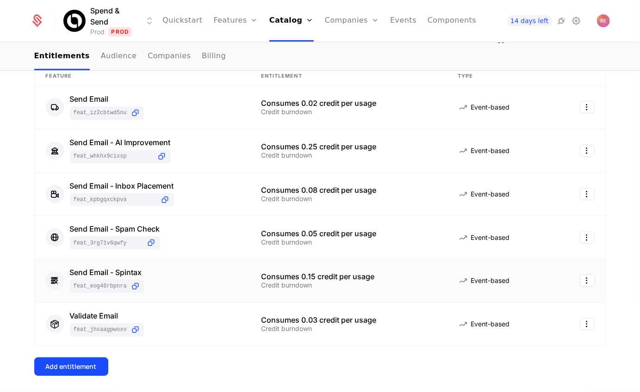
scroll to position [135, 0]
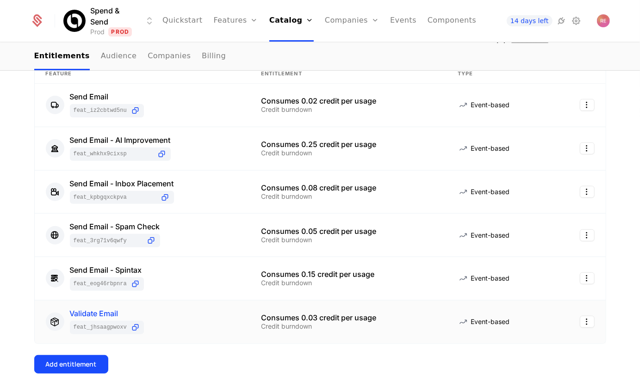
click at [87, 316] on div "Validate Email" at bounding box center [107, 313] width 74 height 7
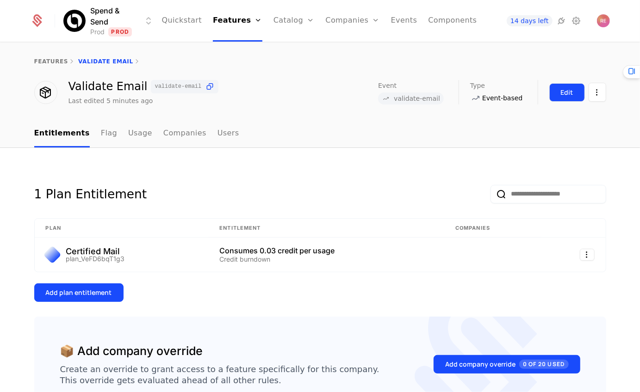
click at [569, 94] on div "Edit" at bounding box center [567, 92] width 12 height 9
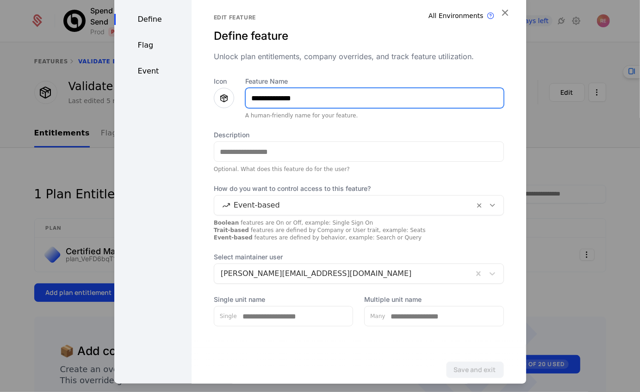
click at [278, 100] on input "**********" at bounding box center [375, 97] width 258 height 19
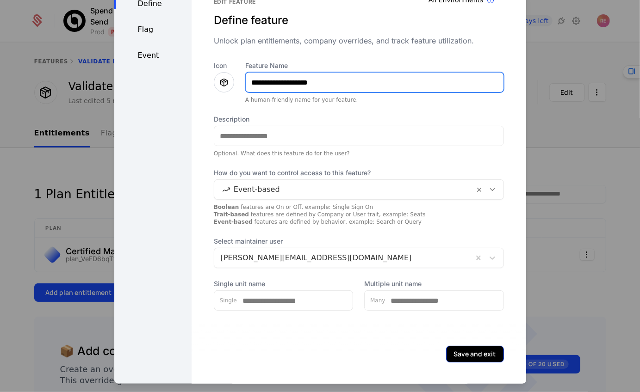
type input "**********"
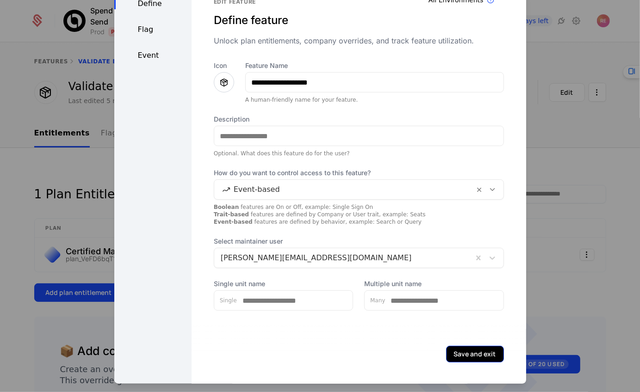
click at [471, 350] on button "Save and exit" at bounding box center [475, 354] width 58 height 17
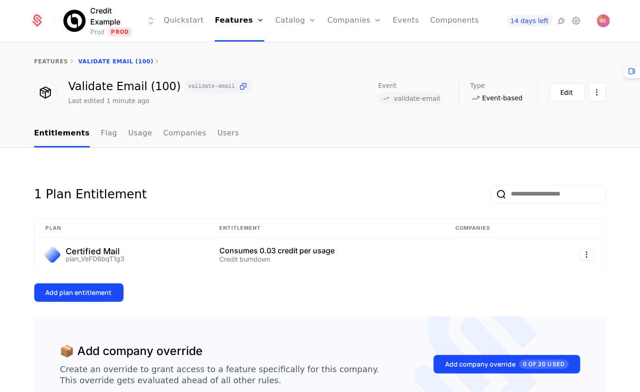
click at [100, 7] on div "Credit Example Prod Prod Quickstart Features Features Flags Catalog Plans Add O…" at bounding box center [319, 21] width 579 height 42
click at [106, 19] on html "Credit Example Prod Prod Quickstart Features Features Flags Catalog Plans Add O…" at bounding box center [320, 196] width 640 height 392
click at [126, 22] on html "Credit Example Prod Prod Quickstart Features Features Flags Catalog Plans Add O…" at bounding box center [320, 196] width 640 height 392
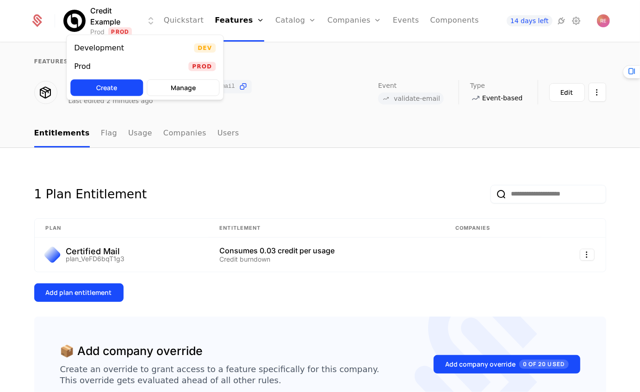
click at [119, 23] on html "Credit Example Prod Prod Quickstart Features Features Flags Catalog Plans Add O…" at bounding box center [320, 196] width 640 height 392
click at [112, 47] on div "Development" at bounding box center [99, 47] width 50 height 7
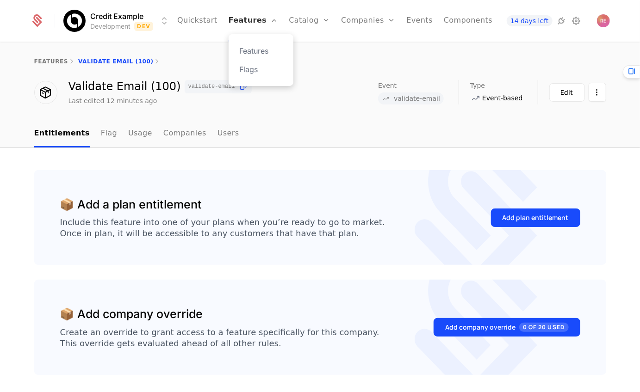
click at [252, 20] on link "Features" at bounding box center [253, 21] width 49 height 42
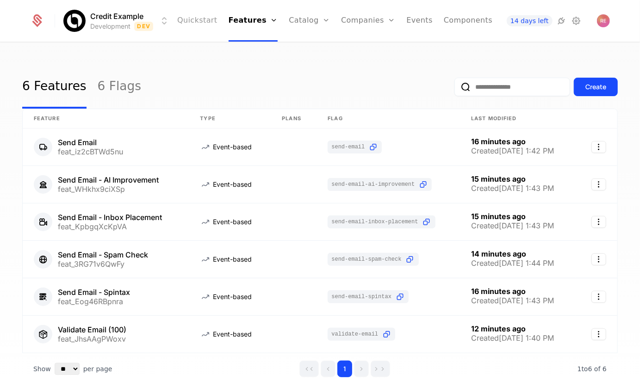
click at [198, 22] on link "Quickstart" at bounding box center [197, 21] width 40 height 42
click at [201, 22] on link "Quickstart" at bounding box center [197, 21] width 40 height 42
click at [244, 18] on link "Features" at bounding box center [253, 21] width 49 height 42
click at [289, 19] on link "Catalog" at bounding box center [309, 21] width 41 height 42
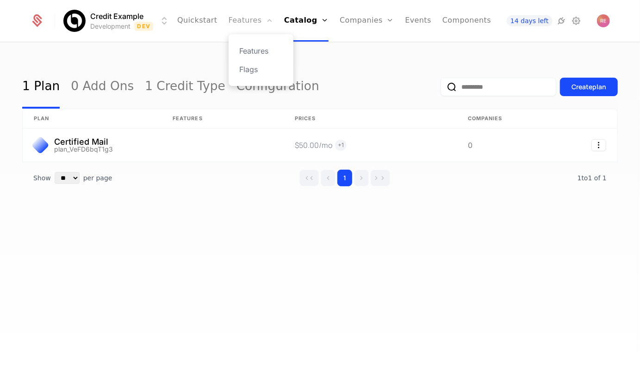
click at [250, 19] on link "Features" at bounding box center [251, 21] width 44 height 42
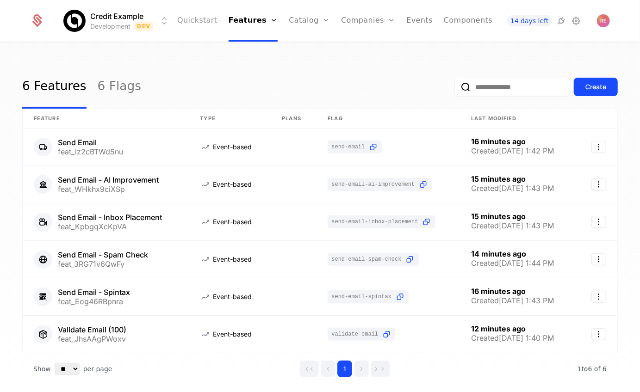
click at [209, 20] on link "Quickstart" at bounding box center [197, 21] width 40 height 42
click at [204, 23] on link "Quickstart" at bounding box center [197, 21] width 40 height 42
click at [201, 27] on link "Quickstart" at bounding box center [197, 21] width 40 height 42
click at [289, 19] on link "Catalog" at bounding box center [309, 21] width 41 height 42
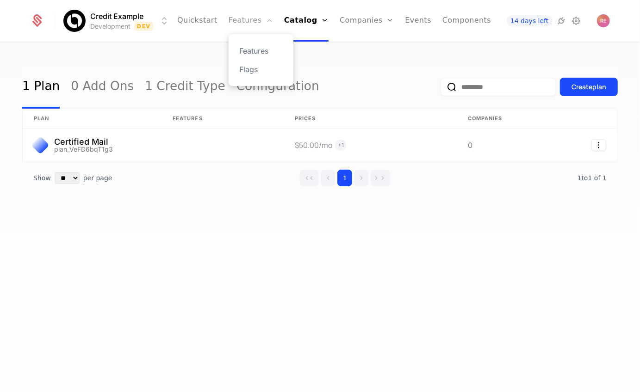
click at [243, 19] on link "Features" at bounding box center [251, 21] width 44 height 42
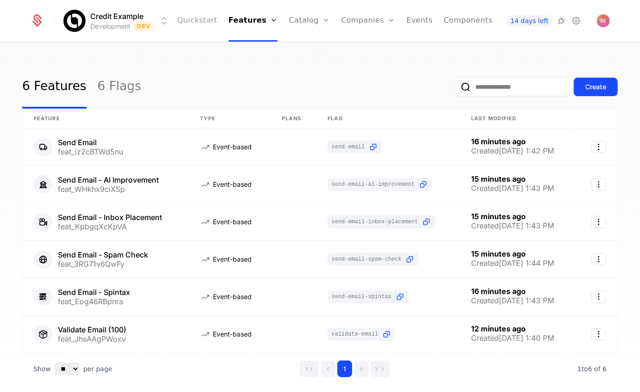
click at [200, 25] on link "Quickstart" at bounding box center [197, 21] width 40 height 42
click at [192, 19] on link "Quickstart" at bounding box center [197, 21] width 40 height 42
click at [289, 25] on link "Catalog" at bounding box center [309, 21] width 41 height 42
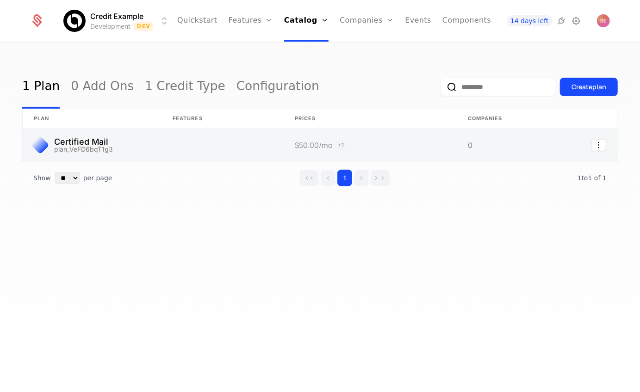
click at [160, 139] on link at bounding box center [92, 145] width 139 height 33
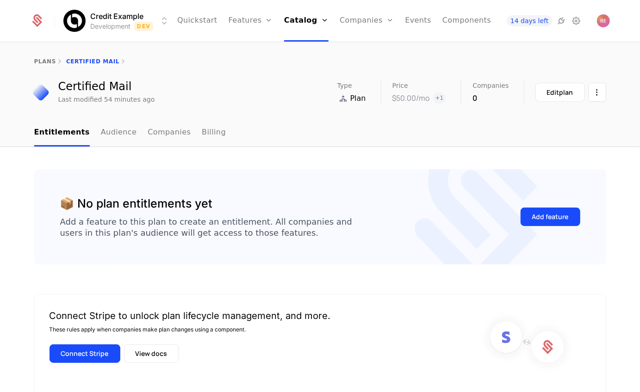
click at [118, 36] on div "Credit Example Development Dev Quickstart Features Features Flags Catalog Plans…" at bounding box center [319, 21] width 579 height 42
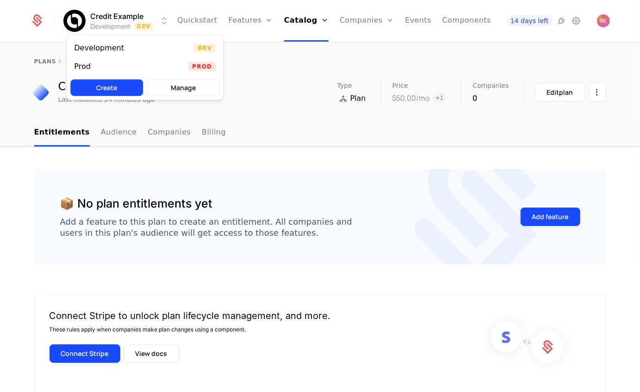
click at [111, 26] on html "Credit Example Development Dev Quickstart Features Features Flags Catalog Plans…" at bounding box center [320, 196] width 640 height 392
click at [93, 62] on div "Prod" at bounding box center [86, 66] width 24 height 9
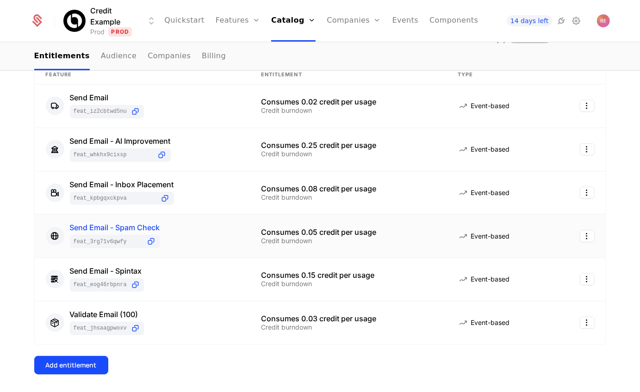
scroll to position [146, 0]
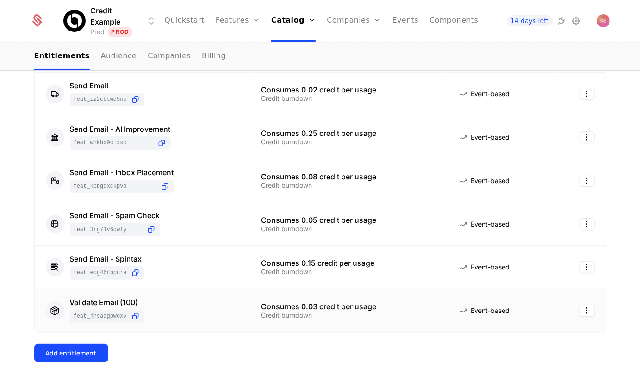
click at [172, 316] on div "Validate Email (100) feat_JhsAAgPWoxv" at bounding box center [142, 311] width 193 height 25
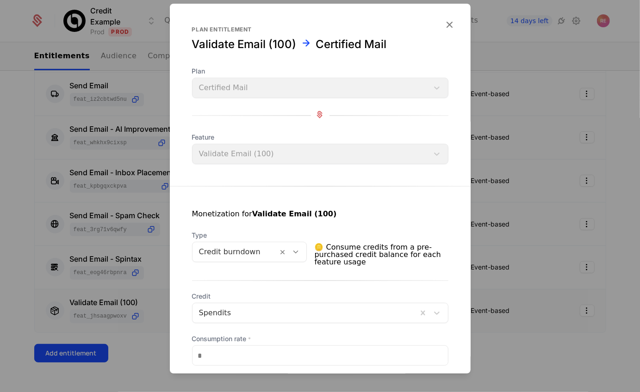
scroll to position [98, 0]
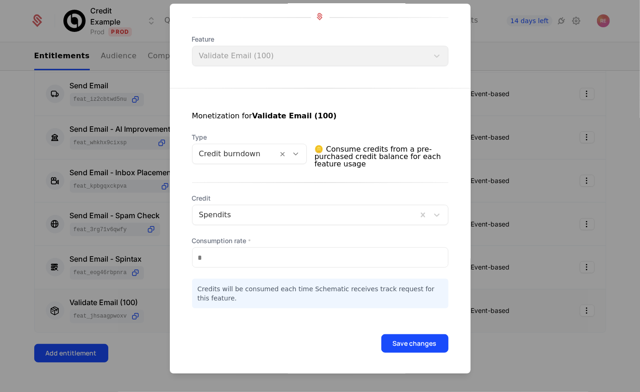
click at [145, 299] on div at bounding box center [320, 196] width 640 height 392
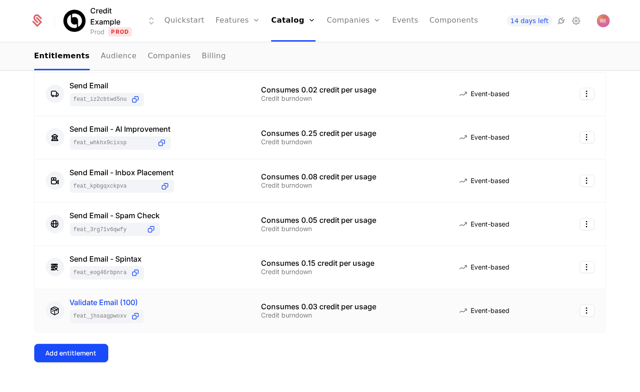
click at [123, 303] on div "Validate Email (100)" at bounding box center [107, 302] width 74 height 7
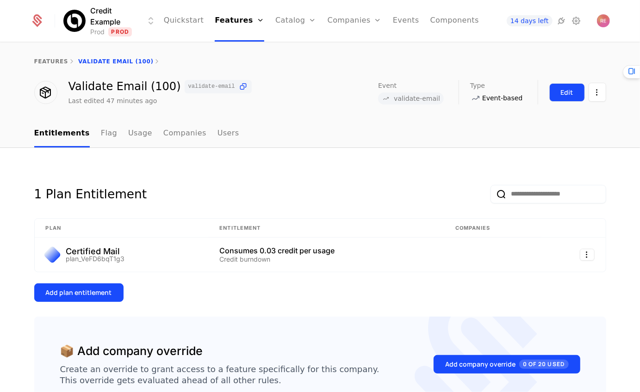
click at [574, 89] on button "Edit" at bounding box center [567, 92] width 36 height 19
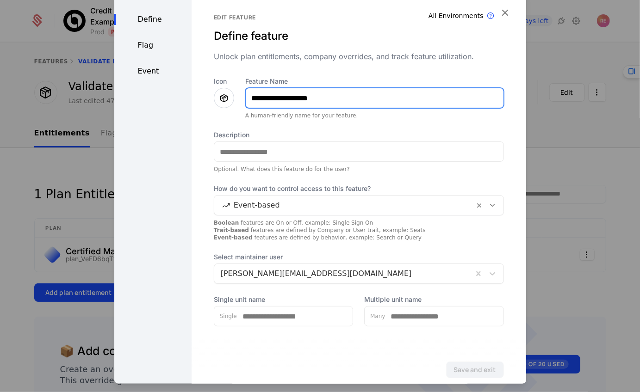
click at [307, 98] on input "**********" at bounding box center [375, 97] width 258 height 19
type input "**********"
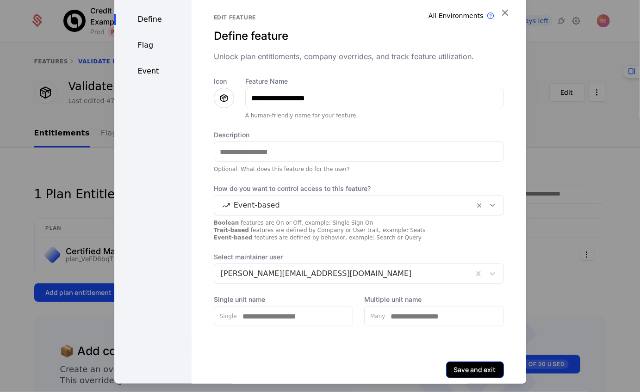
click at [483, 371] on button "Save and exit" at bounding box center [475, 370] width 58 height 17
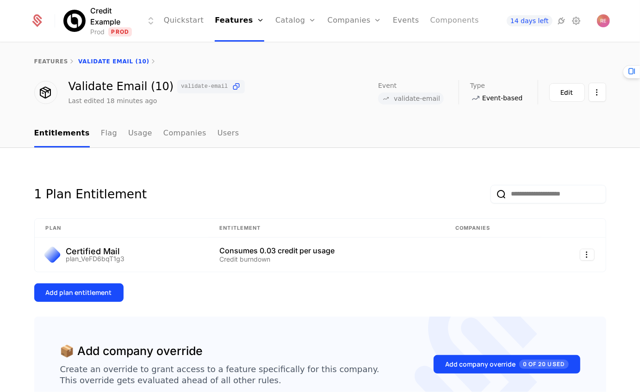
click at [451, 21] on link "Components" at bounding box center [454, 21] width 49 height 42
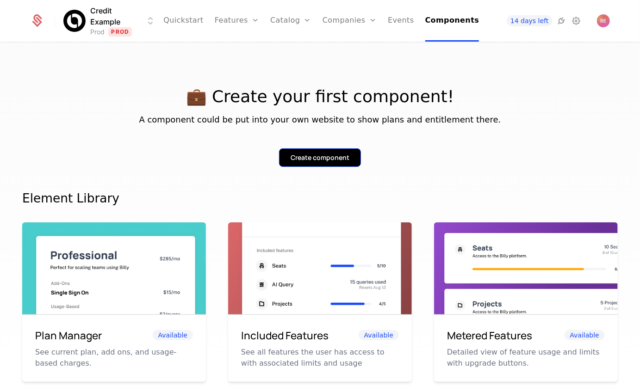
click at [304, 162] on div "Create component" at bounding box center [320, 157] width 59 height 9
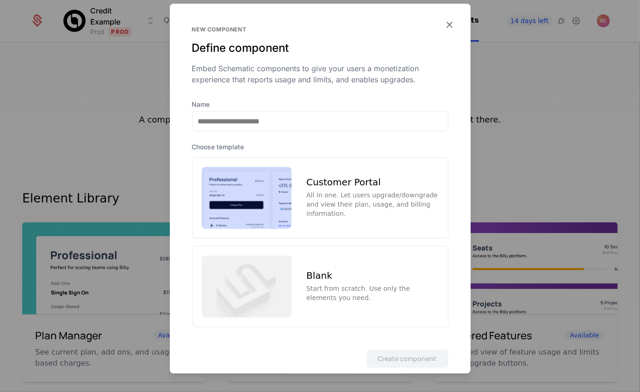
click at [327, 194] on div "All in one. Let users upgrade/downgrade and view their plan, usage, and billing…" at bounding box center [372, 205] width 132 height 28
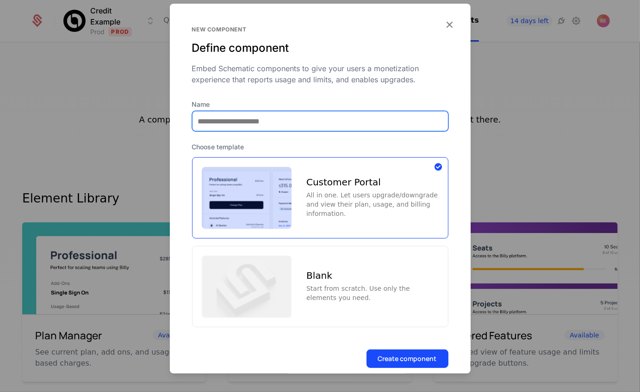
click at [259, 131] on div at bounding box center [320, 121] width 256 height 20
type input "******"
click at [366, 350] on button "Create component" at bounding box center [407, 359] width 82 height 19
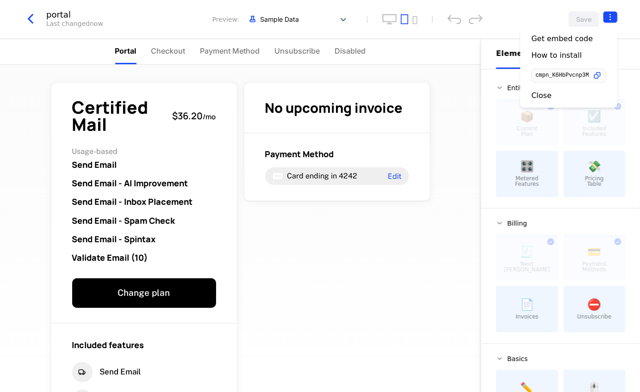
click at [615, 19] on html "Credit Example Prod Prod Quickstart Features Features Flags Catalog Plans Add O…" at bounding box center [320, 196] width 640 height 392
click at [602, 77] on div "cmpn_K6HbPvcnp3M" at bounding box center [568, 75] width 75 height 14
click at [598, 77] on icon "button" at bounding box center [598, 76] width 10 height 10
click at [32, 15] on html "Spend & Send Prod Prod Quickstart Features Features Flags Catalog Plans Add Ons…" at bounding box center [320, 196] width 640 height 392
click at [32, 15] on icon "button" at bounding box center [30, 19] width 17 height 17
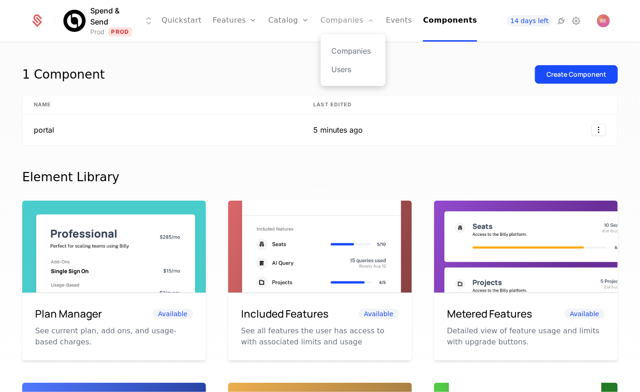
click at [335, 18] on link "Companies" at bounding box center [348, 21] width 54 height 42
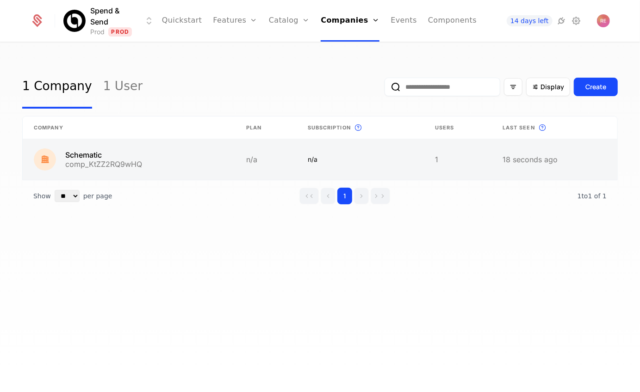
click at [132, 151] on link at bounding box center [129, 159] width 212 height 41
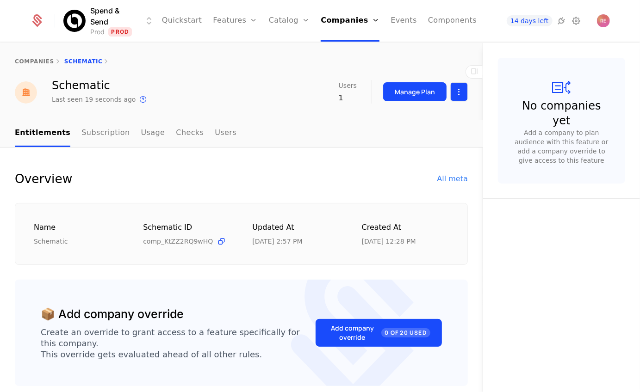
click at [456, 91] on html "Spend & Send Prod Prod Quickstart Features Features Flags Catalog Plans Add Ons…" at bounding box center [320, 196] width 640 height 392
click at [423, 114] on div "Edit company" at bounding box center [414, 119] width 57 height 13
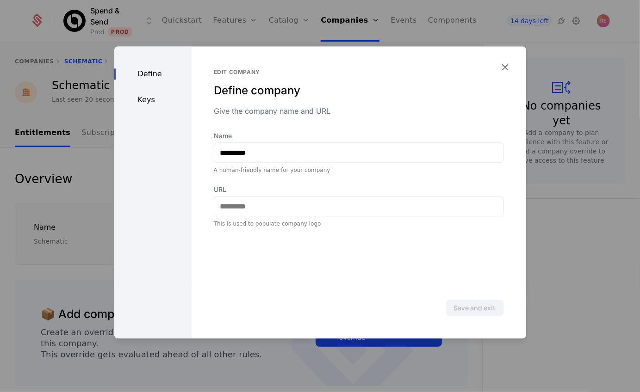
click at [145, 107] on div "Define Keys" at bounding box center [152, 192] width 77 height 292
click at [145, 103] on div "Keys" at bounding box center [152, 99] width 77 height 11
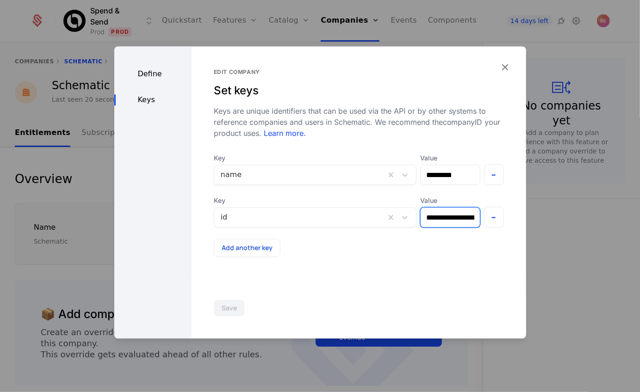
scroll to position [0, 66]
drag, startPoint x: 422, startPoint y: 217, endPoint x: 530, endPoint y: 222, distance: 108.3
click at [530, 222] on div "**********" at bounding box center [320, 196] width 640 height 392
click at [438, 224] on input "**********" at bounding box center [446, 217] width 65 height 19
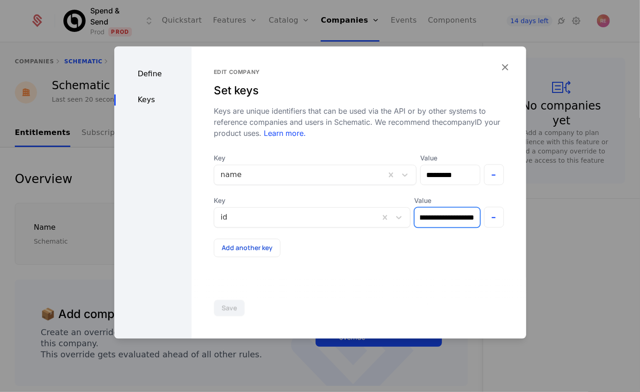
click at [438, 221] on input "**********" at bounding box center [446, 217] width 65 height 19
click at [435, 221] on input "**********" at bounding box center [446, 217] width 65 height 19
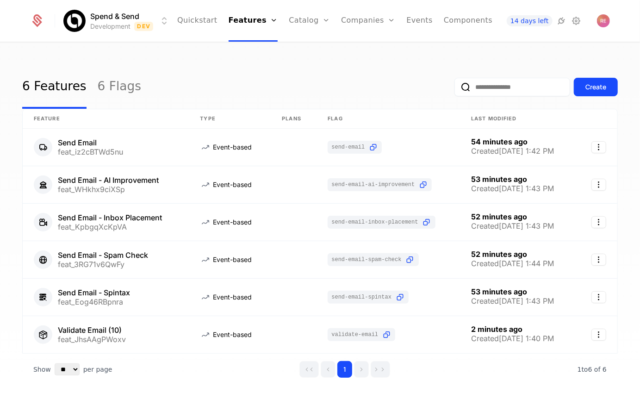
click at [412, 70] on div "6 Features 6 Flags Create" at bounding box center [319, 86] width 595 height 43
click at [300, 17] on link "Catalog" at bounding box center [309, 21] width 41 height 42
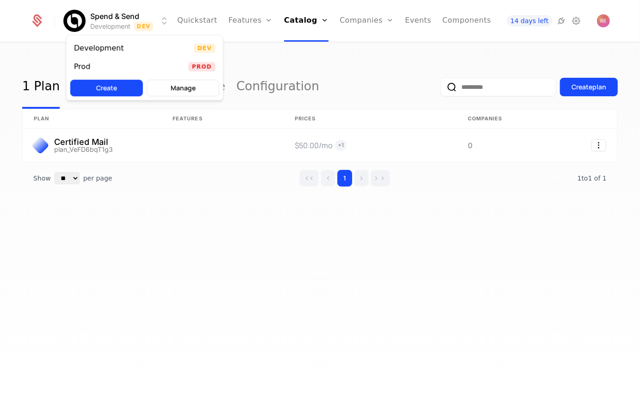
click at [106, 28] on html "Spend & Send Development Dev Quickstart Features Features Flags Catalog Plans A…" at bounding box center [320, 196] width 640 height 393
click at [106, 70] on div "Prod Prod" at bounding box center [145, 66] width 156 height 19
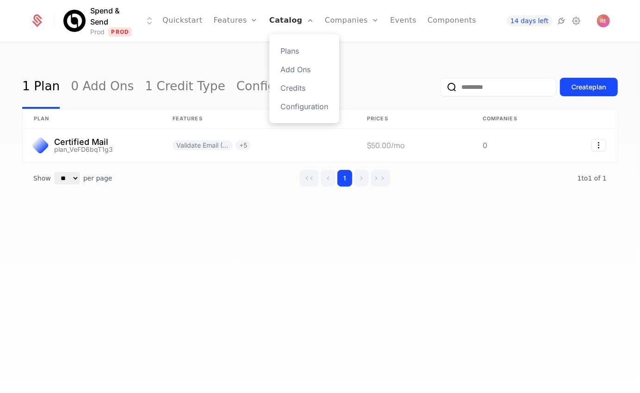
click at [291, 11] on link "Catalog" at bounding box center [291, 21] width 44 height 42
click at [184, 118] on th "Features" at bounding box center [258, 118] width 194 height 19
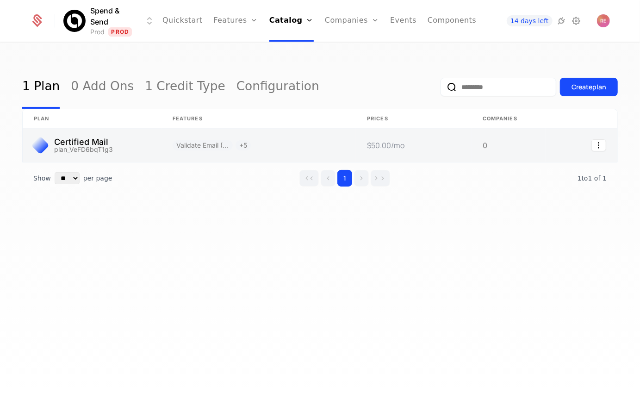
click at [173, 134] on link at bounding box center [258, 145] width 194 height 33
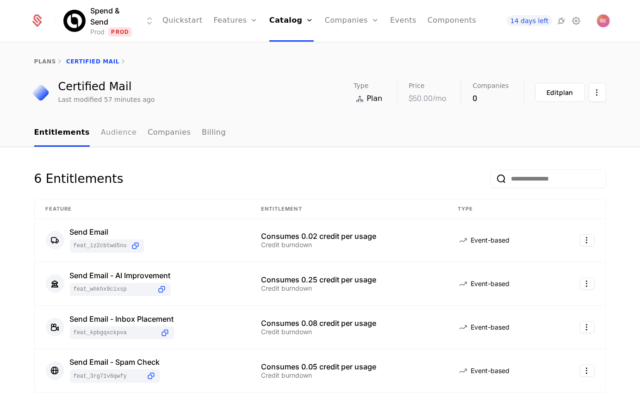
click at [114, 137] on link "Audience" at bounding box center [119, 132] width 36 height 27
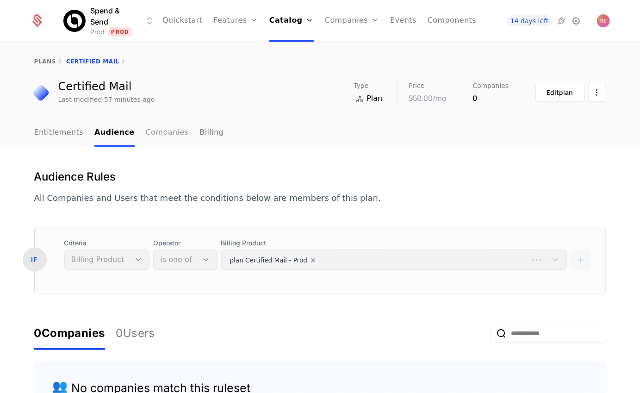
click at [146, 136] on link "Companies" at bounding box center [167, 132] width 43 height 27
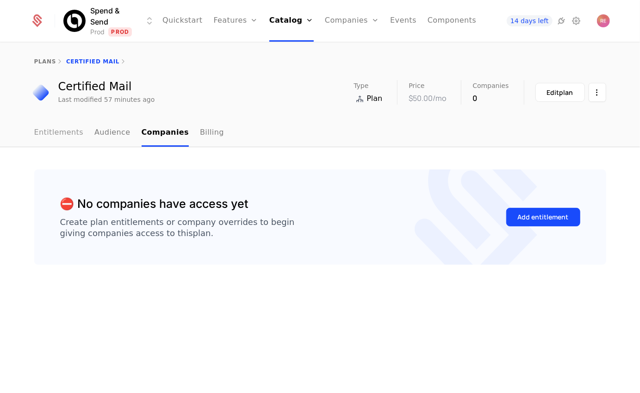
click at [62, 142] on link "Entitlements" at bounding box center [58, 132] width 49 height 27
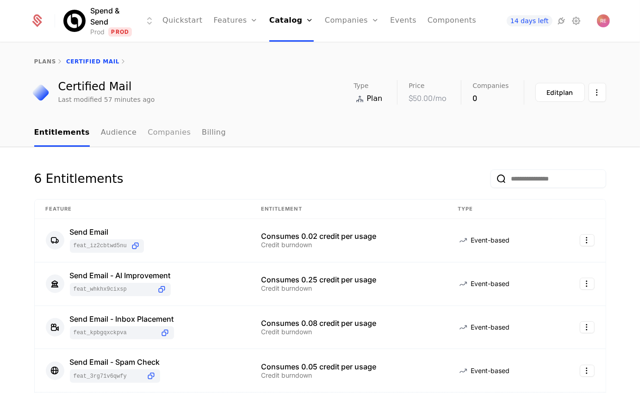
click at [152, 139] on link "Companies" at bounding box center [169, 132] width 43 height 27
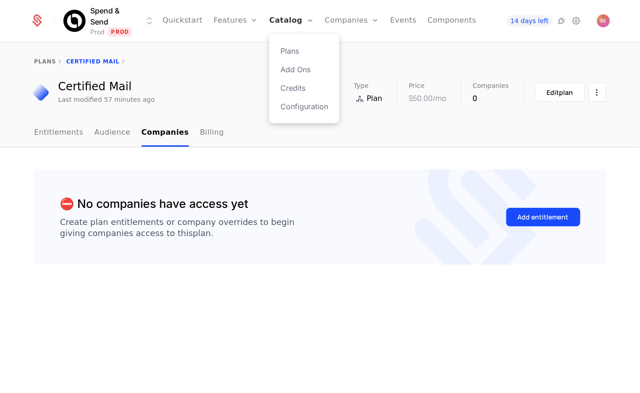
click at [286, 11] on link "Catalog" at bounding box center [291, 21] width 44 height 42
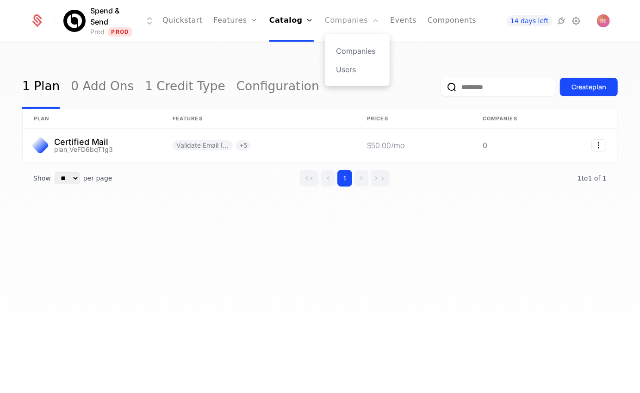
click at [328, 23] on link "Companies" at bounding box center [352, 21] width 54 height 42
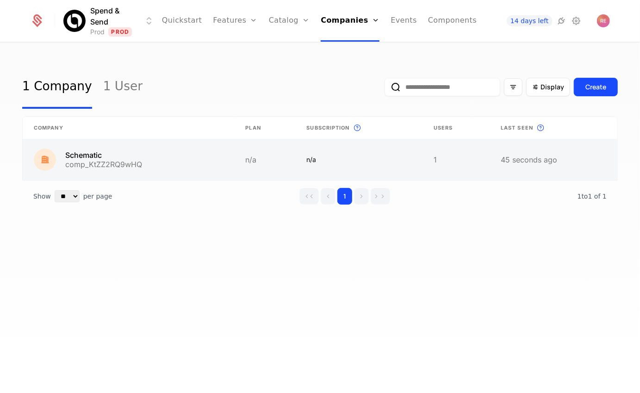
click at [127, 156] on link at bounding box center [128, 159] width 211 height 41
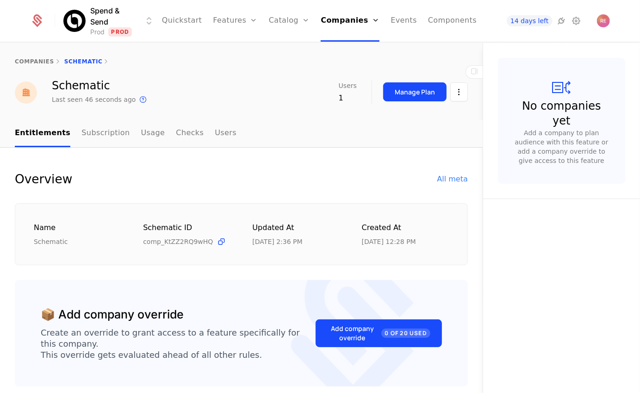
click at [396, 81] on div "Manage Plan" at bounding box center [425, 92] width 85 height 24
click at [389, 88] on button "Manage Plan" at bounding box center [414, 91] width 63 height 19
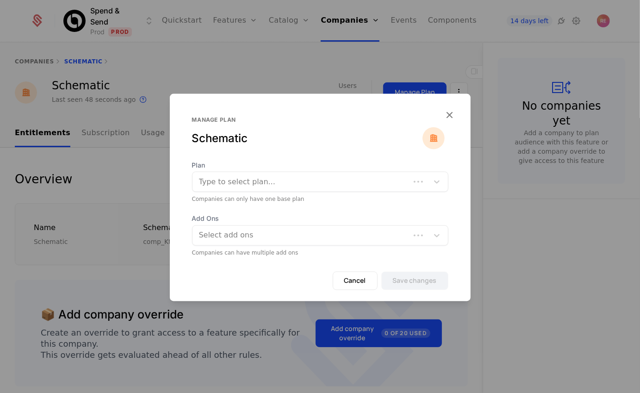
click at [223, 172] on div "Type to select plan..." at bounding box center [320, 181] width 256 height 20
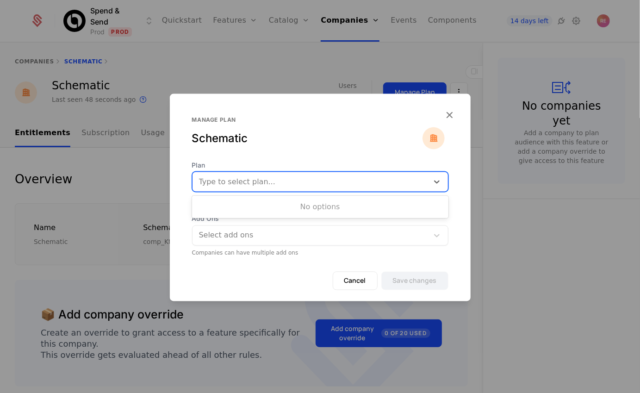
click at [218, 201] on div "No options" at bounding box center [320, 207] width 256 height 19
click at [235, 146] on div "Manage plan Schematic" at bounding box center [320, 138] width 256 height 44
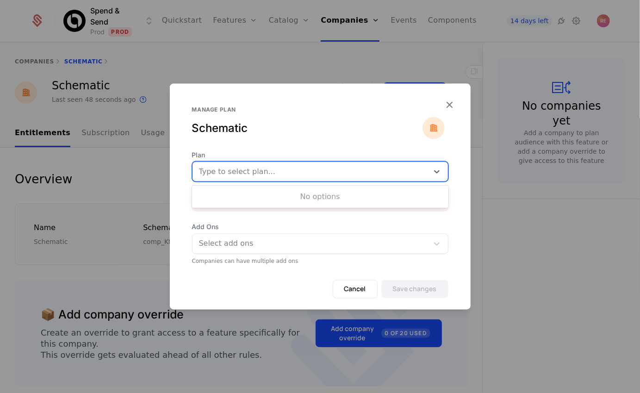
click at [381, 164] on div "Type to select plan..." at bounding box center [310, 171] width 236 height 17
click at [350, 197] on div "No options" at bounding box center [320, 196] width 256 height 19
click at [457, 104] on div "Manage plan Schematic" at bounding box center [320, 116] width 301 height 67
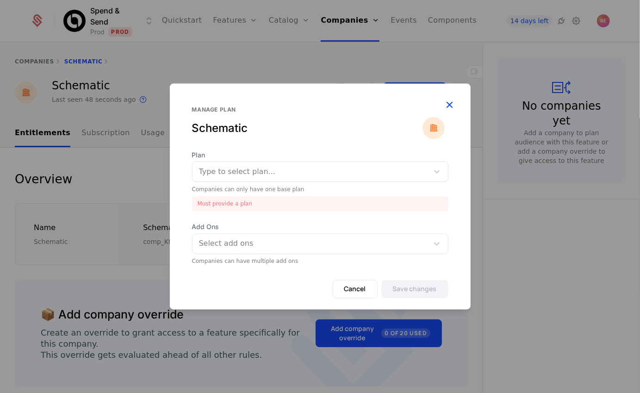
click at [450, 105] on icon "button" at bounding box center [450, 104] width 12 height 12
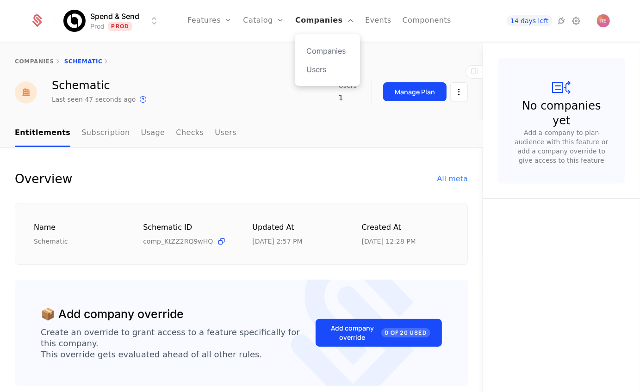
click at [328, 19] on link "Companies" at bounding box center [324, 21] width 59 height 42
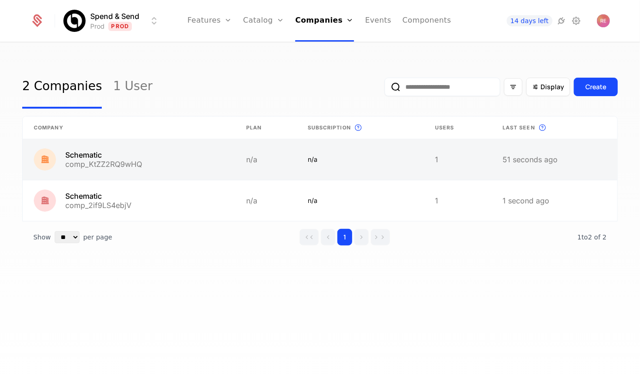
click at [532, 158] on link at bounding box center [554, 159] width 126 height 41
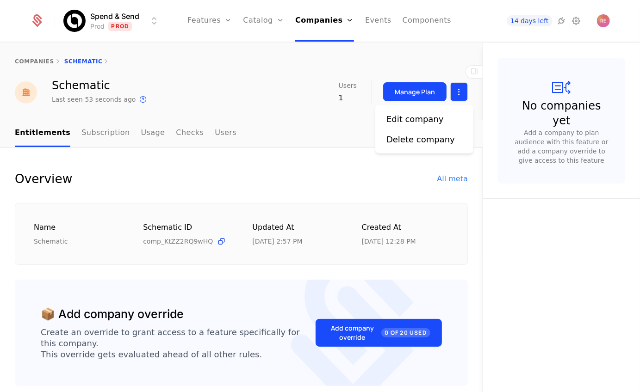
click at [460, 98] on html "Spend & Send Prod Prod Features Features Flags Catalog Plans Add Ons Credits Co…" at bounding box center [320, 196] width 640 height 392
click at [428, 133] on div "Delete company" at bounding box center [420, 139] width 68 height 13
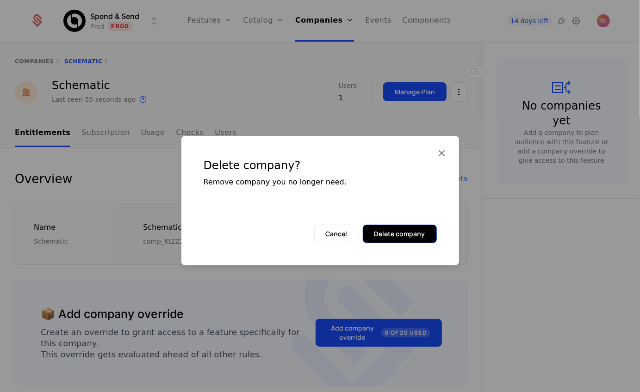
click at [393, 234] on button "Delete company" at bounding box center [400, 234] width 74 height 19
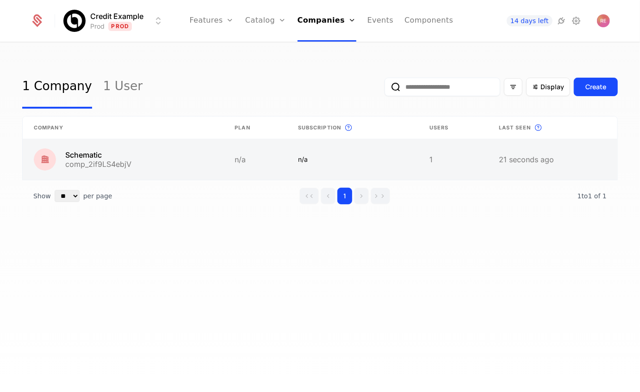
click at [604, 161] on link at bounding box center [553, 159] width 130 height 41
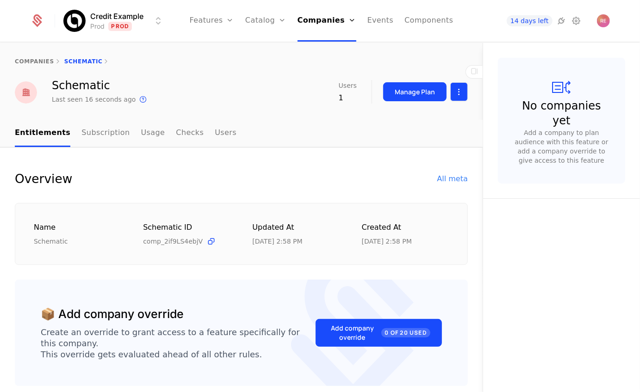
click at [462, 94] on html "Credit Example Prod Prod Features Features Flags Catalog Plans Add Ons Credits …" at bounding box center [320, 196] width 640 height 392
click at [440, 120] on div "Edit company" at bounding box center [418, 119] width 65 height 13
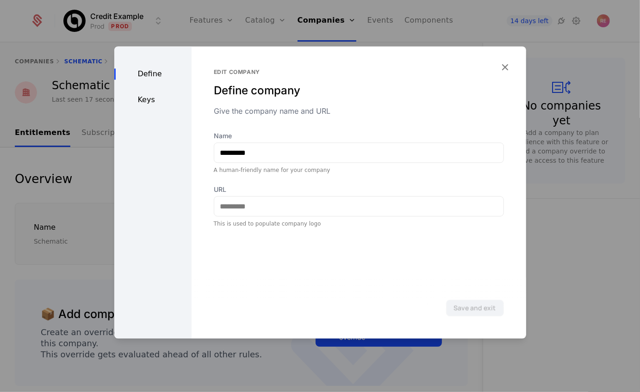
click at [162, 98] on div "Keys" at bounding box center [152, 99] width 77 height 11
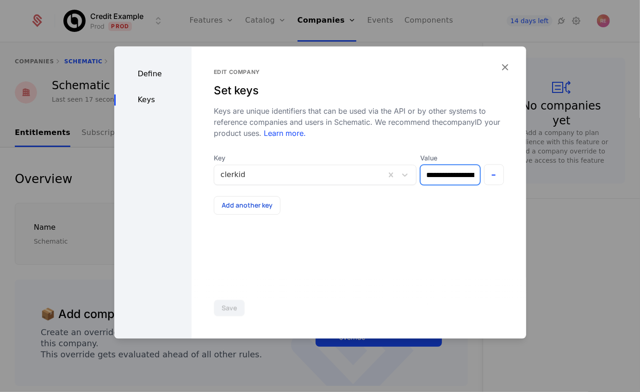
click at [442, 171] on input "**********" at bounding box center [449, 174] width 59 height 19
click at [272, 169] on div at bounding box center [300, 174] width 158 height 13
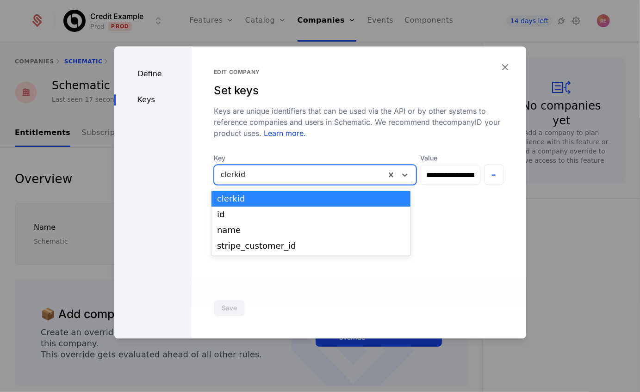
click at [315, 141] on div "**********" at bounding box center [359, 141] width 290 height 146
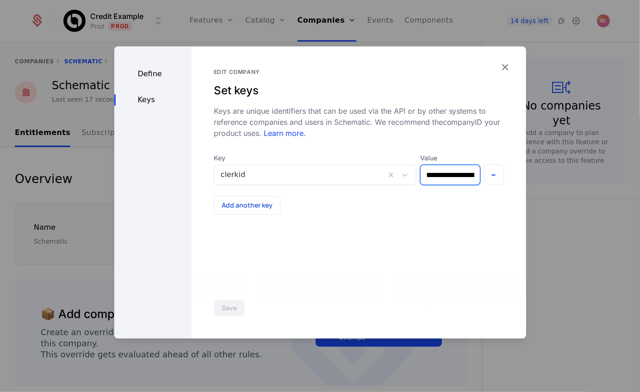
click at [435, 172] on input "**********" at bounding box center [449, 174] width 59 height 19
click at [505, 62] on icon "button" at bounding box center [505, 67] width 12 height 12
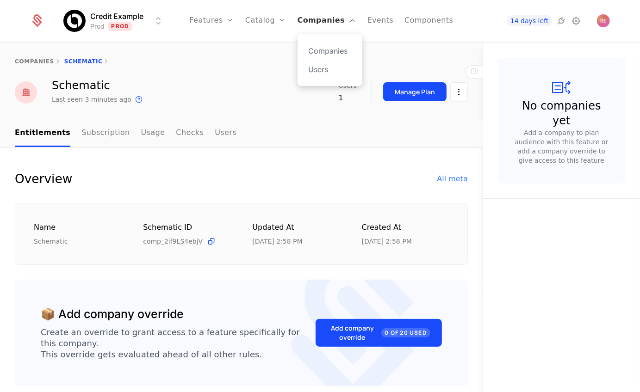
click at [312, 20] on link "Companies" at bounding box center [326, 21] width 59 height 42
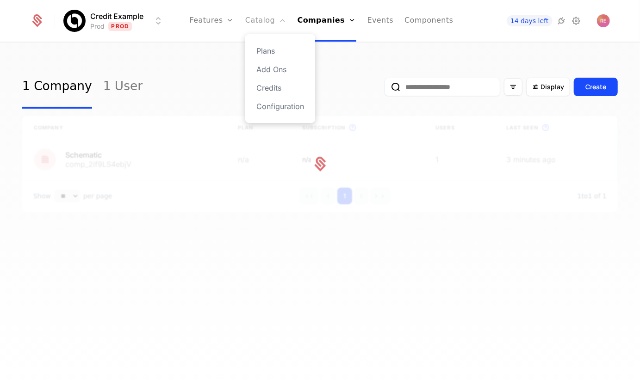
click at [267, 19] on link "Catalog" at bounding box center [265, 21] width 41 height 42
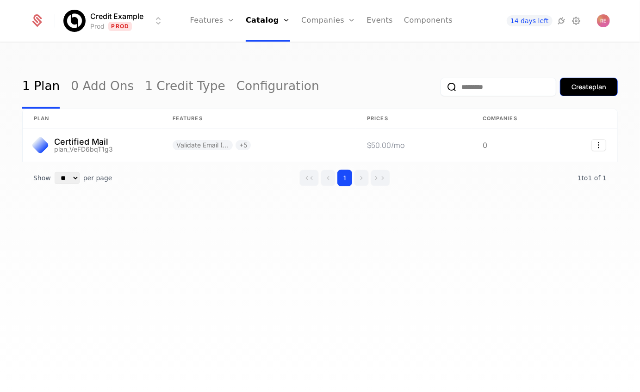
click at [572, 94] on button "Create plan" at bounding box center [589, 87] width 58 height 19
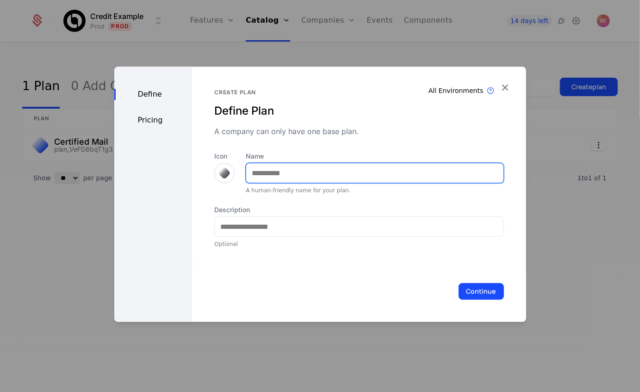
click at [283, 174] on input "Name" at bounding box center [374, 172] width 257 height 19
click at [273, 174] on input "Name" at bounding box center [374, 172] width 257 height 19
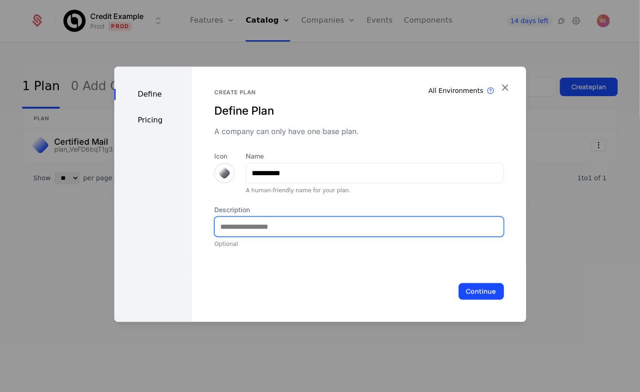
click at [257, 232] on input "Description" at bounding box center [359, 226] width 288 height 19
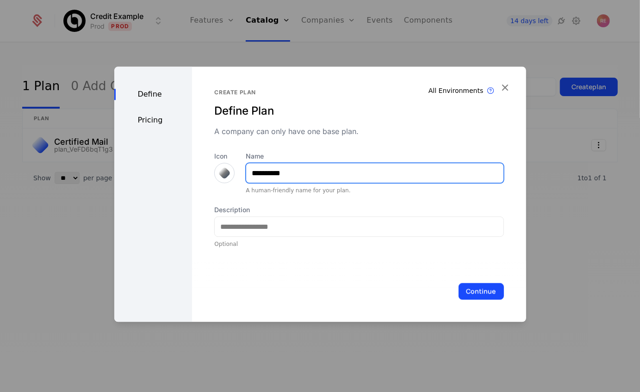
click at [263, 177] on input "**********" at bounding box center [374, 172] width 257 height 19
type input "**********"
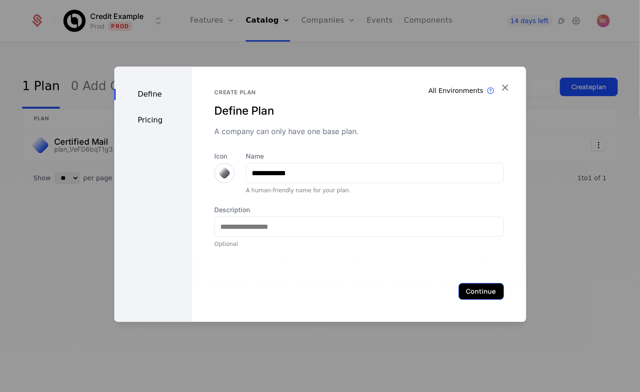
click at [498, 292] on button "Continue" at bounding box center [480, 291] width 45 height 17
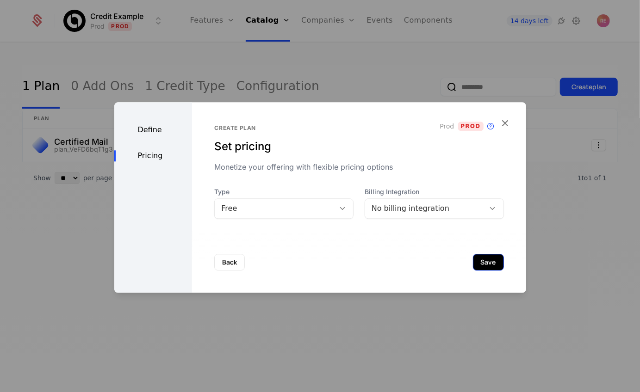
click at [499, 270] on button "Save" at bounding box center [488, 262] width 31 height 17
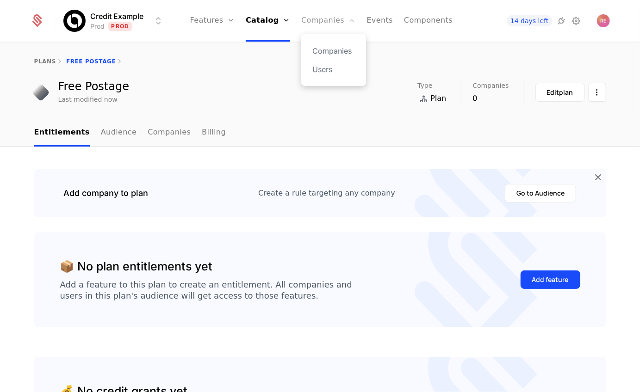
click at [330, 19] on link "Companies" at bounding box center [328, 21] width 54 height 42
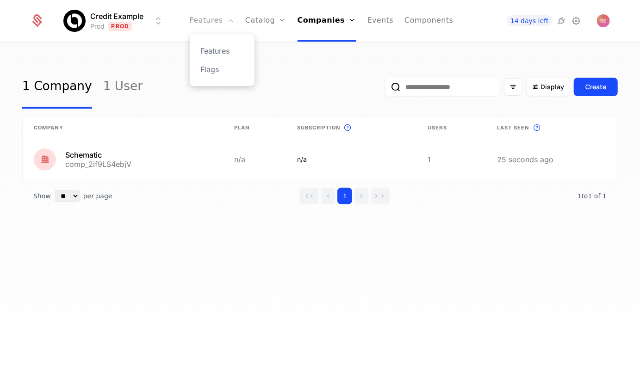
click at [225, 25] on link "Features" at bounding box center [212, 21] width 44 height 42
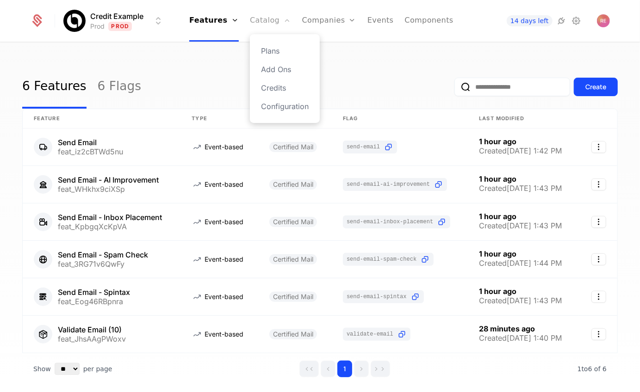
click at [263, 22] on link "Catalog" at bounding box center [270, 21] width 41 height 42
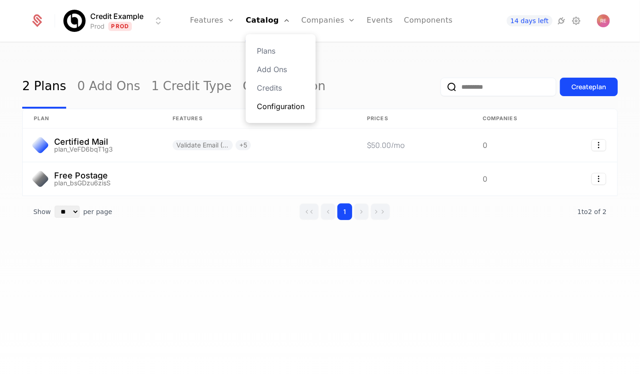
click at [271, 108] on link "Configuration" at bounding box center [281, 106] width 48 height 11
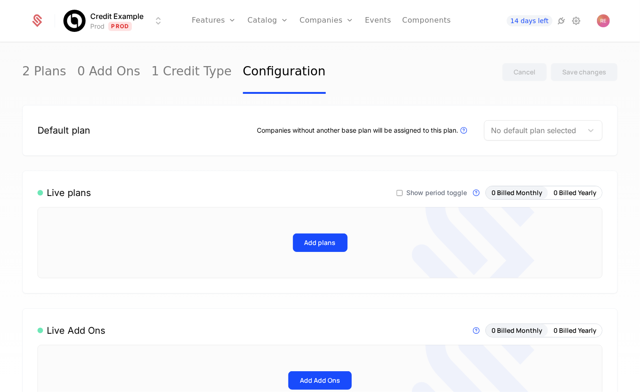
click at [563, 133] on div at bounding box center [533, 130] width 85 height 13
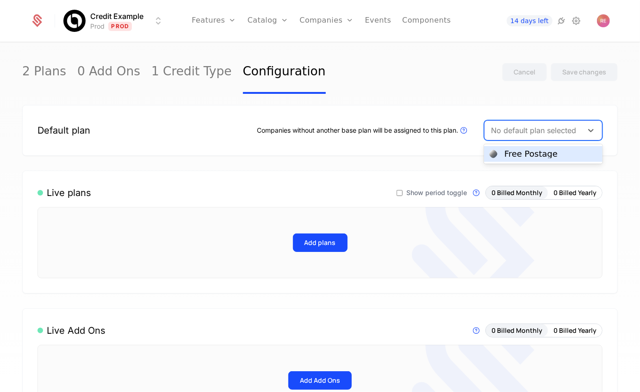
click at [530, 151] on div "Free Postage" at bounding box center [530, 154] width 53 height 8
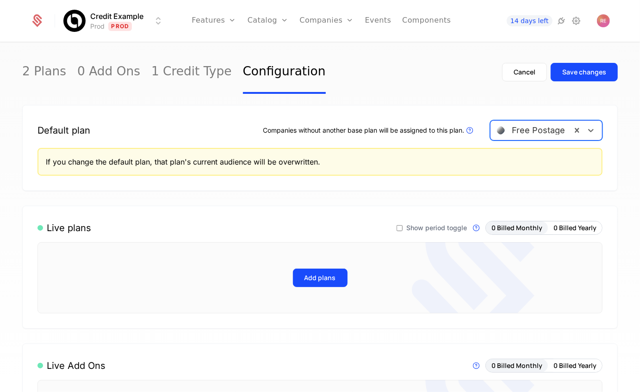
click at [295, 287] on div "Add plans" at bounding box center [319, 277] width 565 height 71
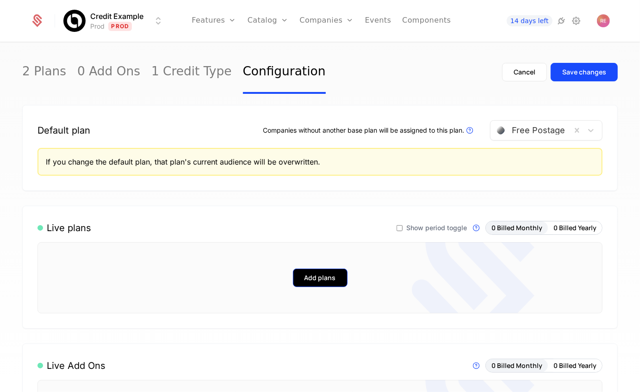
click at [306, 280] on button "Add plans" at bounding box center [320, 278] width 55 height 19
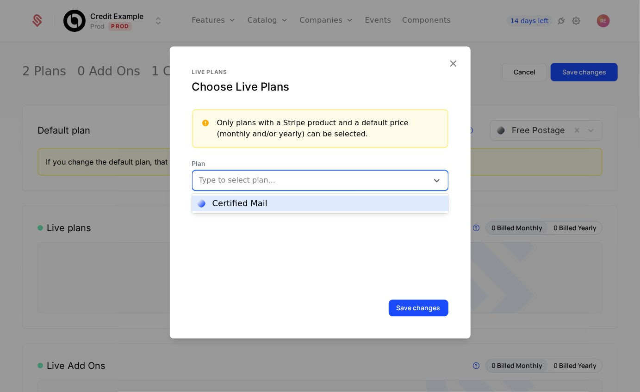
click at [253, 180] on div at bounding box center [311, 180] width 223 height 13
click at [247, 203] on div "Certified Mail" at bounding box center [239, 203] width 55 height 8
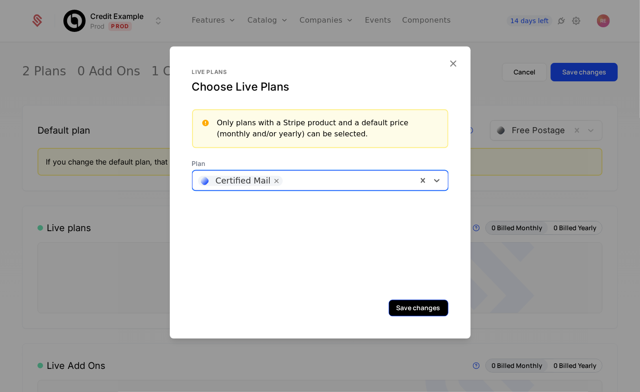
click at [405, 311] on button "Save changes" at bounding box center [419, 308] width 60 height 17
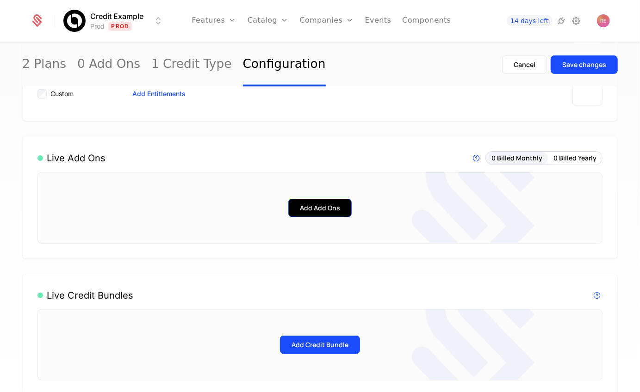
scroll to position [384, 0]
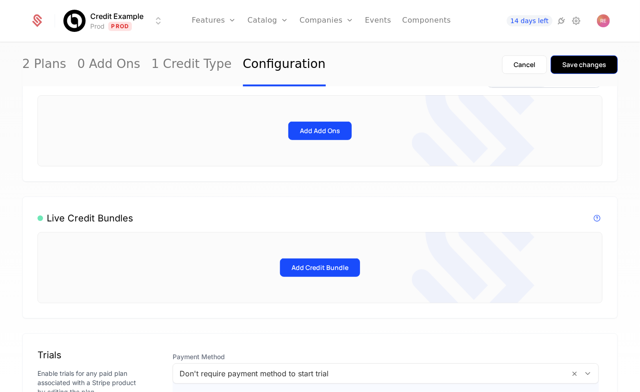
click at [581, 62] on div "Save changes" at bounding box center [584, 64] width 44 height 9
